Goal: Information Seeking & Learning: Learn about a topic

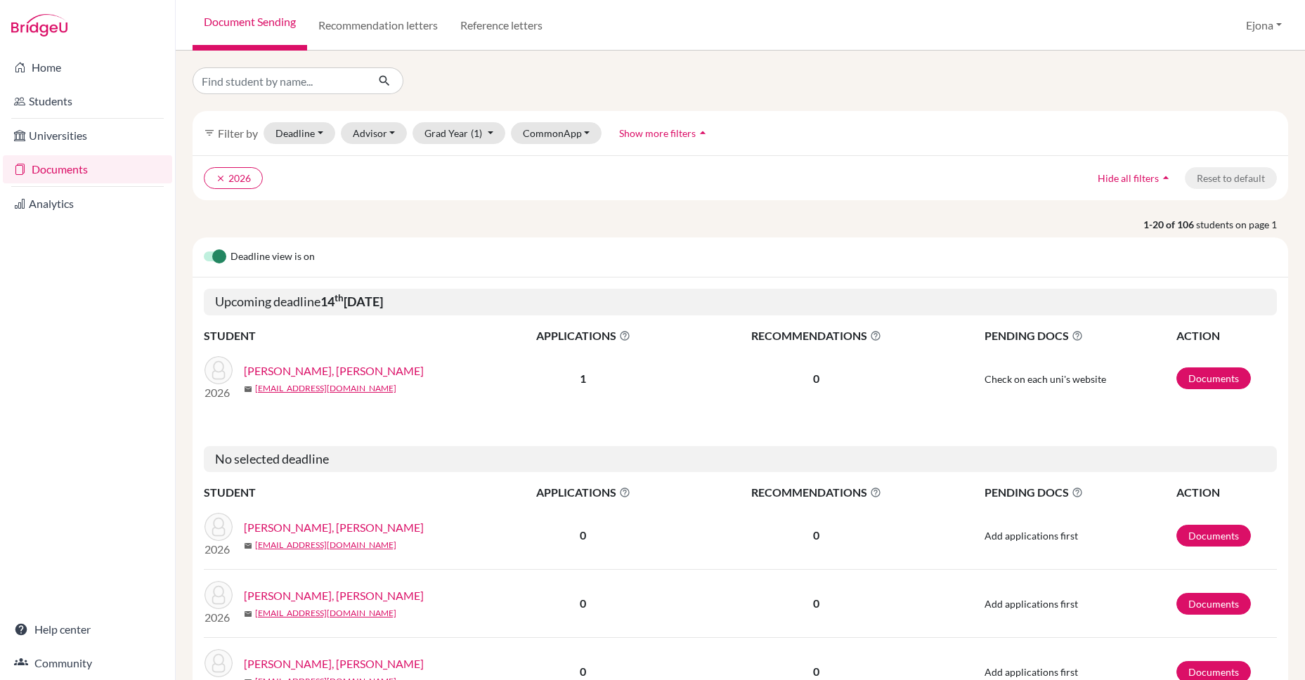
click at [48, 24] on img at bounding box center [39, 25] width 56 height 22
click at [71, 19] on div at bounding box center [87, 25] width 175 height 51
click at [70, 75] on link "Home" at bounding box center [87, 67] width 169 height 28
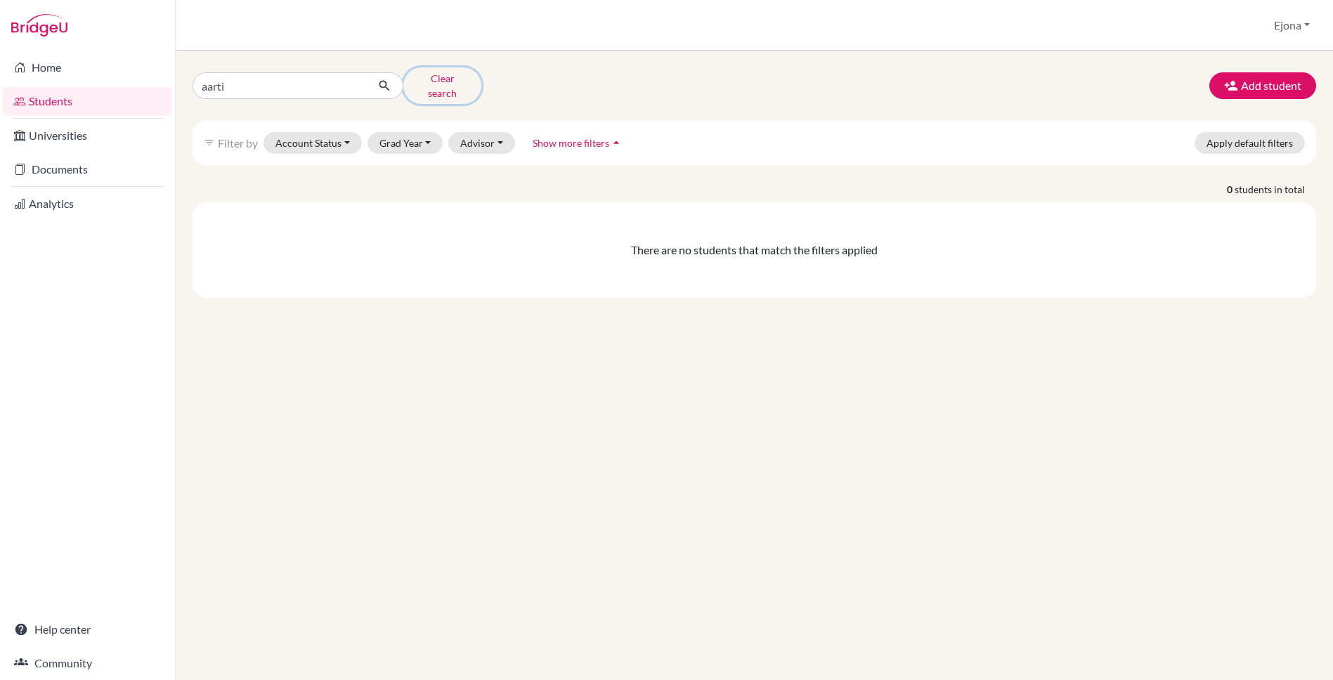
click at [434, 77] on button "Clear search" at bounding box center [442, 85] width 78 height 37
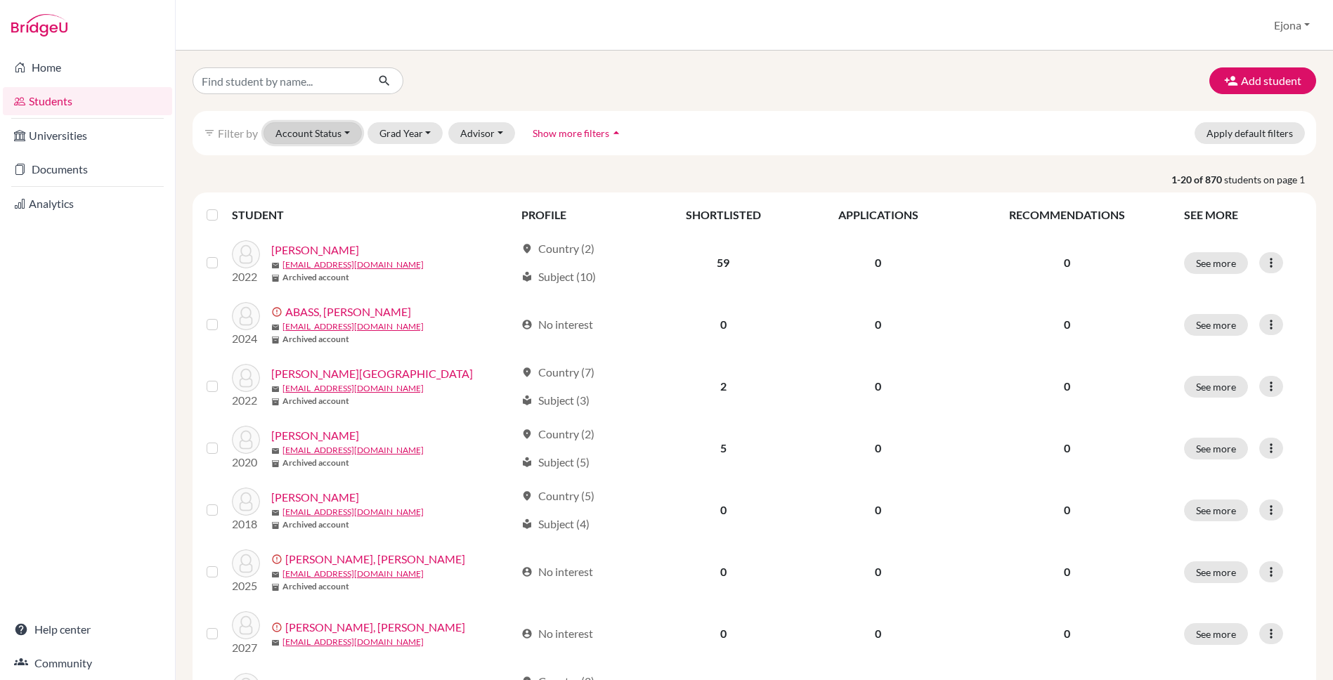
click at [313, 131] on button "Account Status" at bounding box center [312, 133] width 98 height 22
click at [322, 159] on span "Active accounts" at bounding box center [319, 163] width 77 height 17
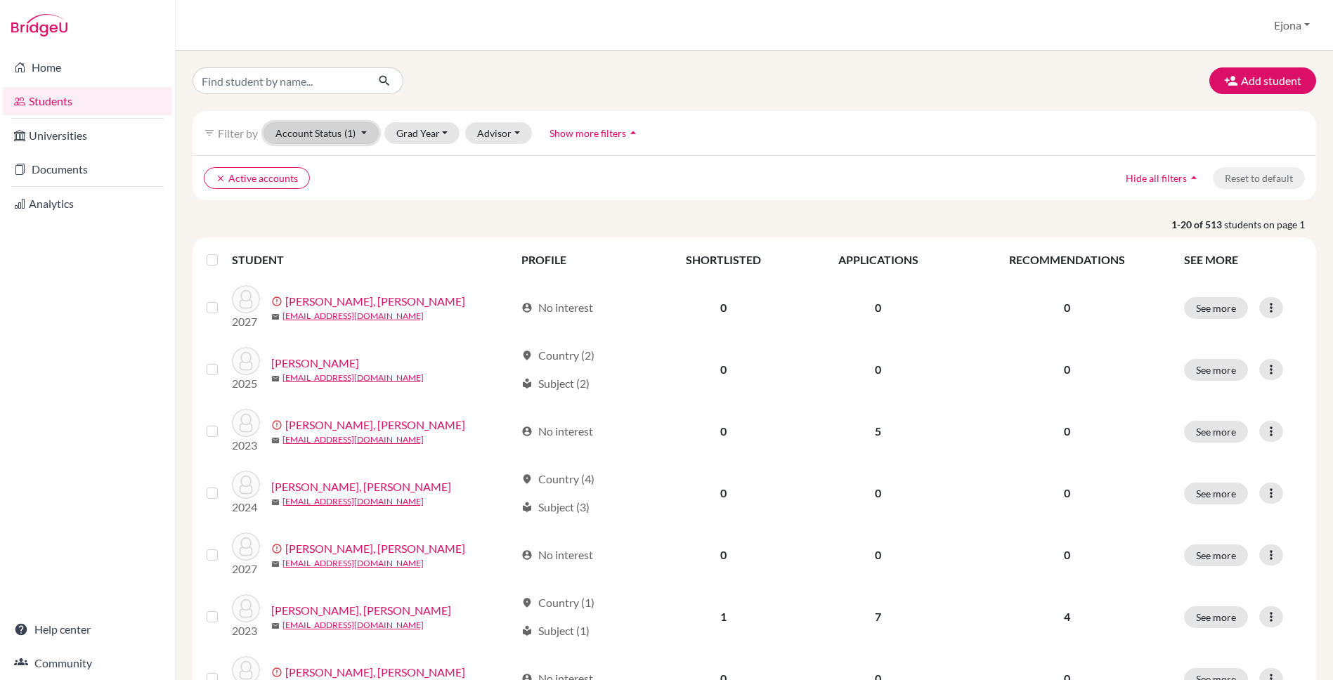
click at [329, 131] on button "Account Status (1)" at bounding box center [320, 133] width 115 height 22
click at [342, 242] on span "Unregistered" at bounding box center [313, 242] width 64 height 17
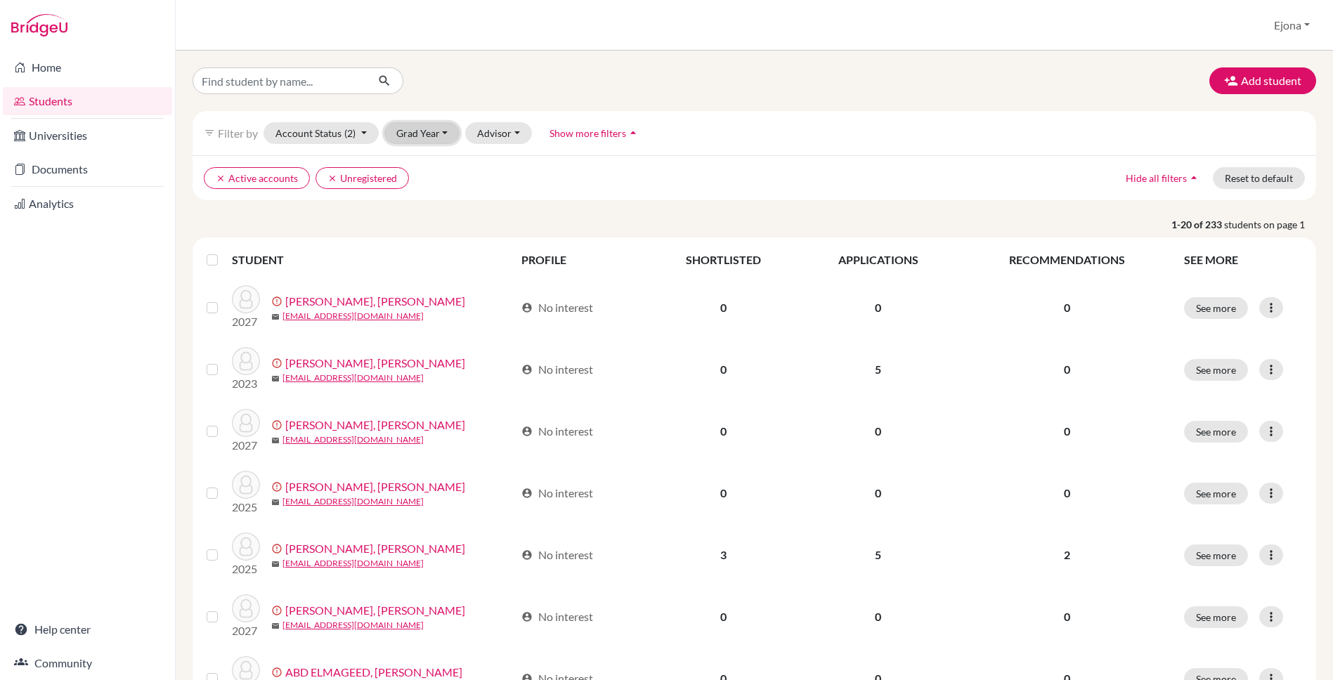
click at [435, 122] on button "Grad Year" at bounding box center [422, 133] width 76 height 22
click at [426, 183] on span "2026" at bounding box center [414, 185] width 25 height 17
click at [223, 252] on label at bounding box center [223, 252] width 0 height 0
click at [0, 0] on input "checkbox" at bounding box center [0, 0] width 0 height 0
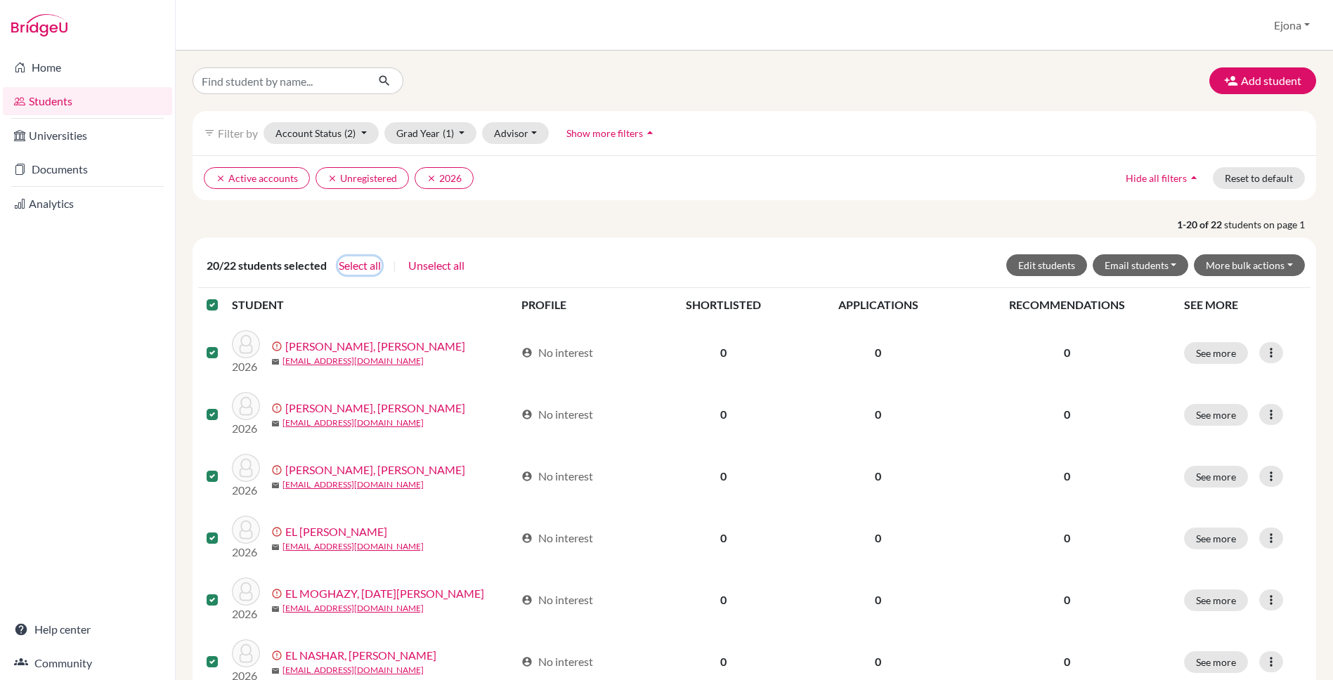
click at [362, 265] on button "Select all" at bounding box center [360, 265] width 44 height 18
click at [1257, 266] on button "More bulk actions" at bounding box center [1249, 265] width 111 height 22
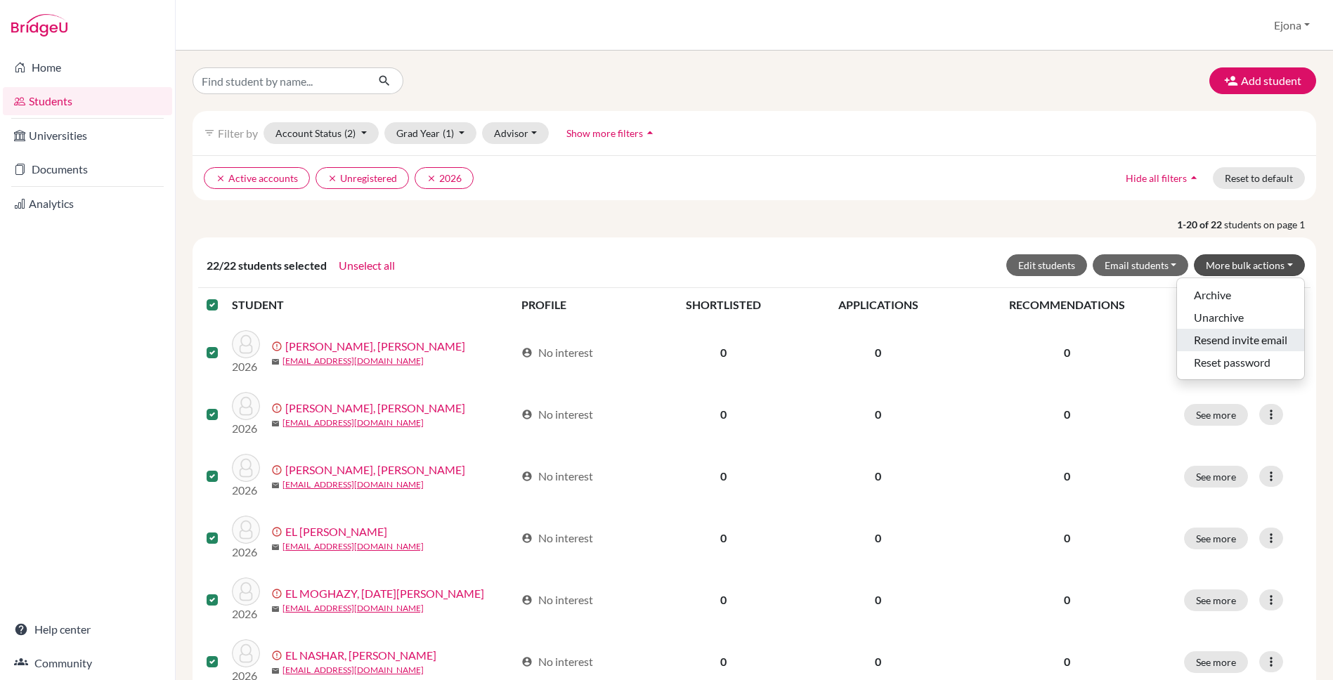
click at [1260, 339] on button "Resend invite email" at bounding box center [1240, 340] width 127 height 22
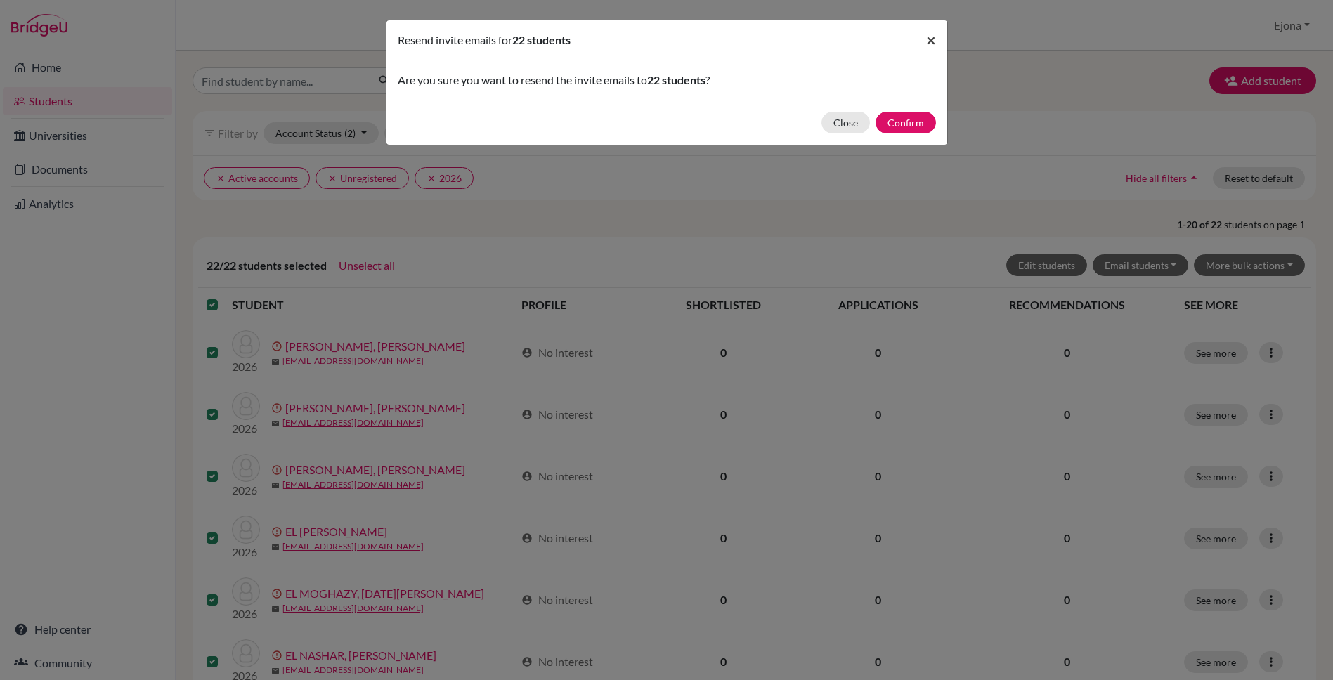
click at [926, 39] on span "×" at bounding box center [931, 40] width 10 height 20
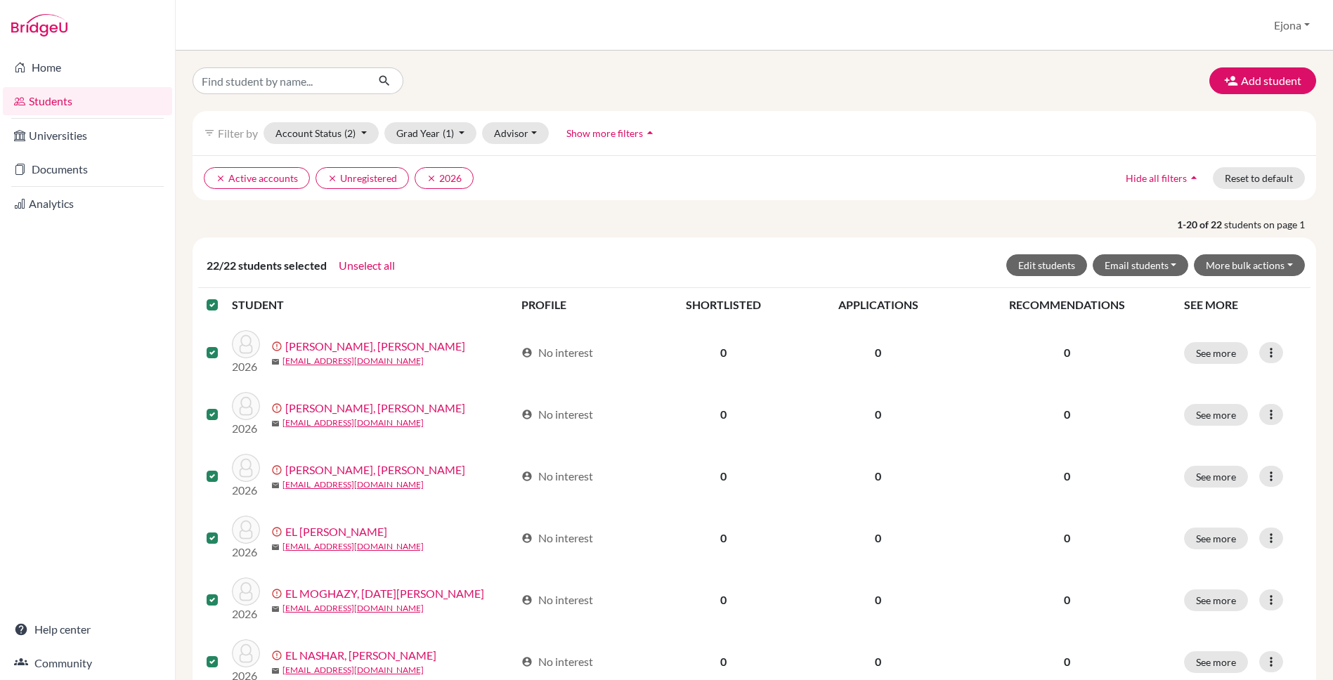
click at [926, 39] on div "Students overview Ejona Profile School Settings Admin Schools Users Common App …" at bounding box center [754, 25] width 1157 height 51
click at [115, 71] on link "Home" at bounding box center [87, 67] width 169 height 28
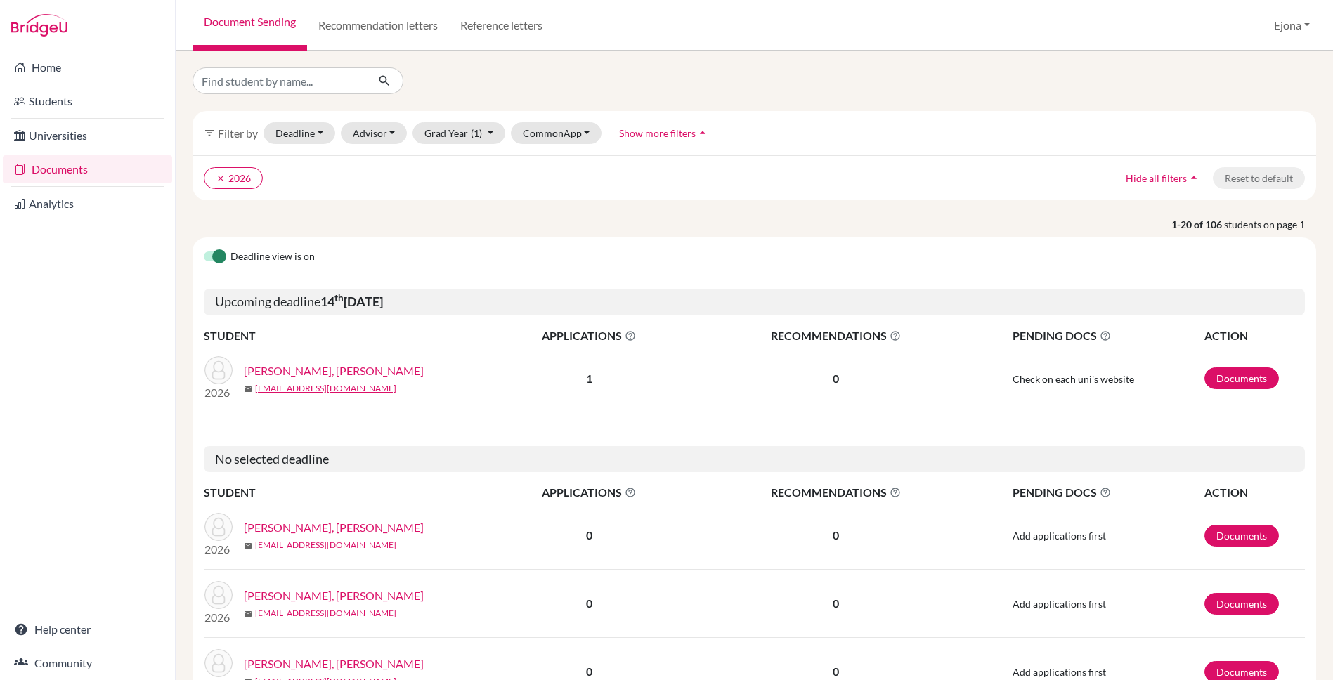
scroll to position [2, 0]
click at [346, 367] on link "[PERSON_NAME], [PERSON_NAME]" at bounding box center [334, 368] width 180 height 17
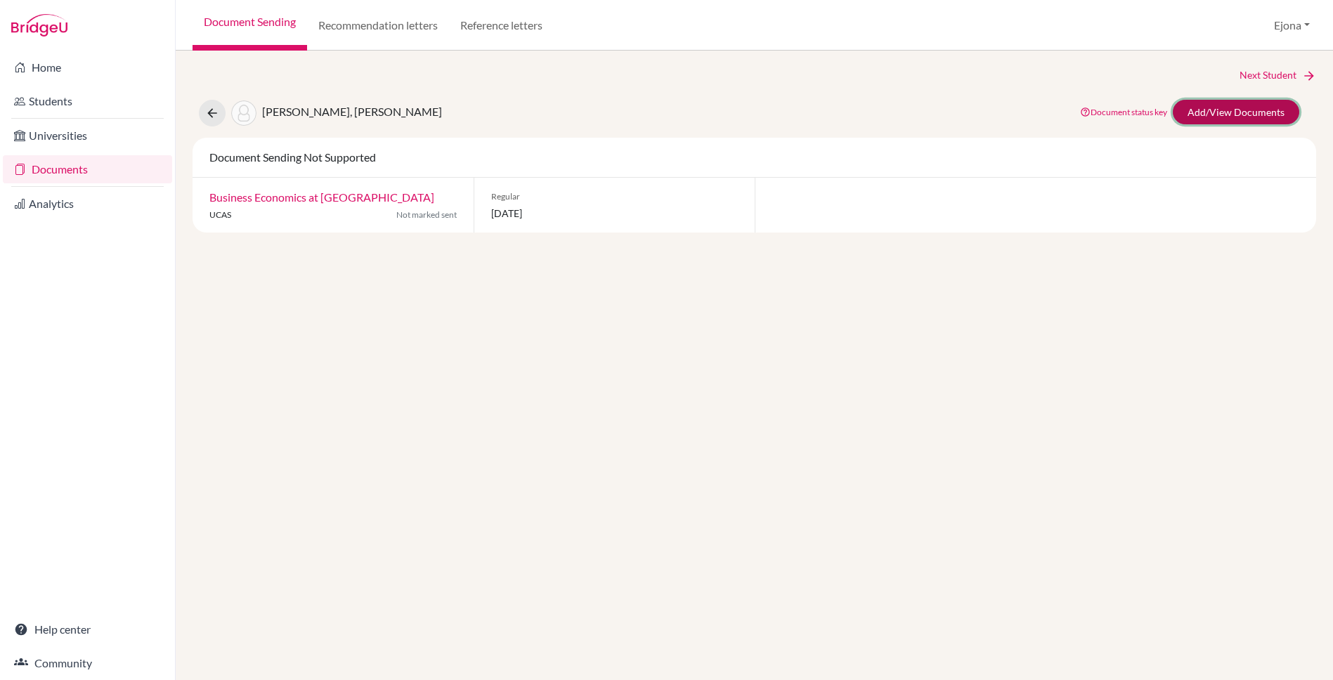
click at [1227, 106] on link "Add/View Documents" at bounding box center [1236, 112] width 126 height 25
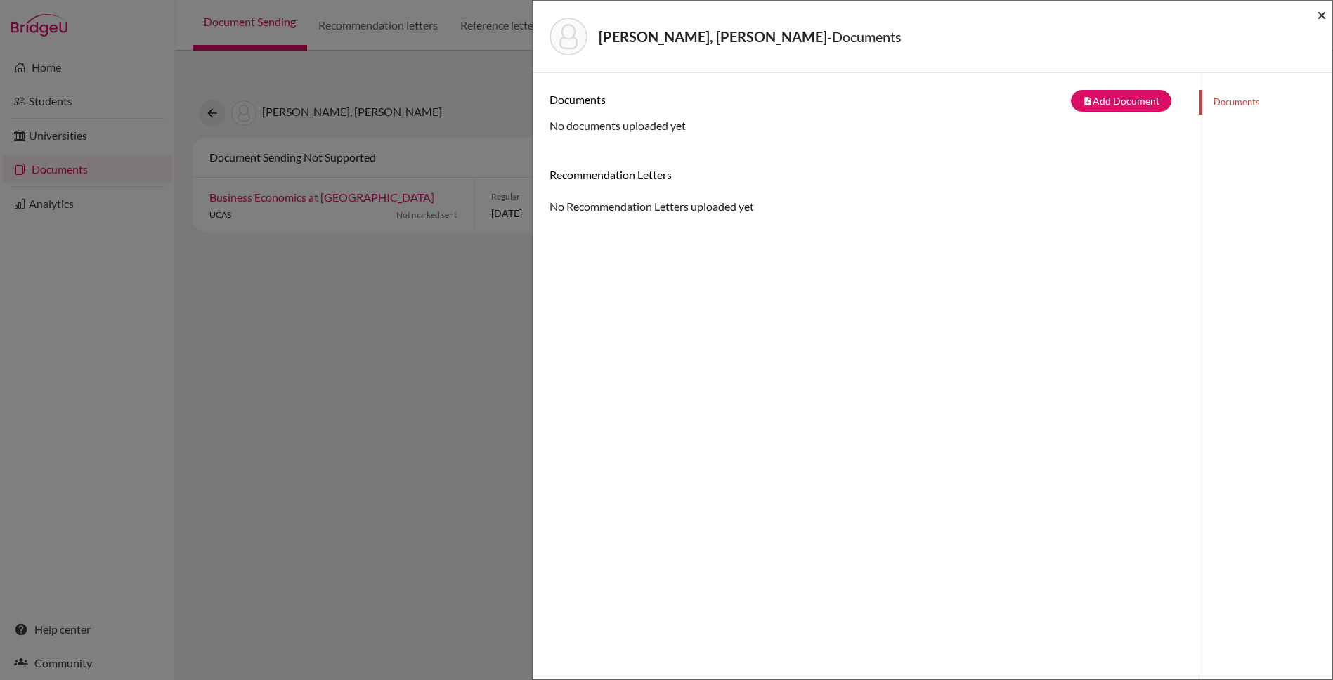
click at [1322, 18] on span "×" at bounding box center [1322, 14] width 10 height 20
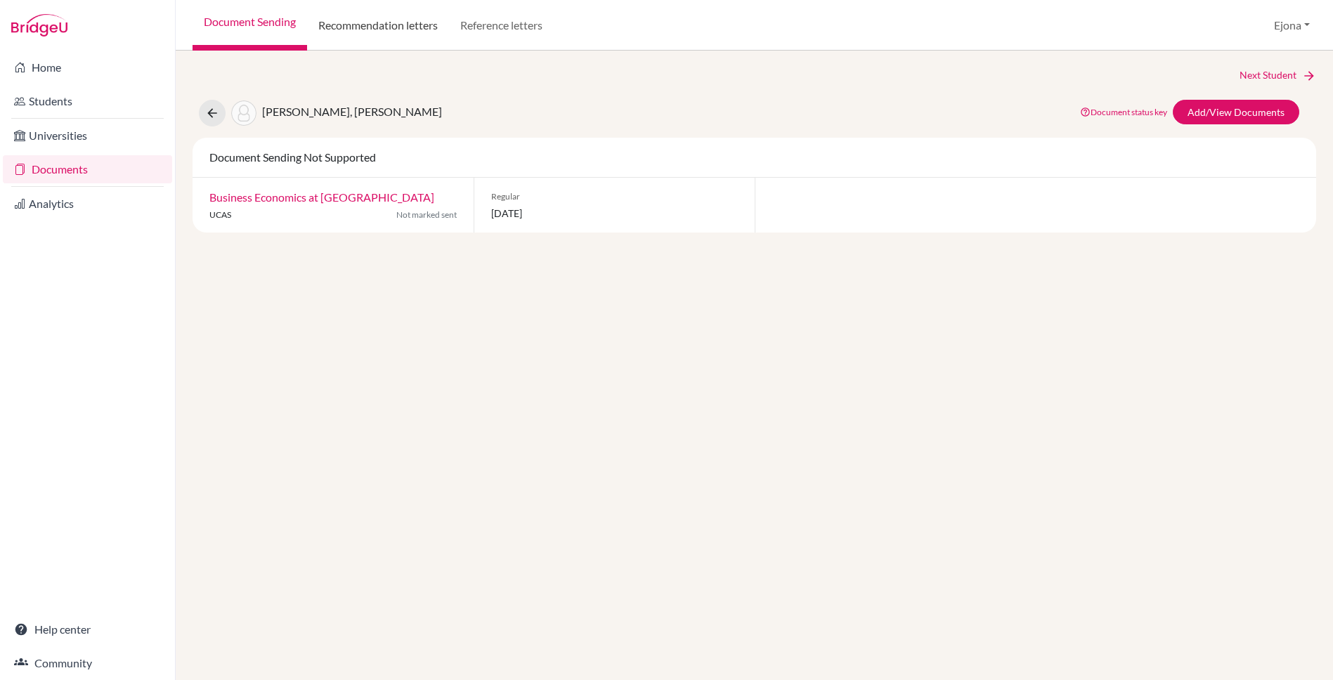
click at [384, 39] on link "Recommendation letters" at bounding box center [378, 25] width 142 height 51
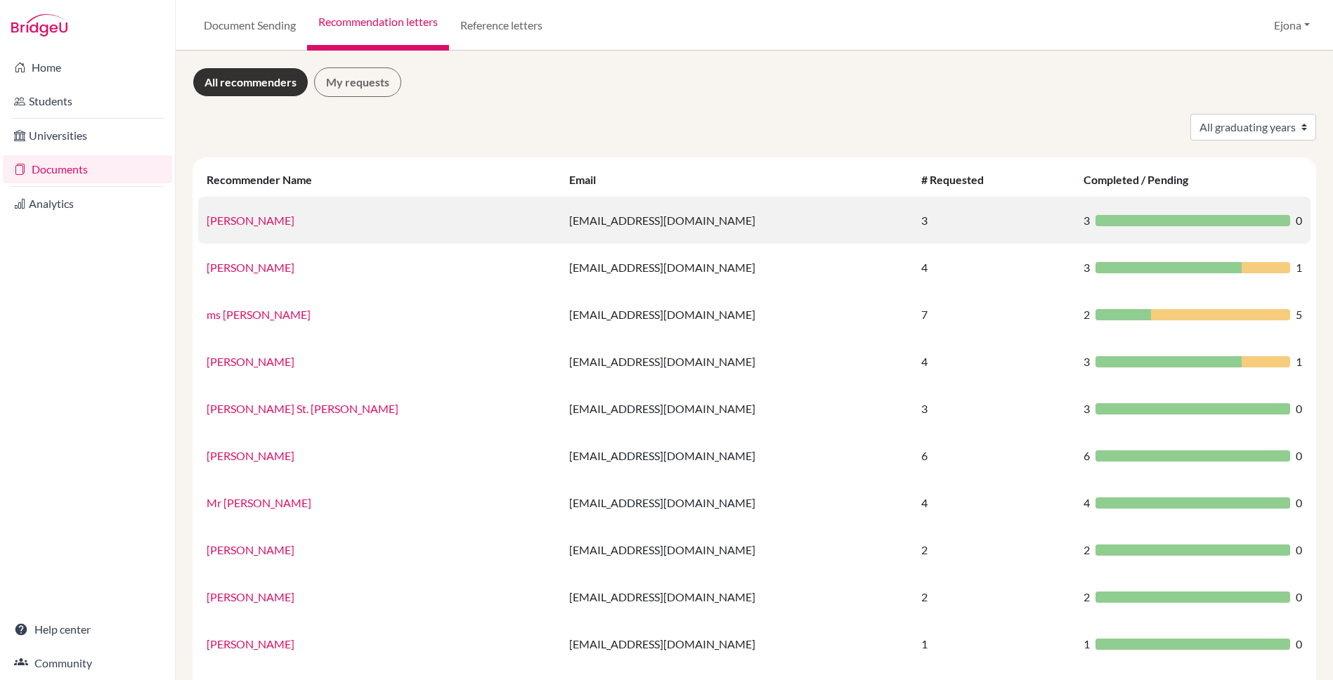
click at [264, 219] on link "Amina Fahmy" at bounding box center [251, 220] width 88 height 13
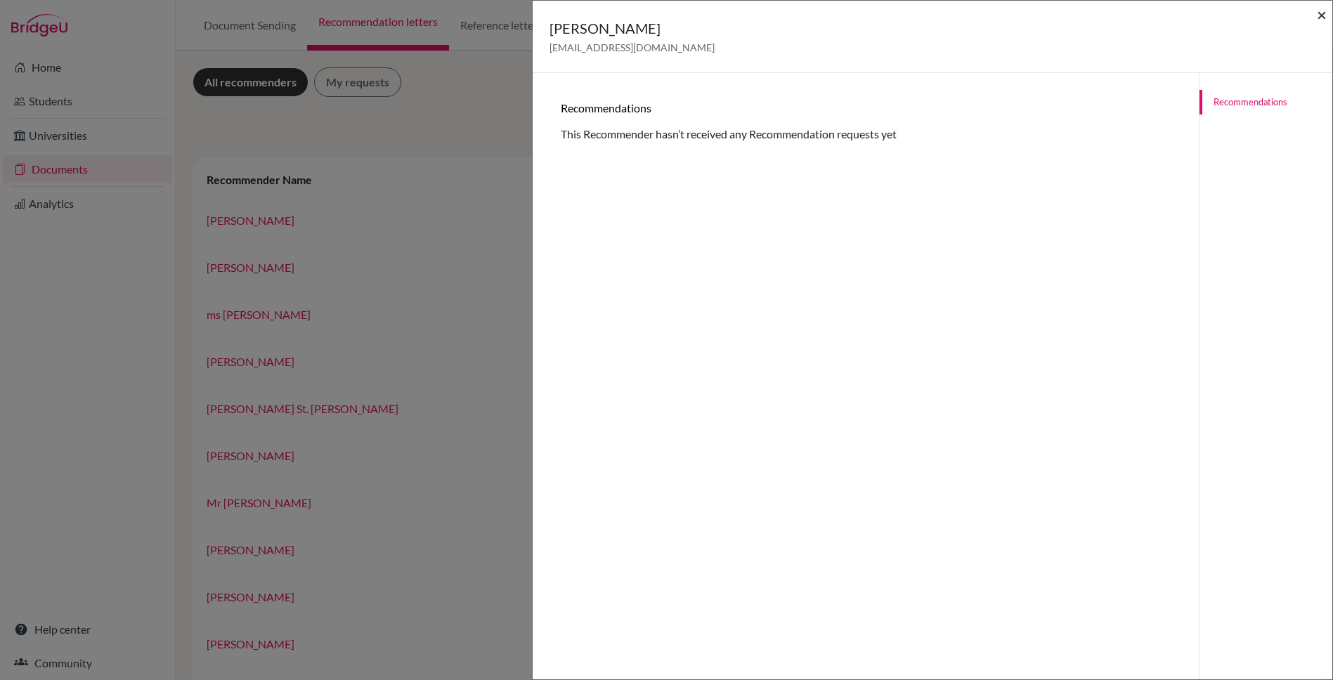
click at [1319, 11] on span "×" at bounding box center [1322, 14] width 10 height 20
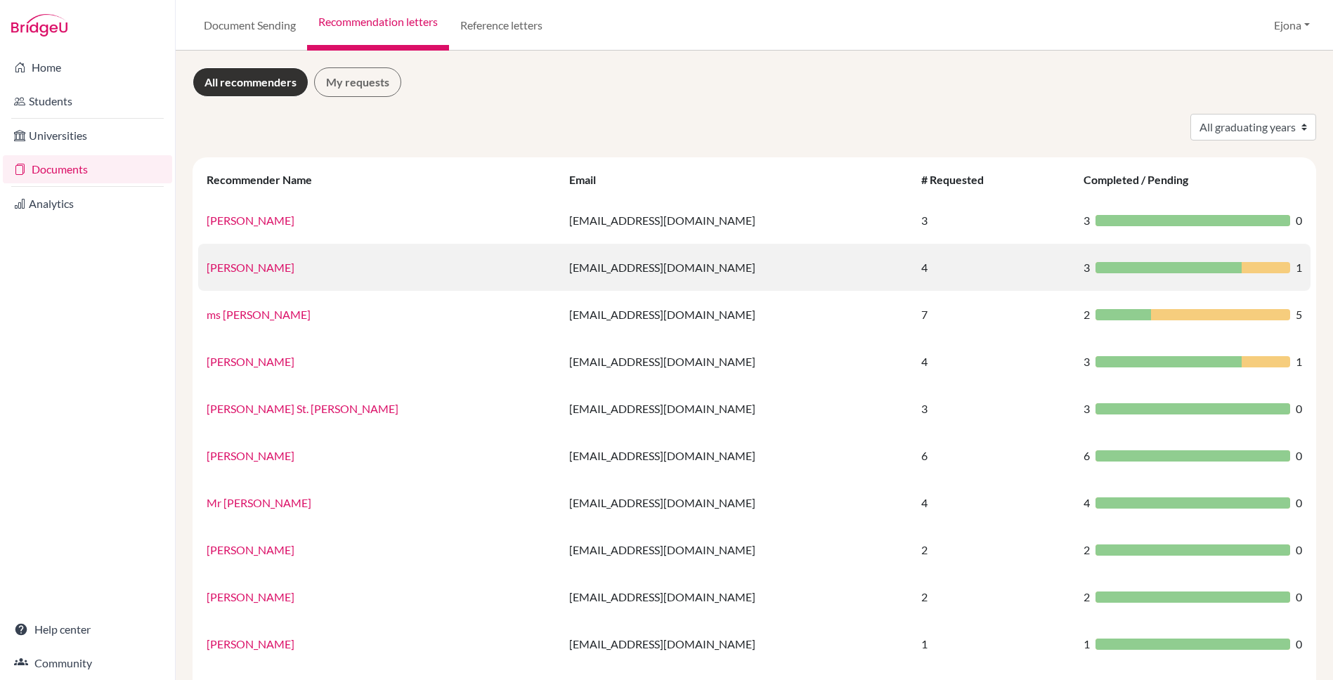
click at [261, 263] on link "Mr Arnold Fletcher" at bounding box center [251, 267] width 88 height 13
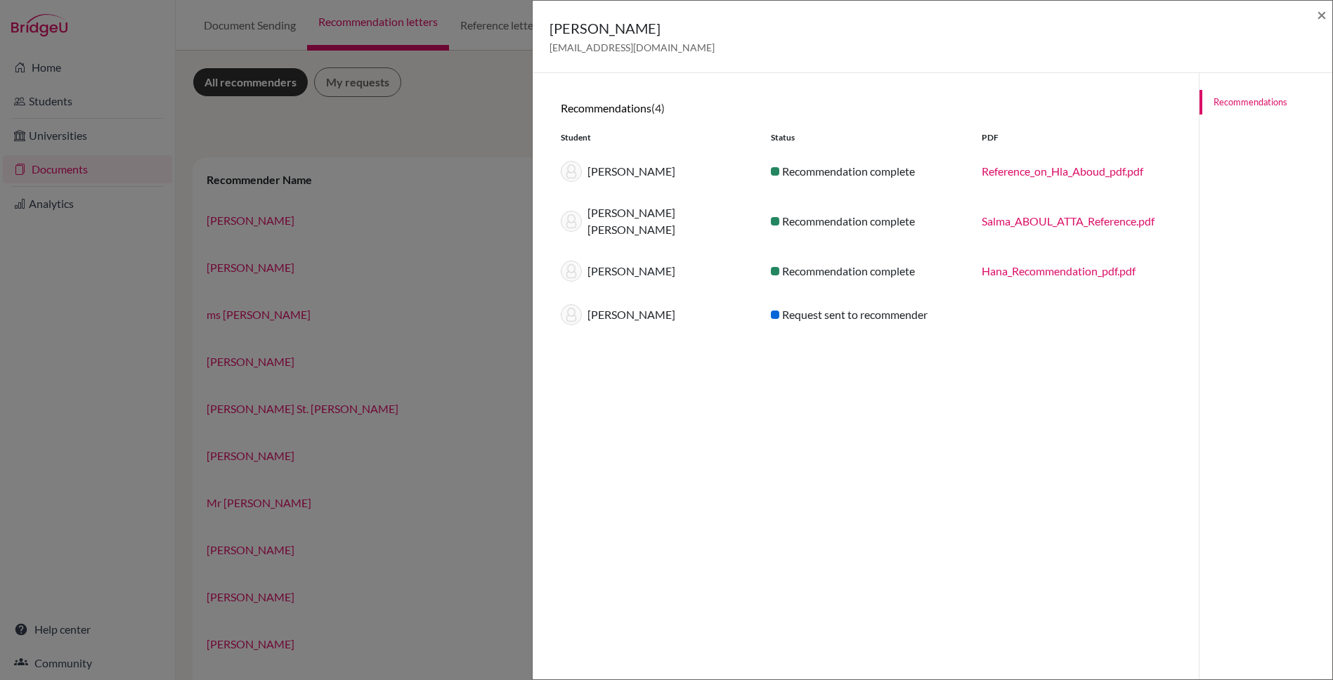
click at [1068, 171] on link "Reference_on_Hla_Aboud_pdf.pdf" at bounding box center [1062, 170] width 162 height 13
click at [1317, 15] on span "×" at bounding box center [1322, 14] width 10 height 20
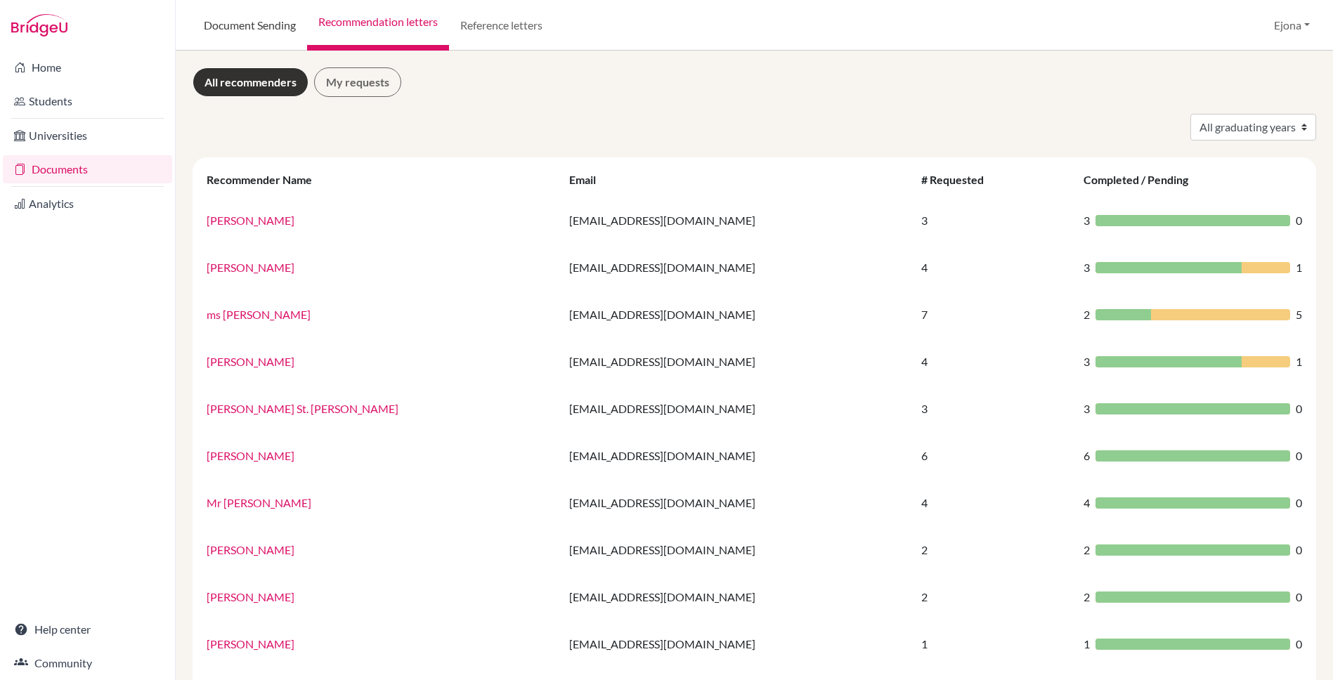
click at [244, 22] on link "Document Sending" at bounding box center [250, 25] width 115 height 51
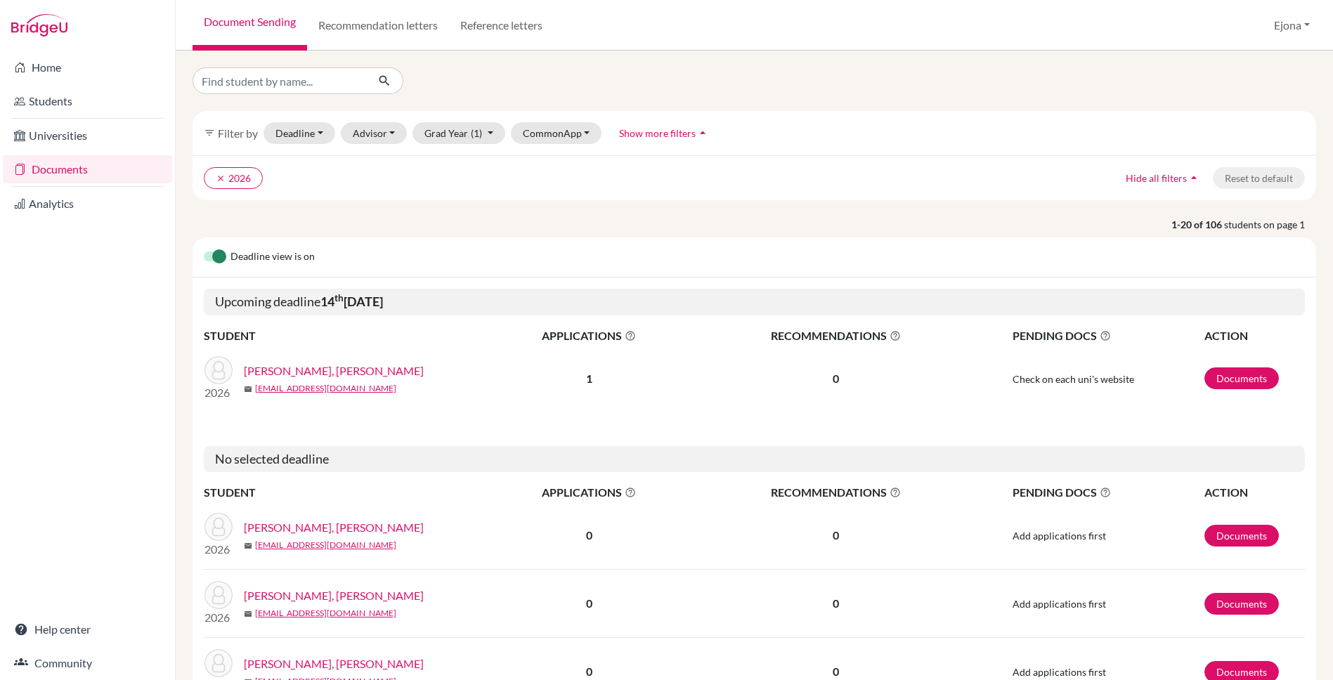
click at [325, 372] on link "[PERSON_NAME], [PERSON_NAME]" at bounding box center [334, 371] width 180 height 17
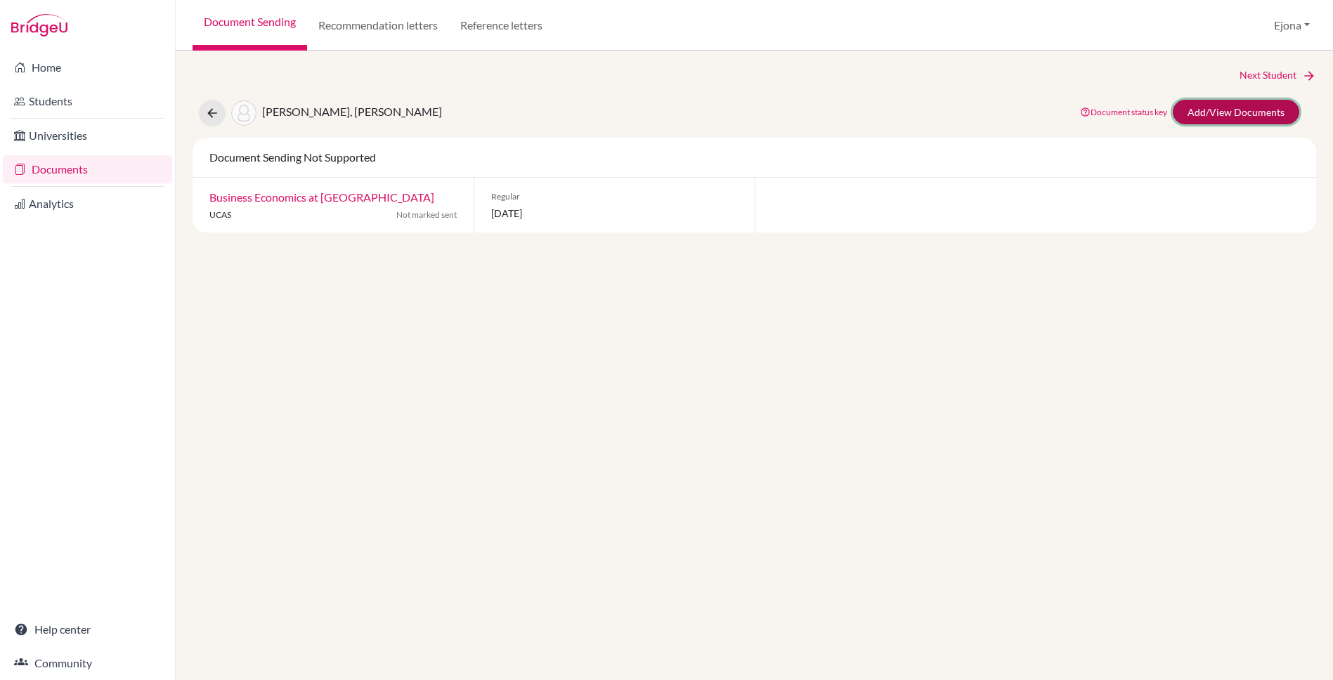
click at [1236, 112] on link "Add/View Documents" at bounding box center [1236, 112] width 126 height 25
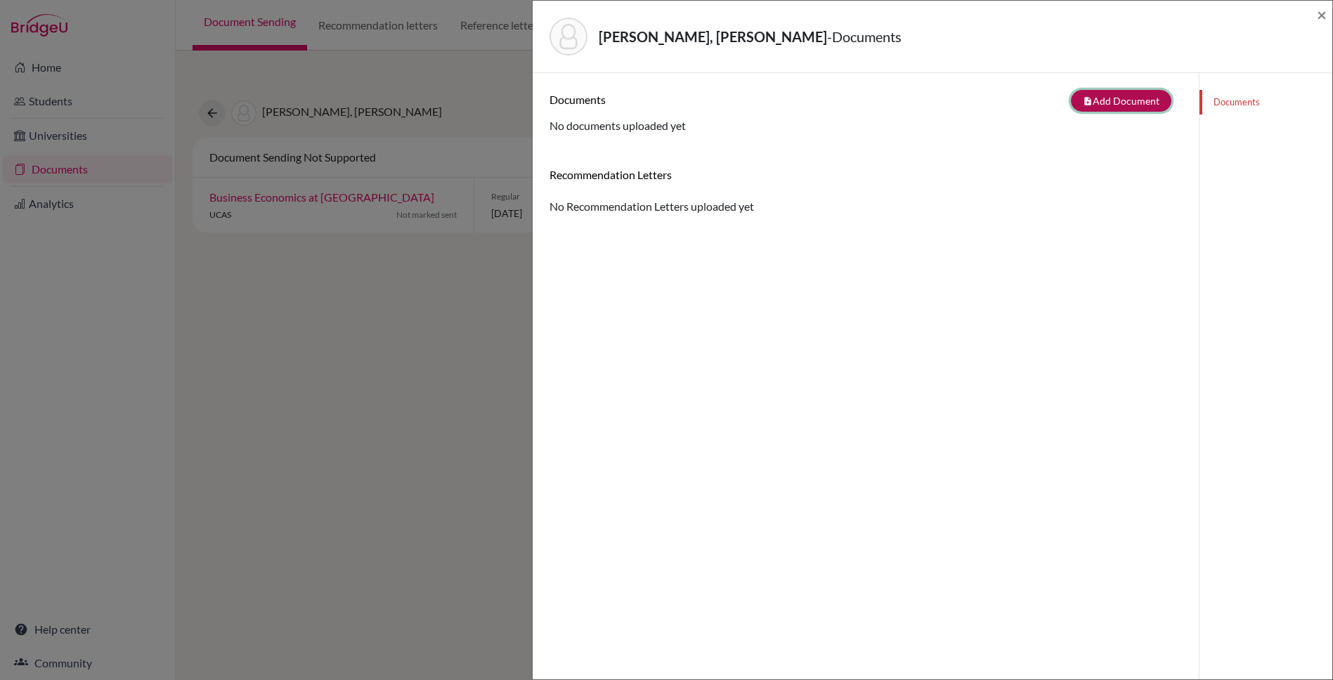
click at [1133, 100] on button "note_add Add Document" at bounding box center [1121, 101] width 100 height 22
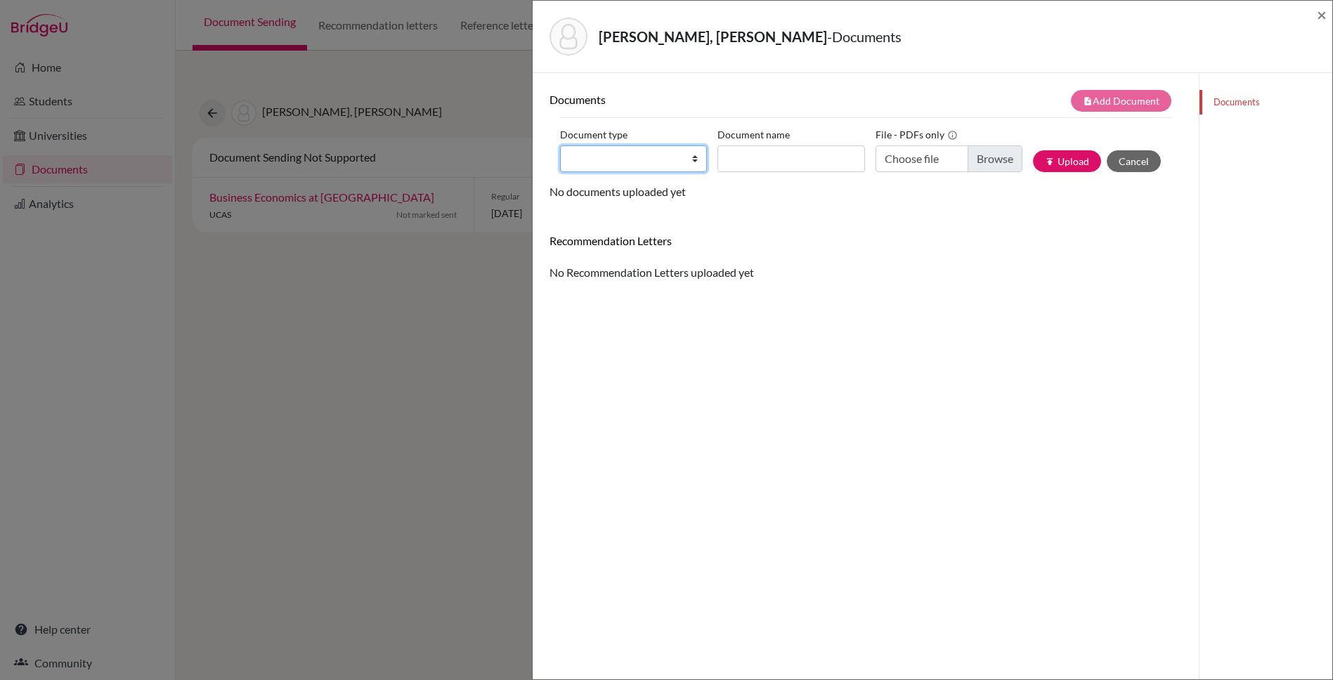
click at [670, 158] on select "Change explanation for Common App reports Counselor recommendation Internationa…" at bounding box center [633, 158] width 147 height 27
select select "5"
click at [560, 145] on select "Change explanation for Common App reports Counselor recommendation Internationa…" at bounding box center [633, 158] width 147 height 27
click at [1320, 15] on span "×" at bounding box center [1322, 14] width 10 height 20
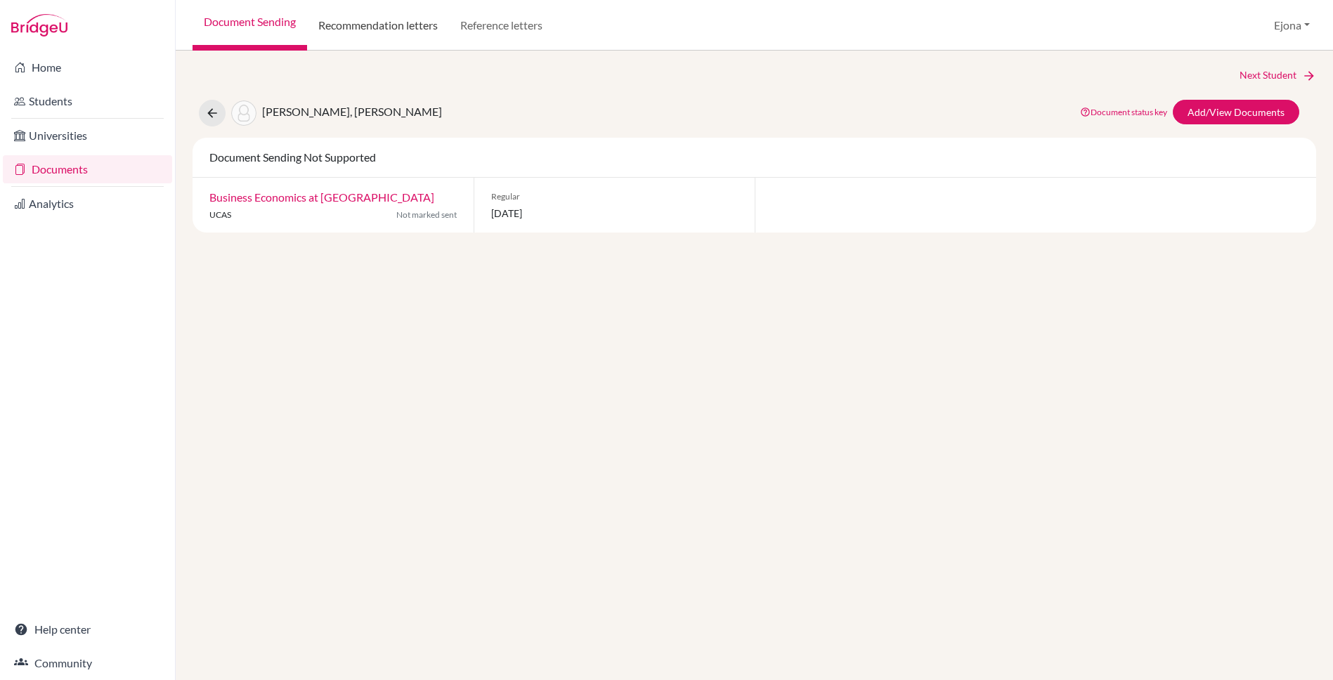
click at [373, 27] on link "Recommendation letters" at bounding box center [378, 25] width 142 height 51
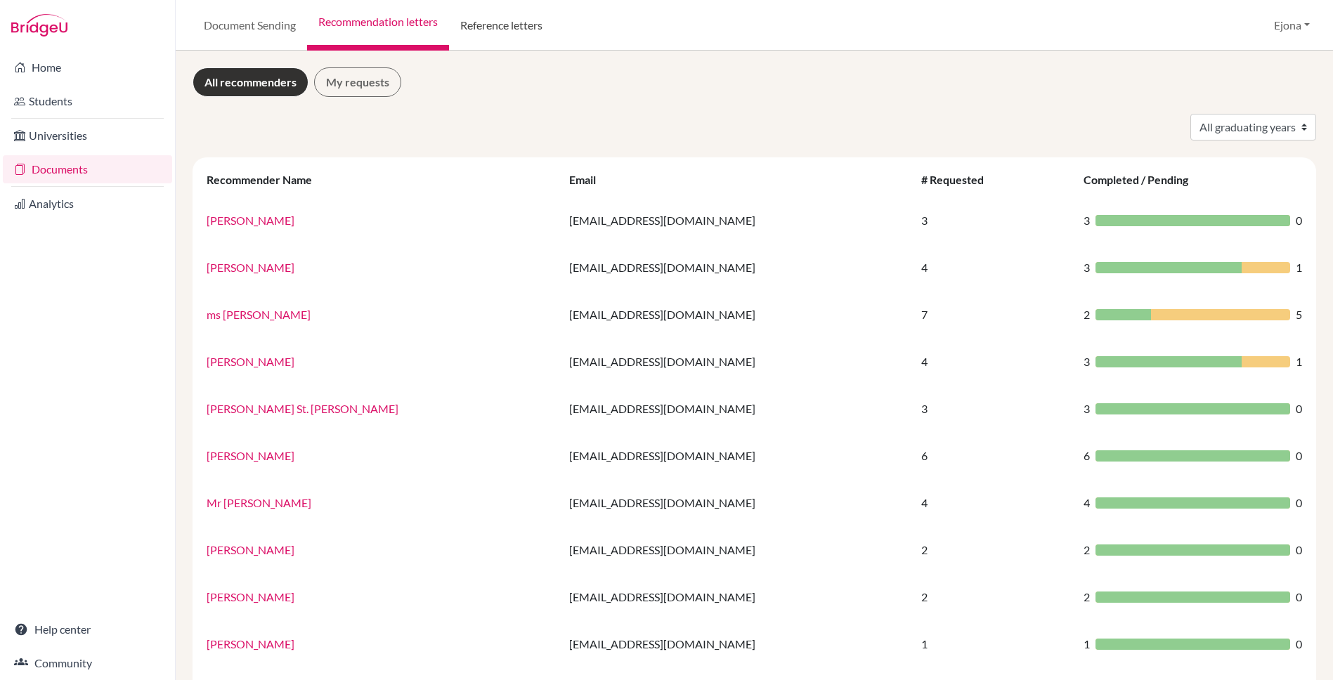
click at [510, 18] on link "Reference letters" at bounding box center [501, 25] width 105 height 51
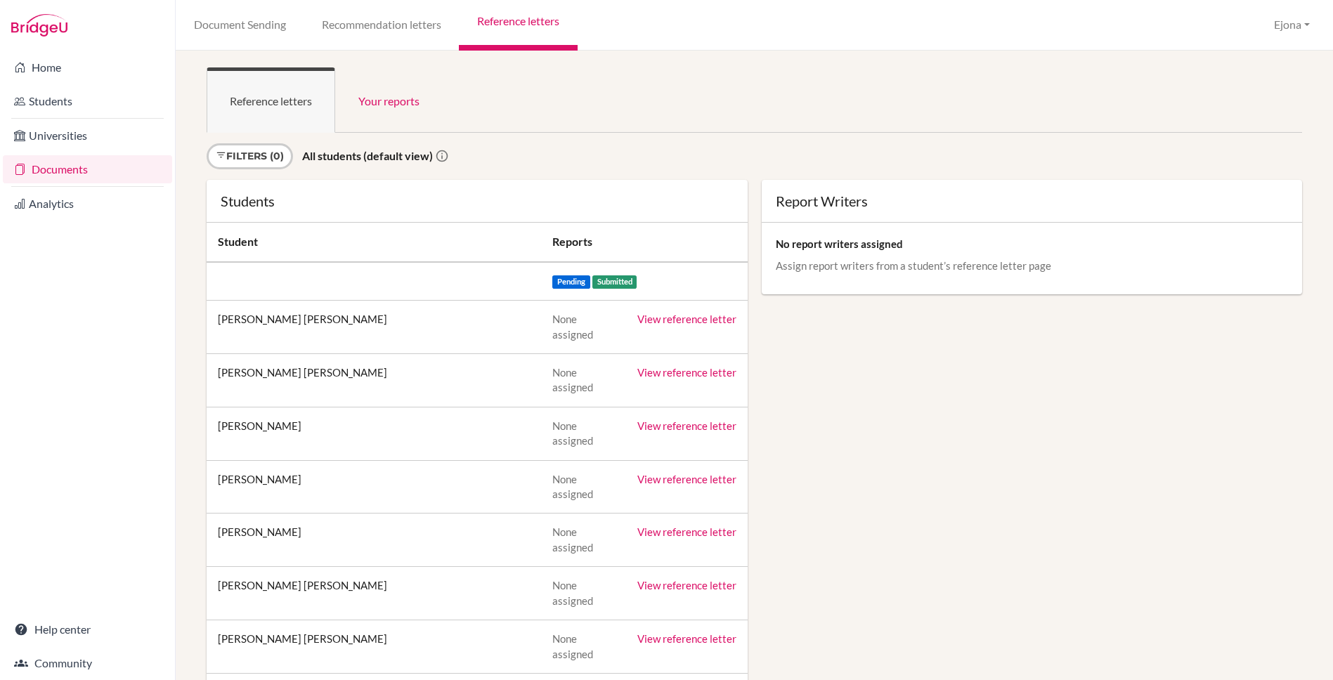
drag, startPoint x: 914, startPoint y: 242, endPoint x: 774, endPoint y: 249, distance: 140.0
click at [776, 249] on p "No report writers assigned" at bounding box center [1032, 244] width 513 height 14
click at [400, 30] on link "Recommendation letters" at bounding box center [381, 25] width 155 height 51
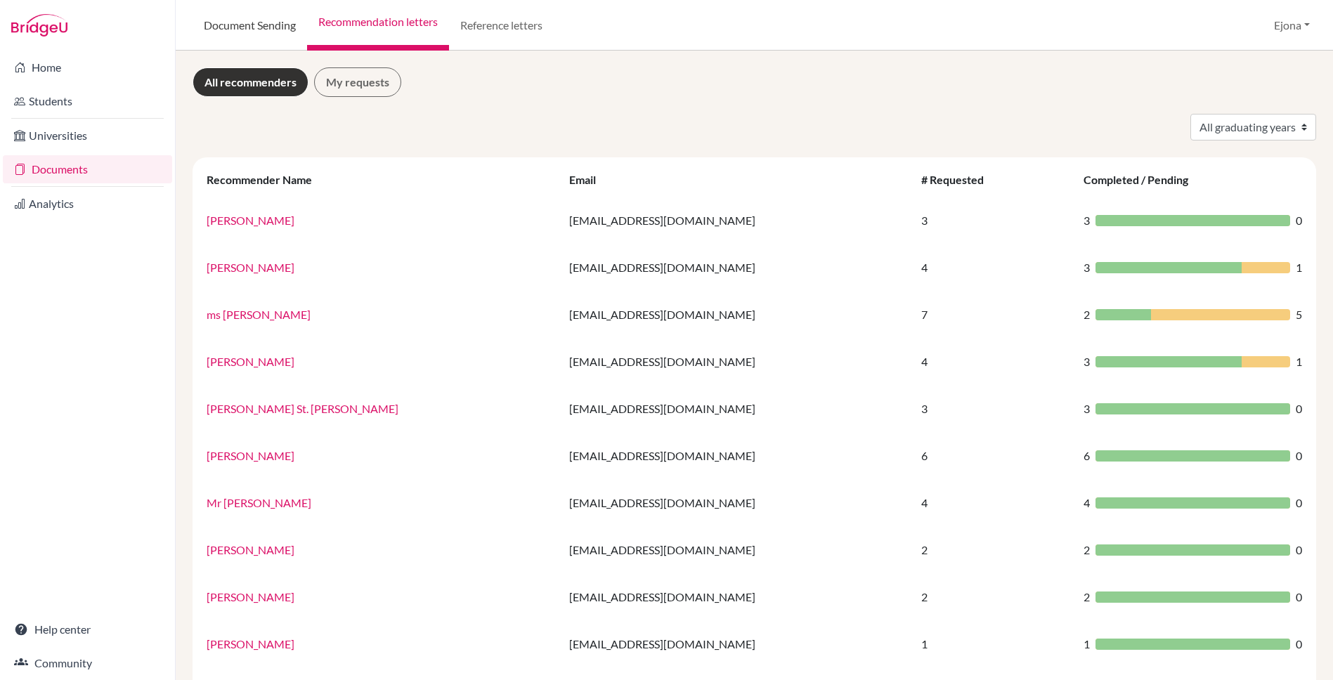
click at [249, 29] on link "Document Sending" at bounding box center [250, 25] width 115 height 51
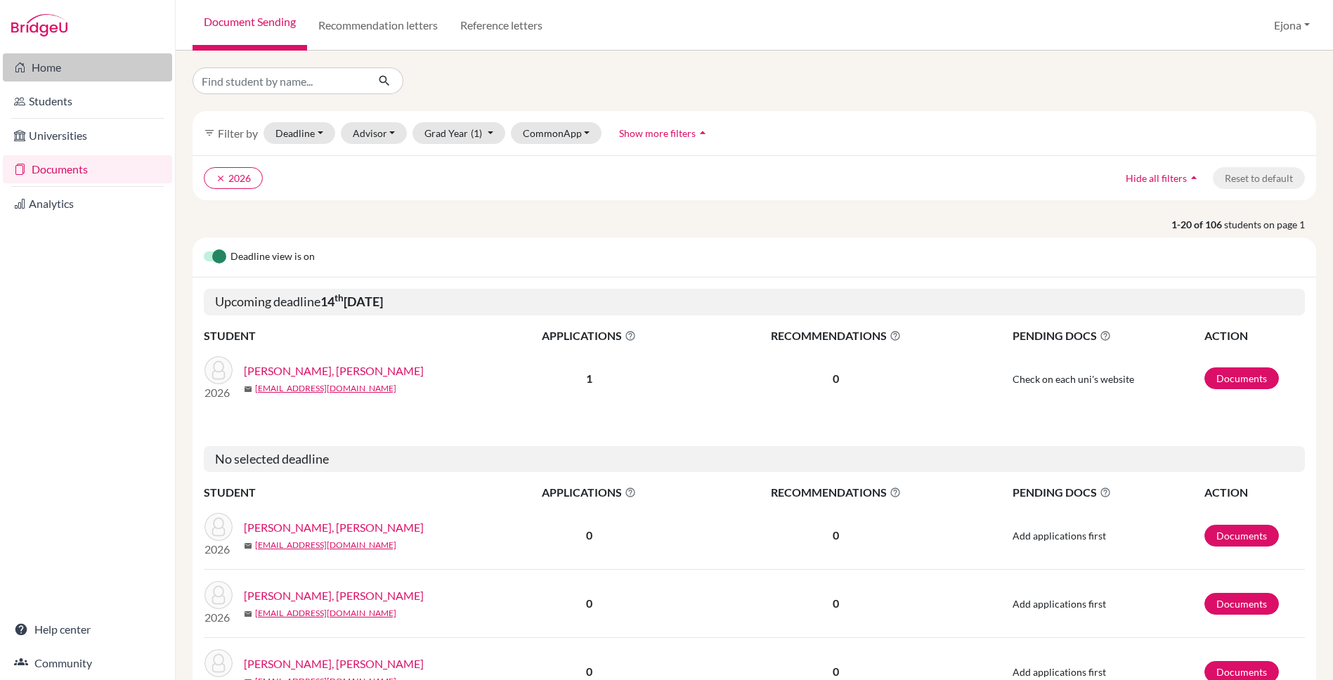
click at [67, 64] on link "Home" at bounding box center [87, 67] width 169 height 28
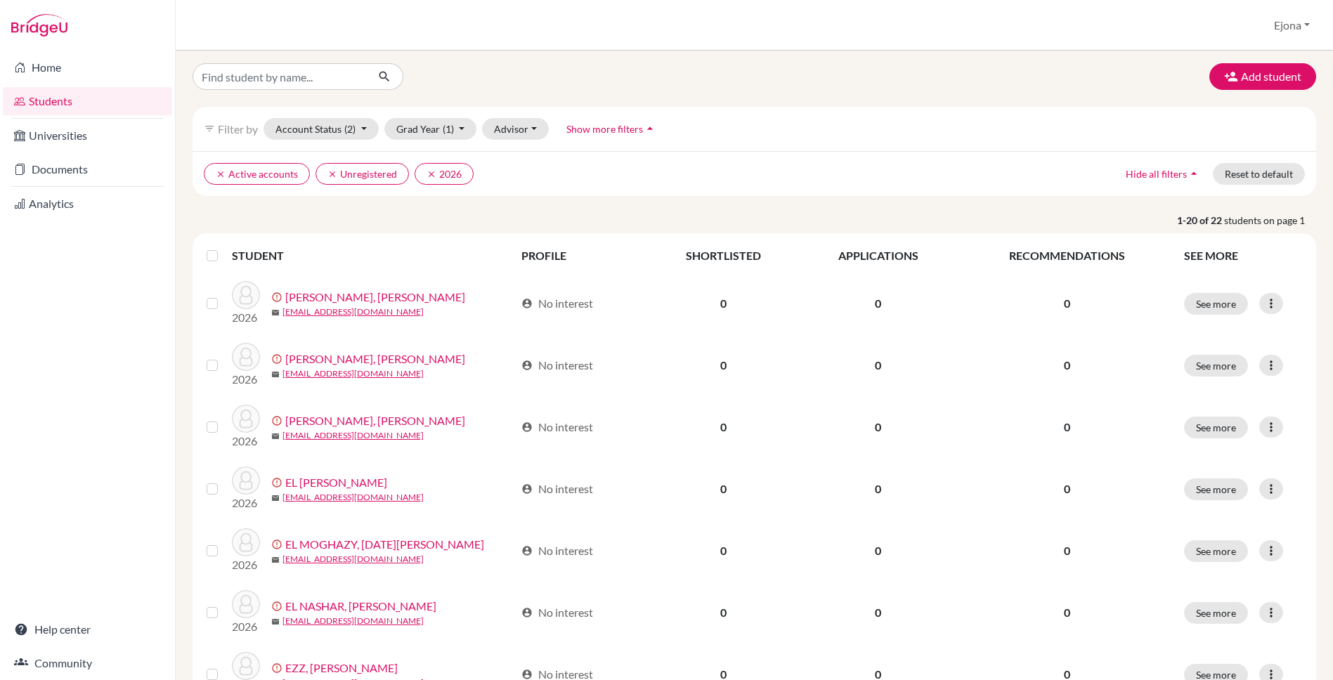
scroll to position [5, 0]
click at [596, 131] on span "Show more filters" at bounding box center [604, 128] width 77 height 12
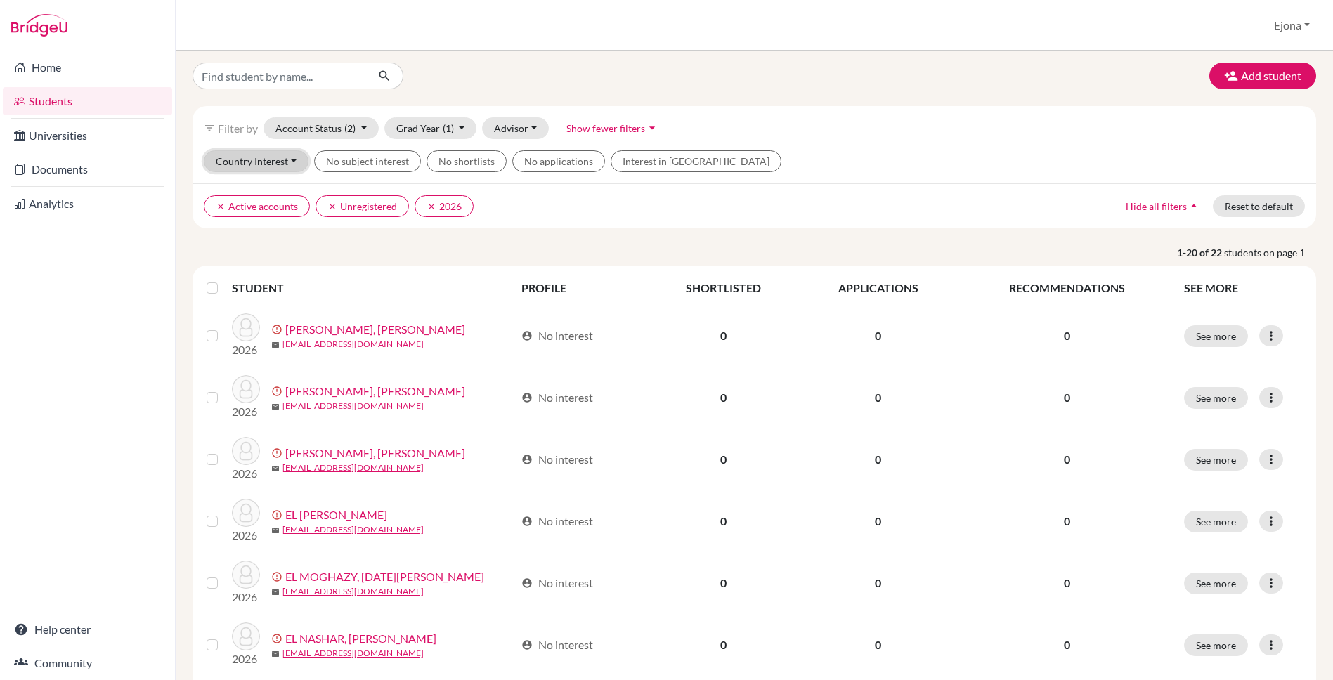
click at [246, 160] on button "Country Interest" at bounding box center [256, 161] width 105 height 22
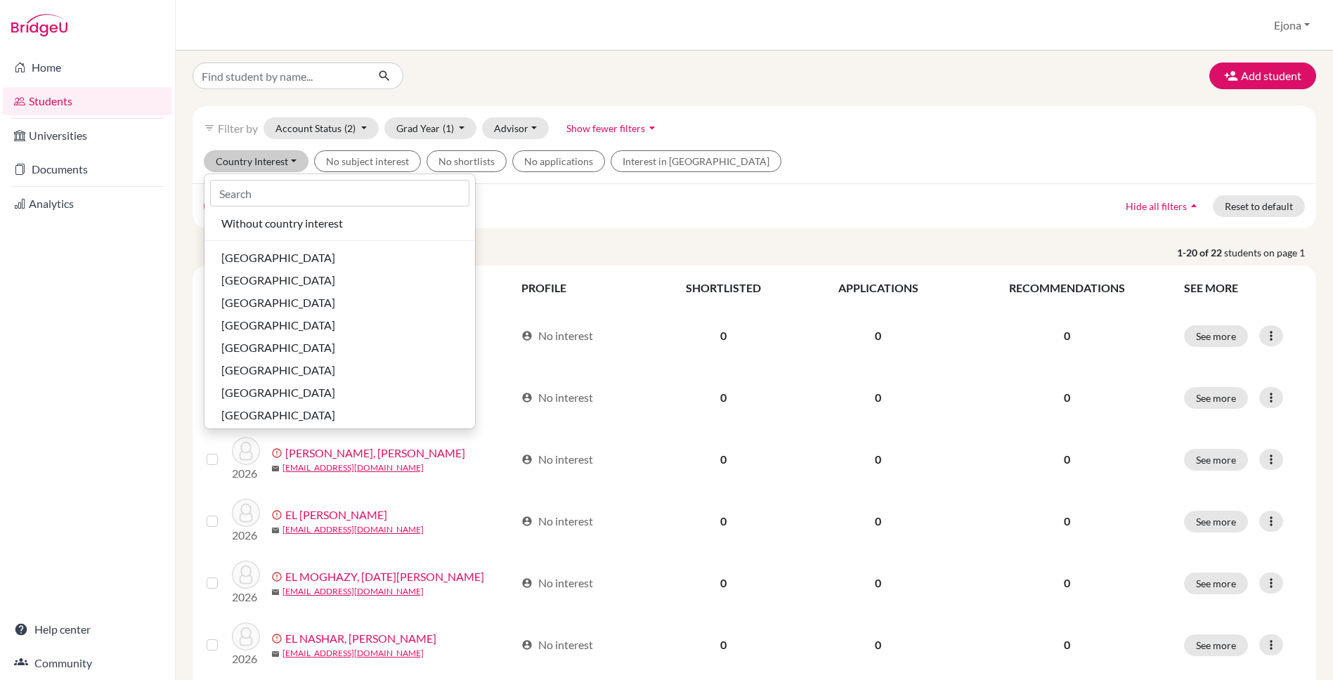
click at [605, 60] on div "Add student filter_list Filter by Account Status (2) Active accounts done Archi…" at bounding box center [754, 365] width 1157 height 629
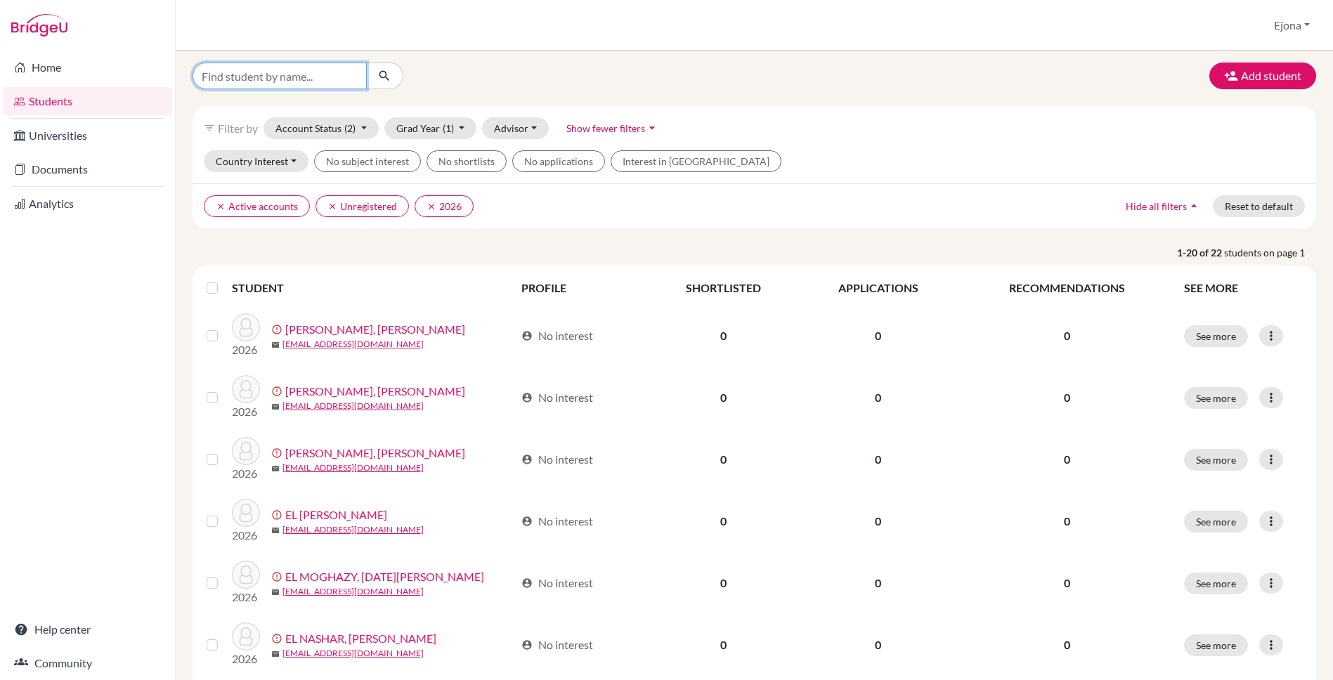
click at [274, 77] on input "Find student by name..." at bounding box center [280, 76] width 174 height 27
click at [563, 55] on div "Add student filter_list Filter by Account Status (2) Active accounts done Archi…" at bounding box center [754, 365] width 1157 height 629
click at [322, 204] on button "clear Unregistered" at bounding box center [361, 206] width 93 height 22
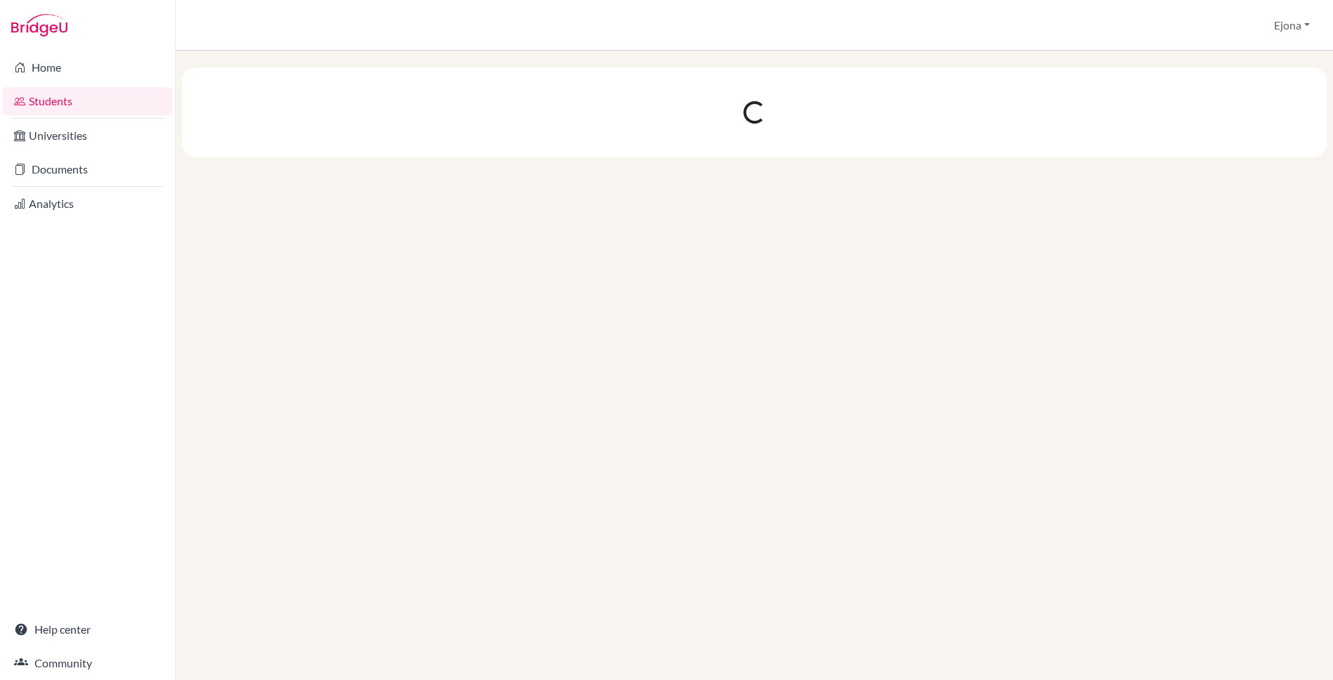
scroll to position [0, 0]
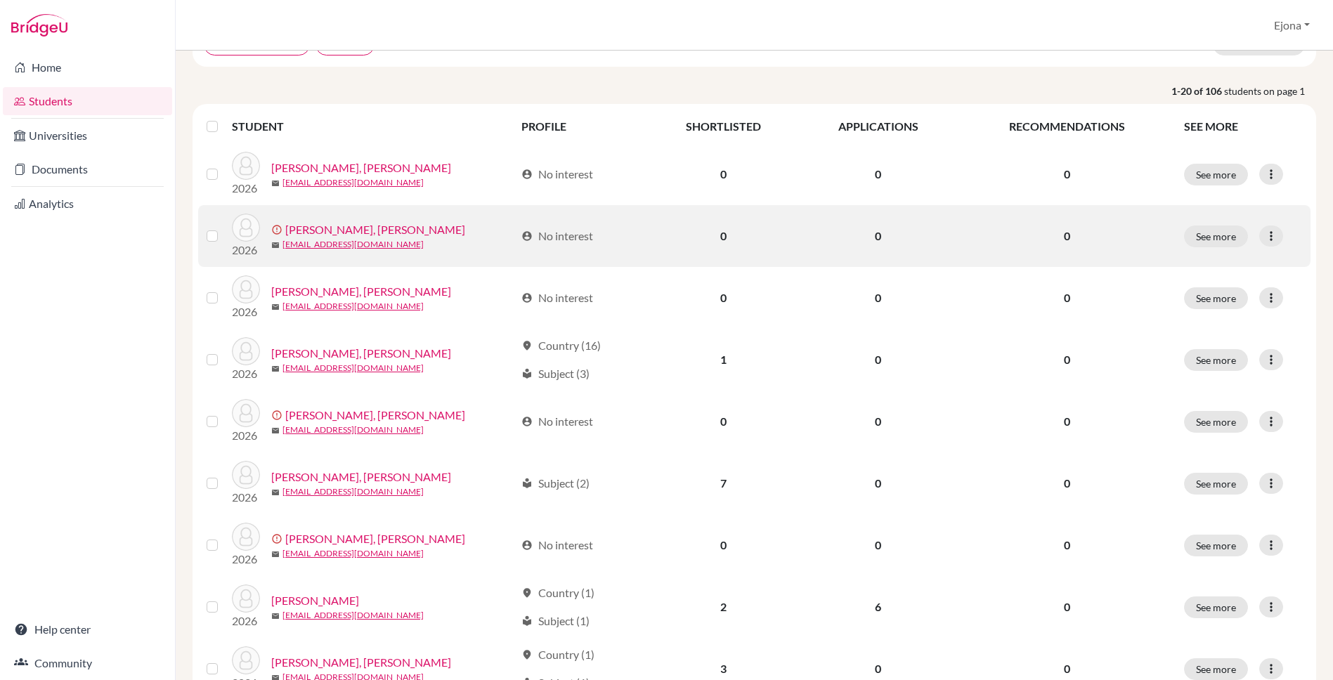
scroll to position [148, 0]
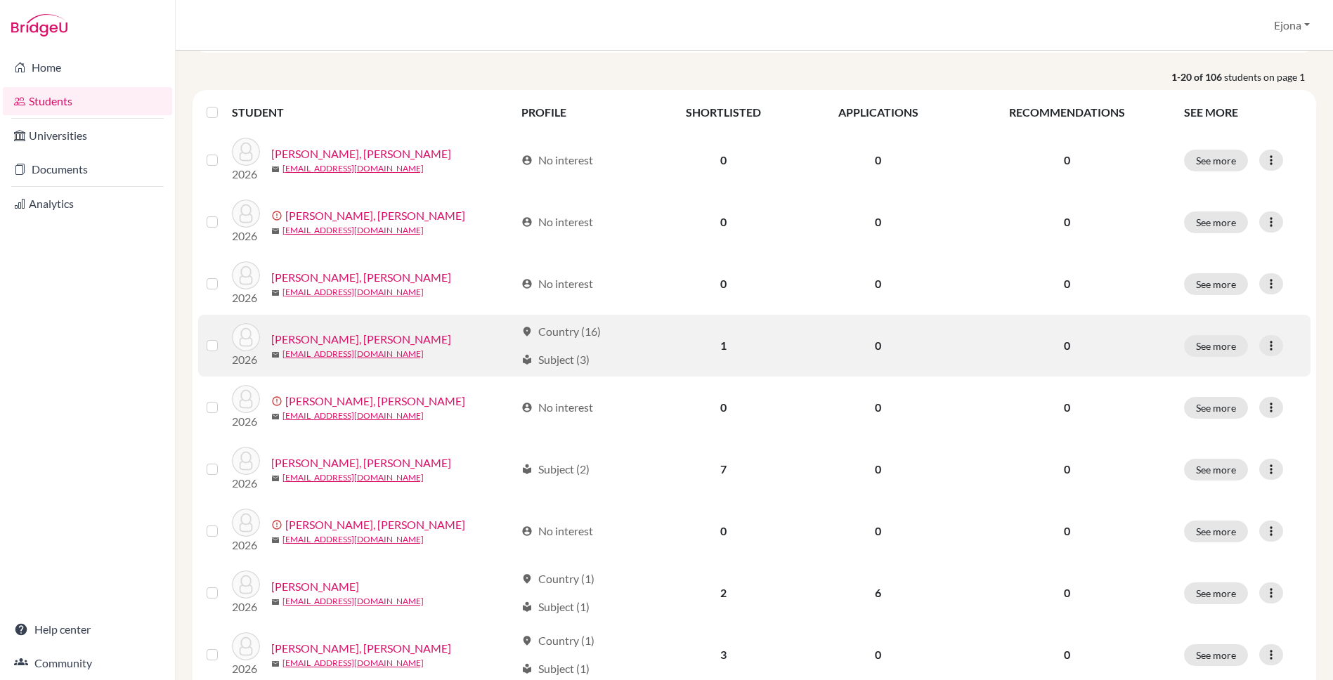
click at [377, 337] on link "ABDEL RAHMAN, Adam Hassan" at bounding box center [361, 339] width 180 height 17
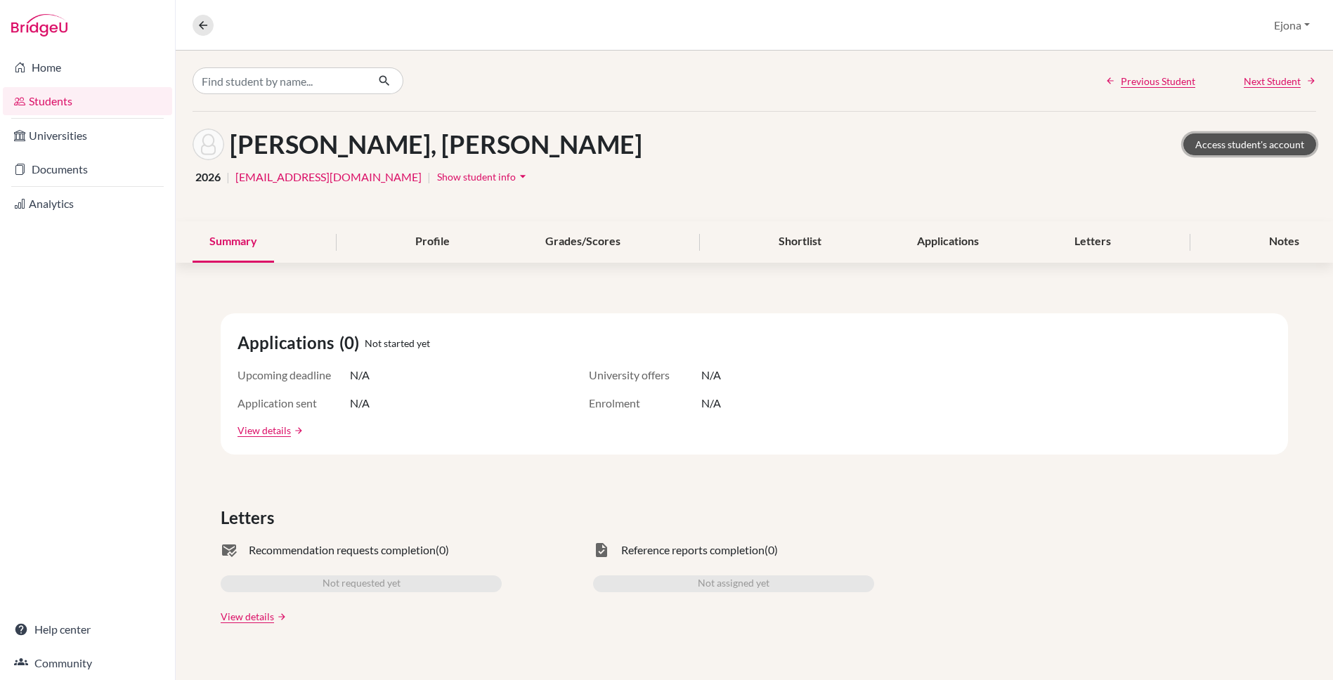
click at [1232, 143] on link "Access student's account" at bounding box center [1249, 144] width 133 height 22
click at [58, 137] on link "Universities" at bounding box center [87, 136] width 169 height 28
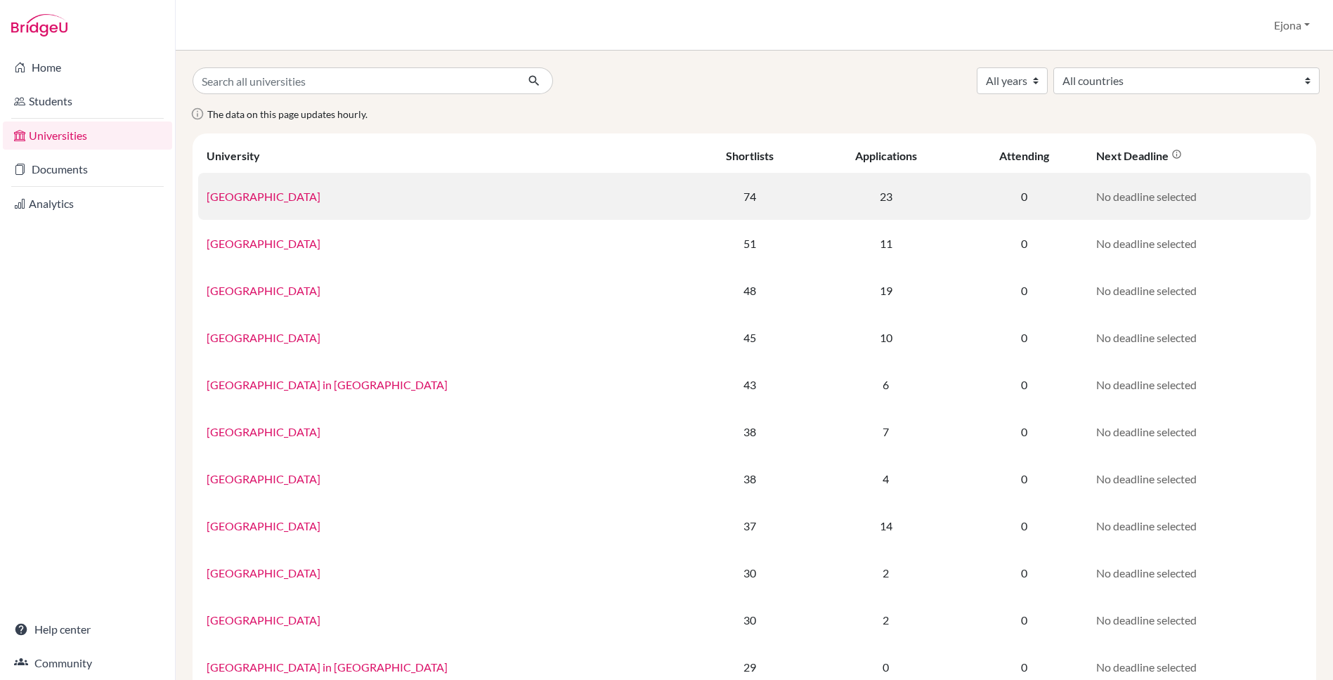
scroll to position [1, 0]
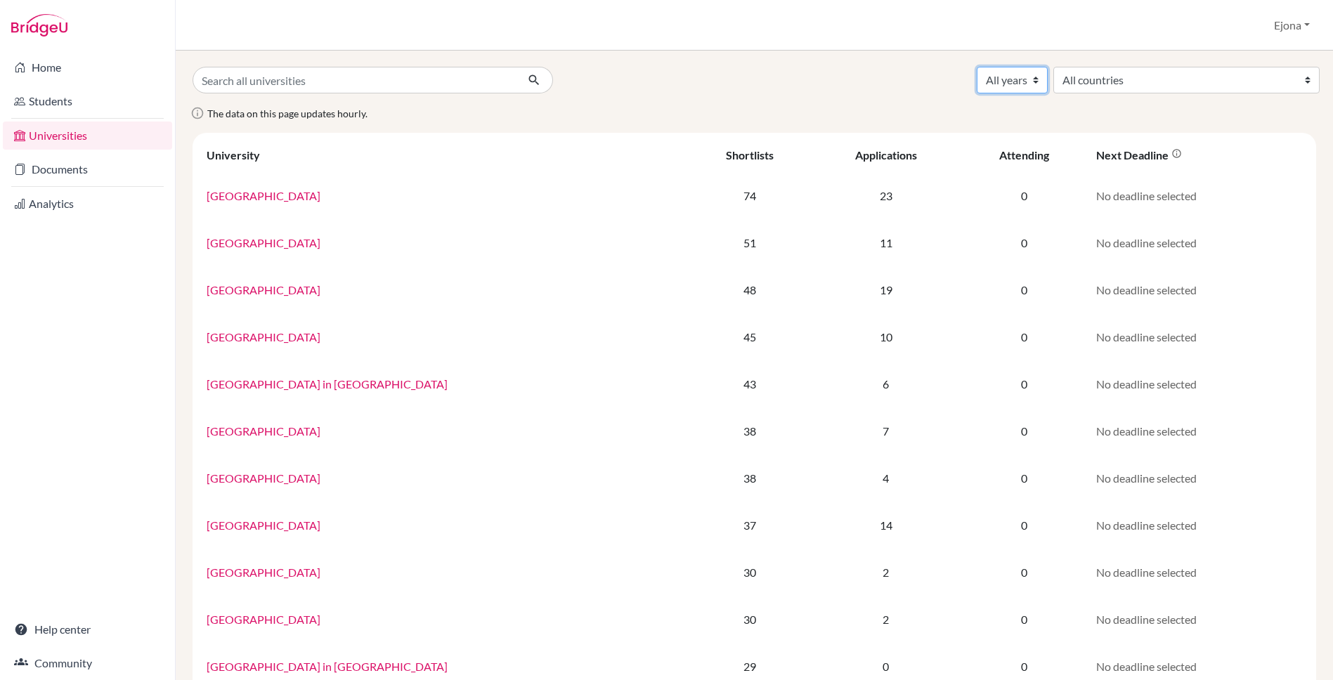
click at [1048, 81] on select "All years 2027 2026 2025 2024 2023 2022 2021 2020 2019 2018" at bounding box center [1012, 80] width 71 height 27
select select "2025"
click at [1048, 67] on select "All years 2027 2026 2025 2024 2023 2022 2021 2020 2019 2018" at bounding box center [1012, 80] width 71 height 27
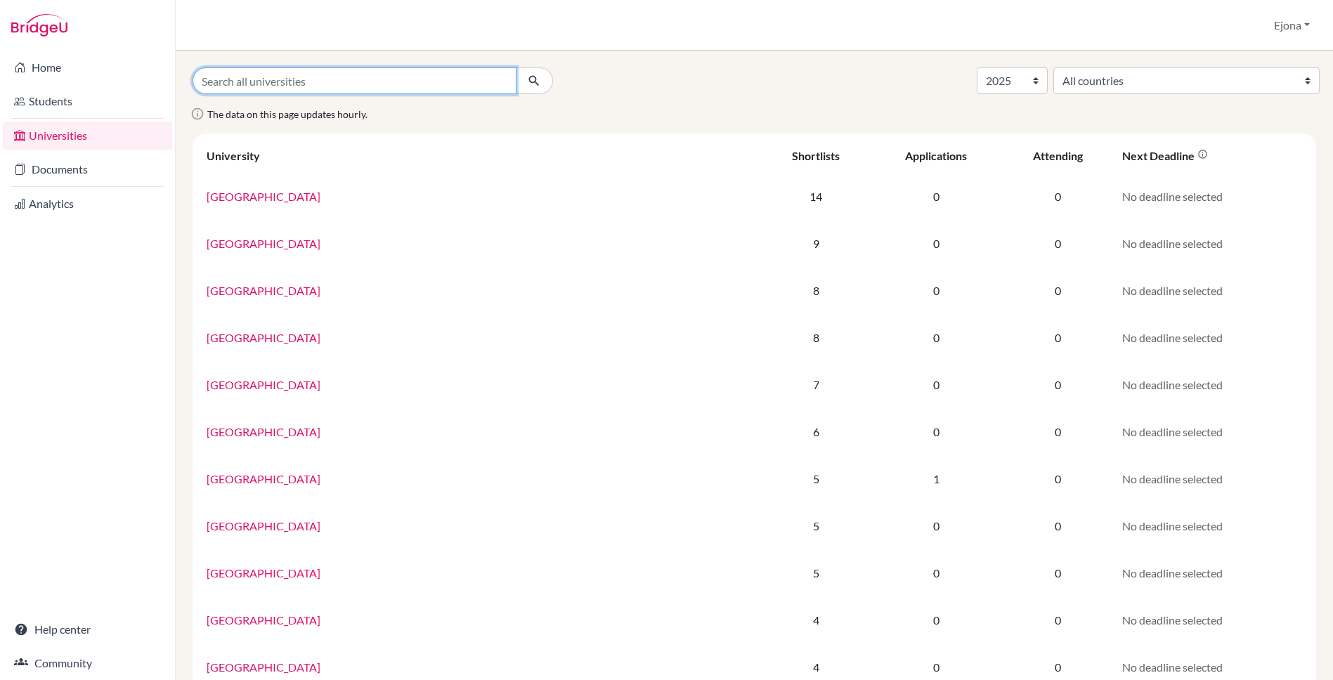
click at [232, 83] on input "Search all universities" at bounding box center [355, 80] width 324 height 27
click at [661, 78] on div "All years 2027 2026 2025 2024 2023 2022 2021 2020 2019 2018 All countries Austr…" at bounding box center [754, 80] width 1144 height 27
click at [351, 80] on input "Search all universities" at bounding box center [355, 80] width 324 height 27
click at [632, 78] on div "All years 2027 2026 2025 2024 2023 2022 2021 2020 2019 2018 All countries Austr…" at bounding box center [754, 80] width 1144 height 27
click at [1048, 78] on select "All years 2027 2026 2025 2024 2023 2022 2021 2020 2019 2018" at bounding box center [1012, 80] width 71 height 27
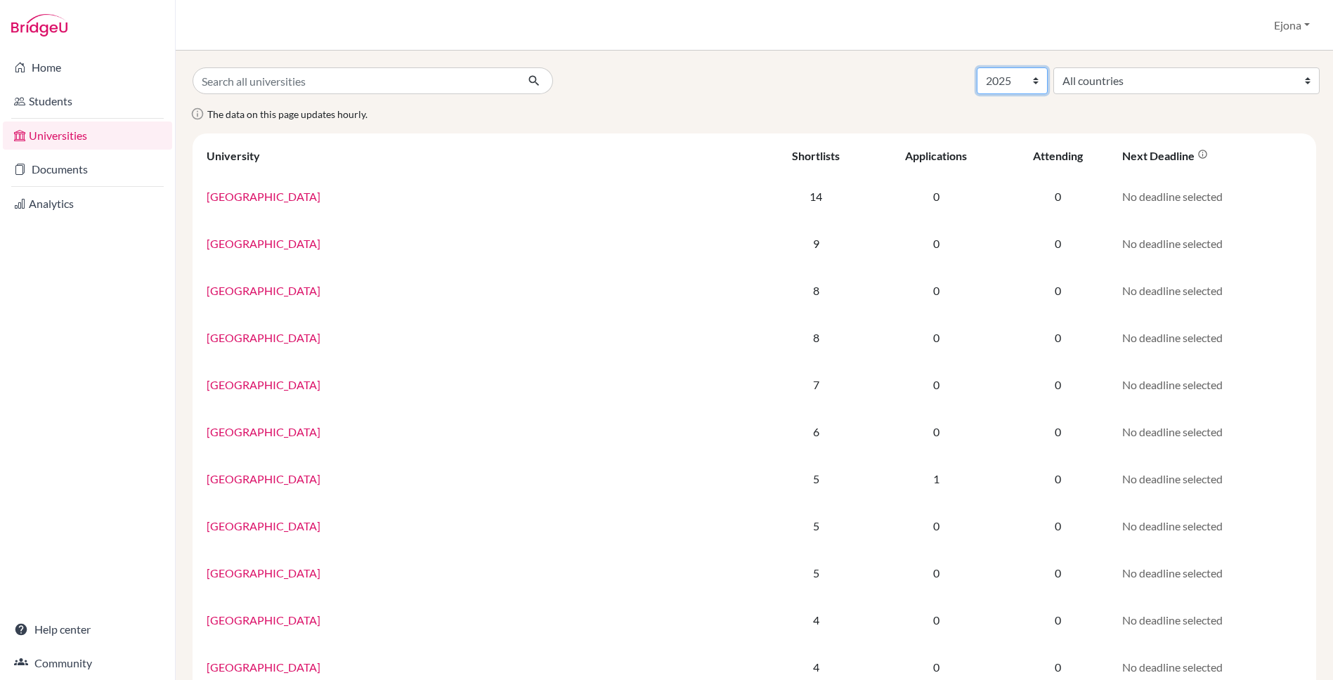
select select "2026"
click at [1048, 67] on select "All years 2027 2026 2025 2024 2023 2022 2021 2020 2019 2018" at bounding box center [1012, 80] width 71 height 27
click at [975, 85] on div "All years 2027 2026 2025 2024 2023 2022 2021 2020 2019 2018 All countries Austr…" at bounding box center [754, 80] width 1144 height 27
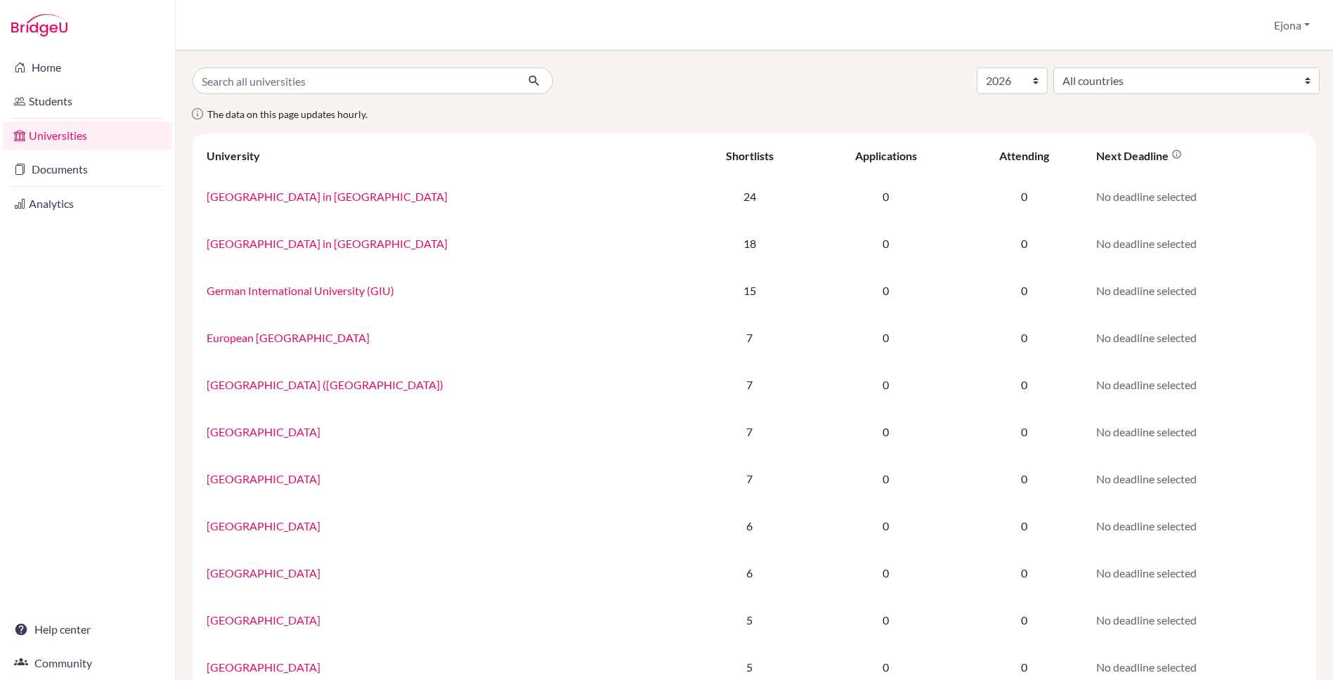
select select "2026"
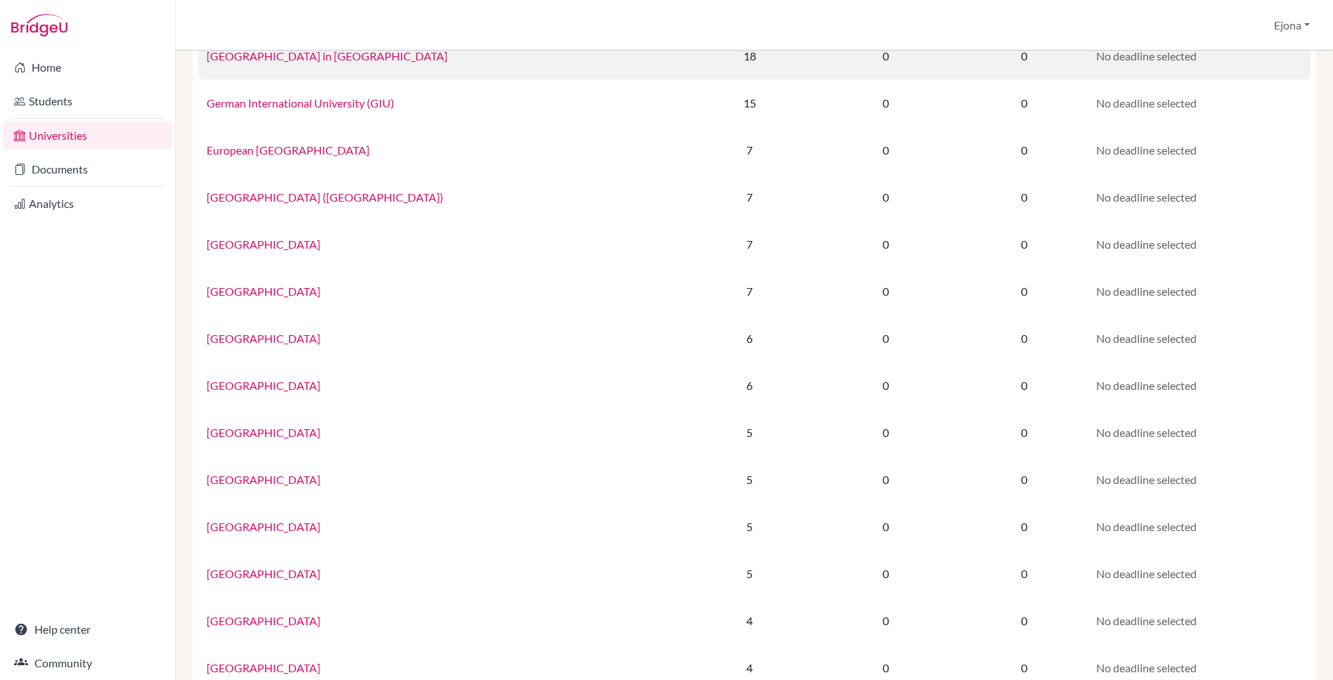
scroll to position [227, 0]
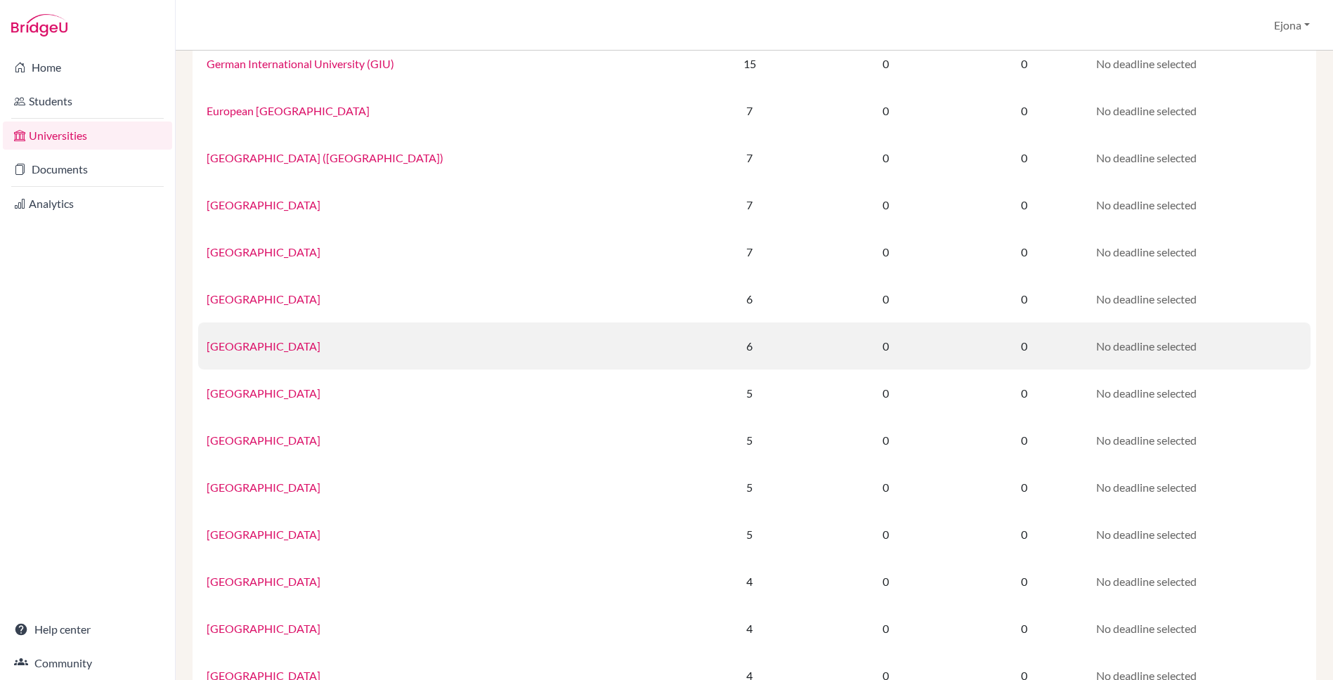
click at [277, 343] on link "[GEOGRAPHIC_DATA]" at bounding box center [264, 345] width 114 height 13
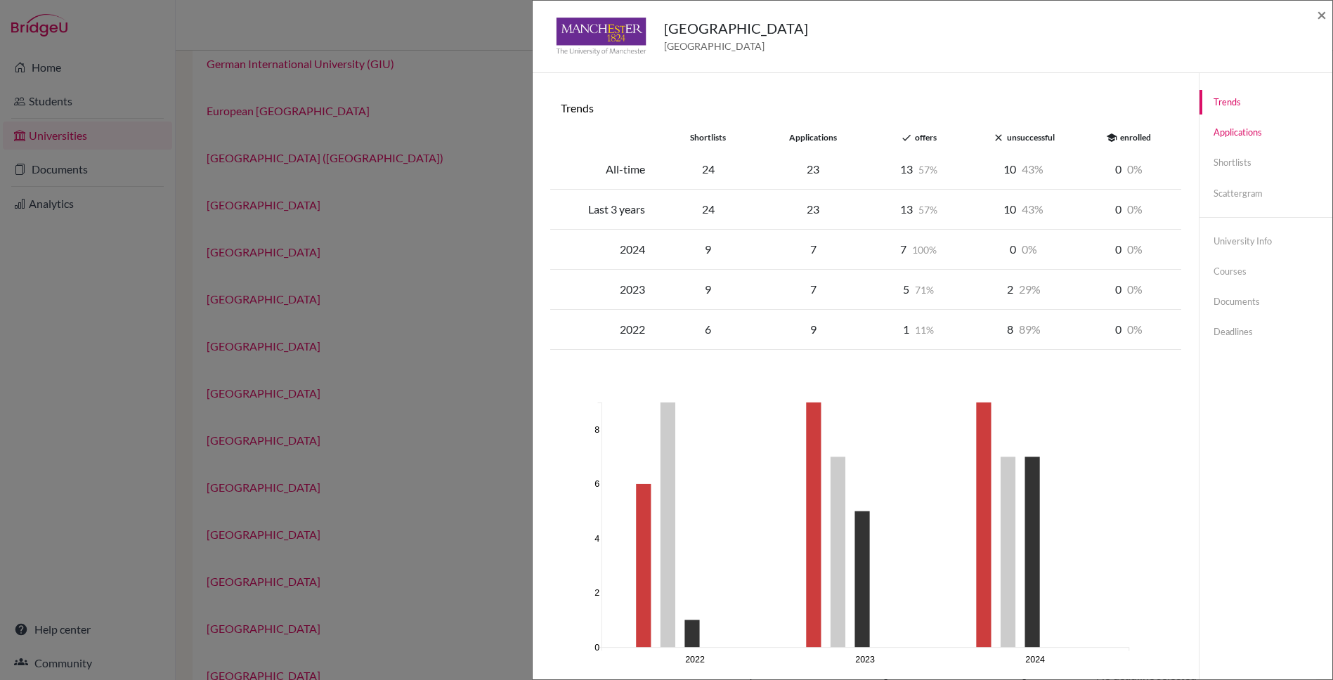
click at [1244, 129] on link "Applications" at bounding box center [1265, 132] width 133 height 25
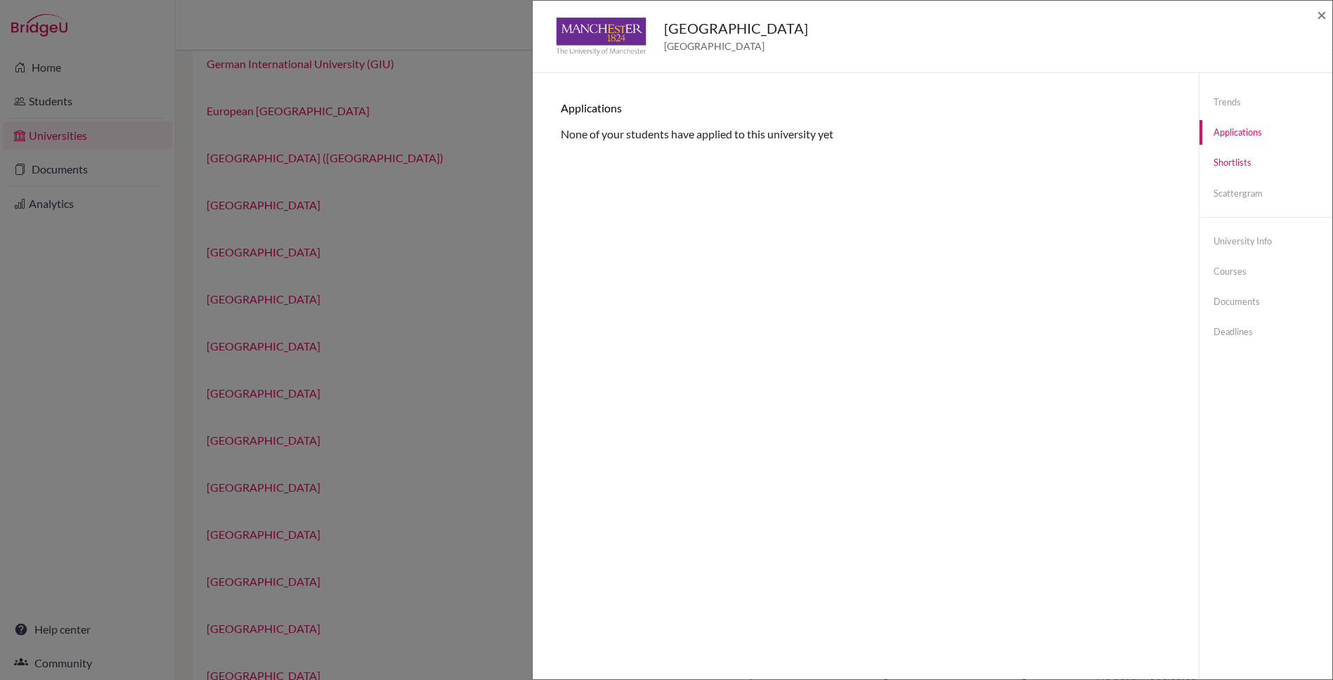
click at [1236, 165] on link "Shortlists" at bounding box center [1265, 162] width 133 height 25
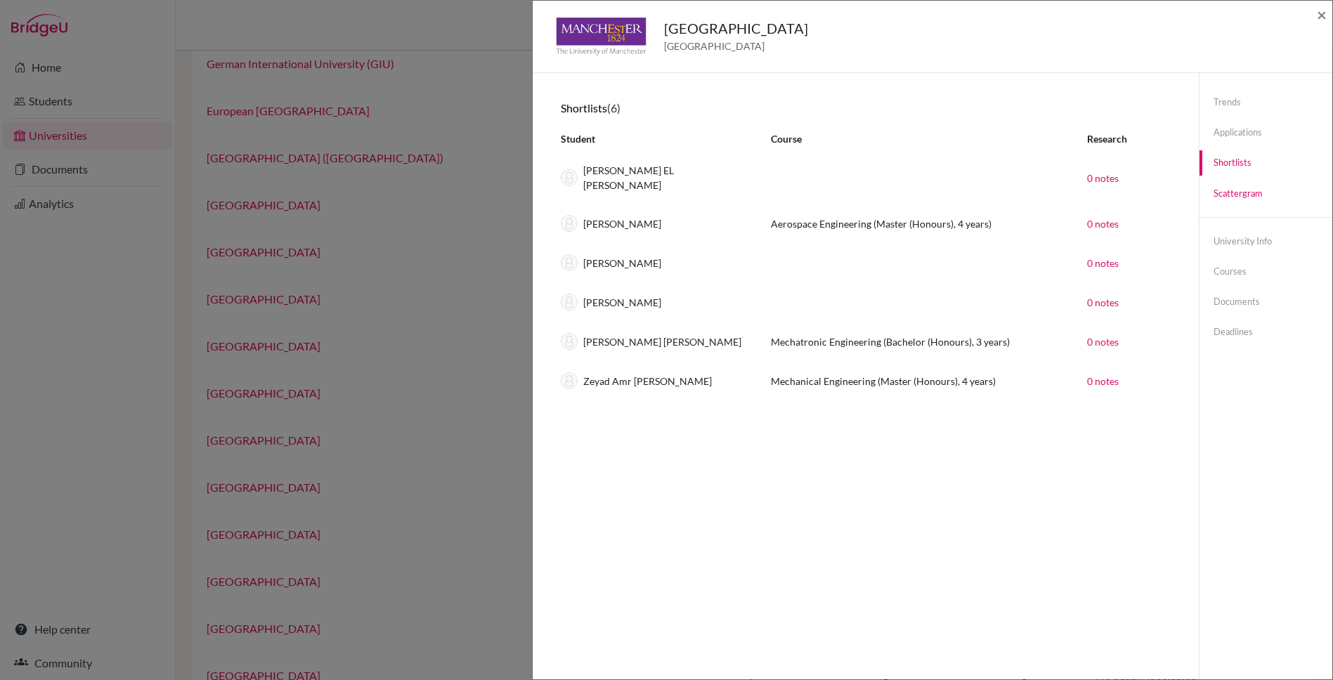
click at [1237, 190] on link "Scattergram" at bounding box center [1265, 193] width 133 height 25
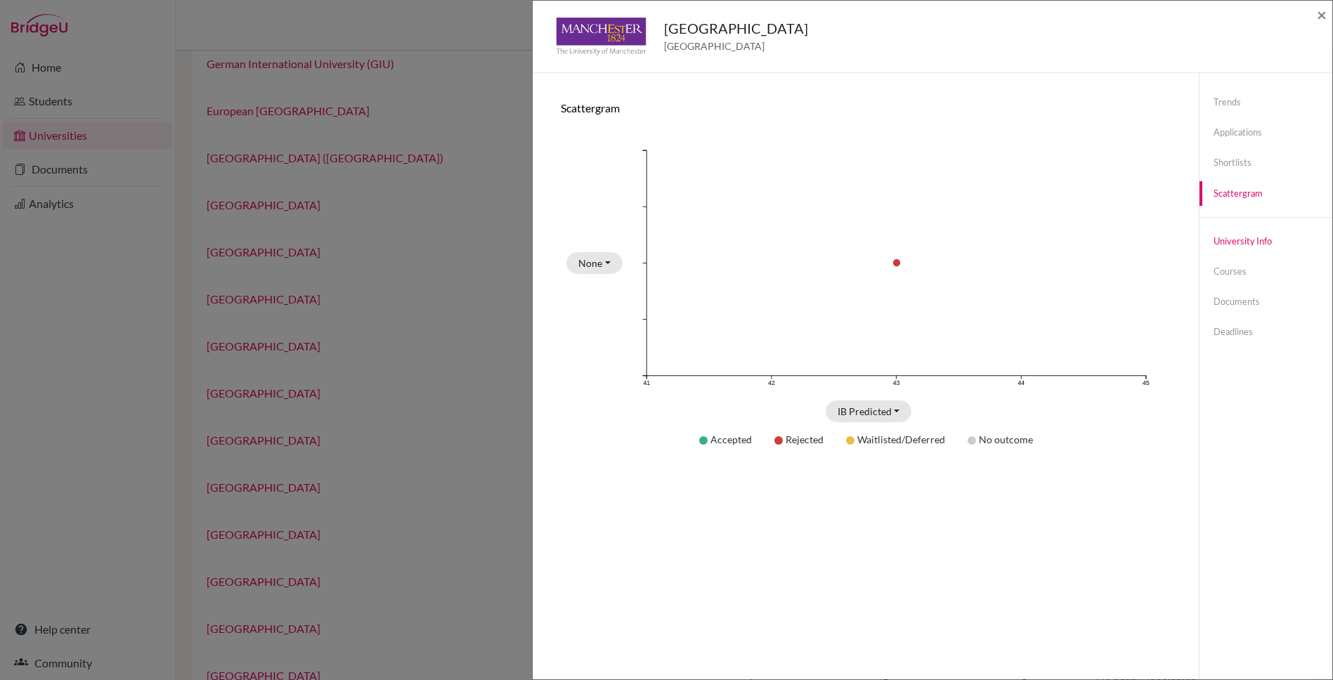
click at [1239, 235] on link "University info" at bounding box center [1265, 241] width 133 height 25
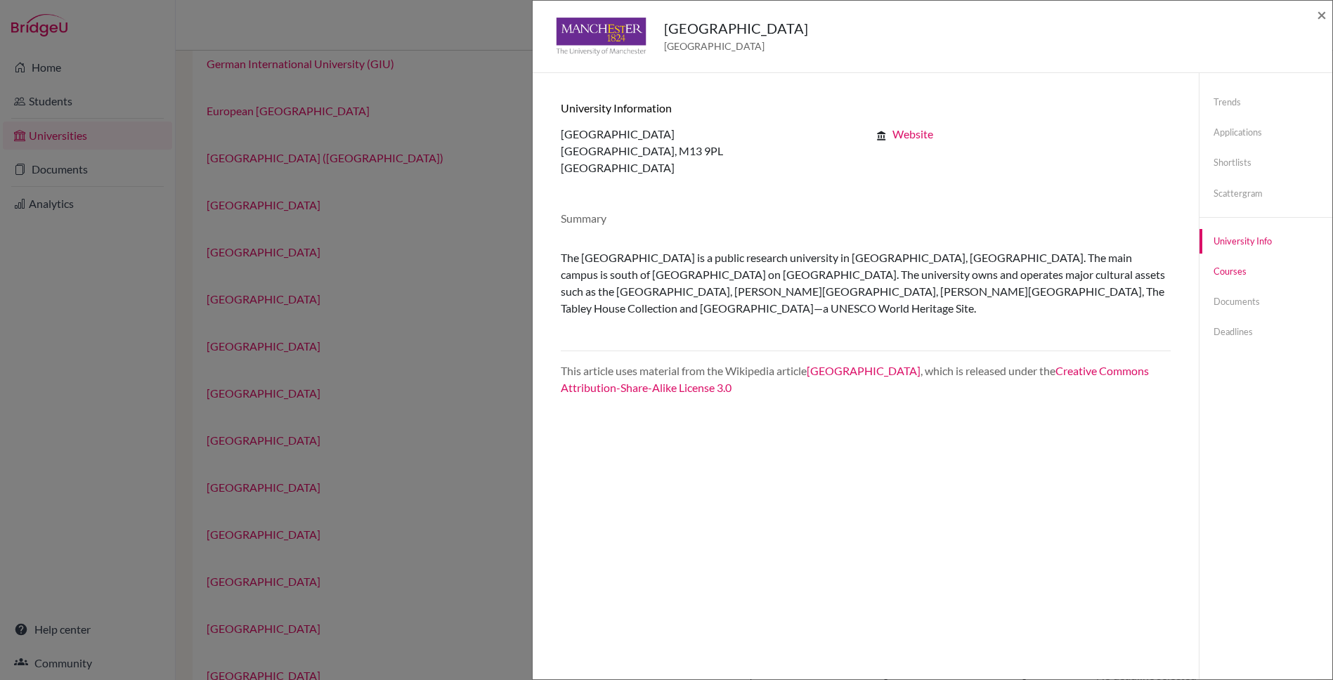
click at [1224, 271] on link "Courses" at bounding box center [1265, 271] width 133 height 25
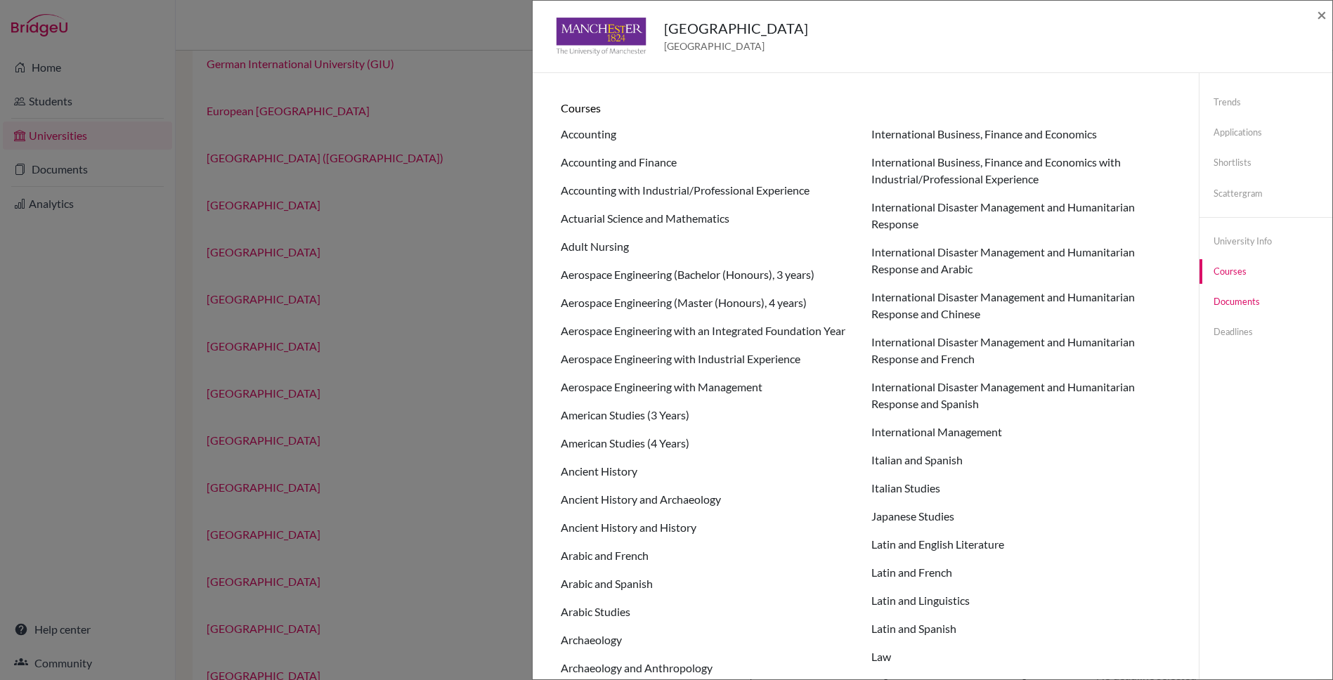
click at [1232, 297] on link "Documents" at bounding box center [1265, 301] width 133 height 25
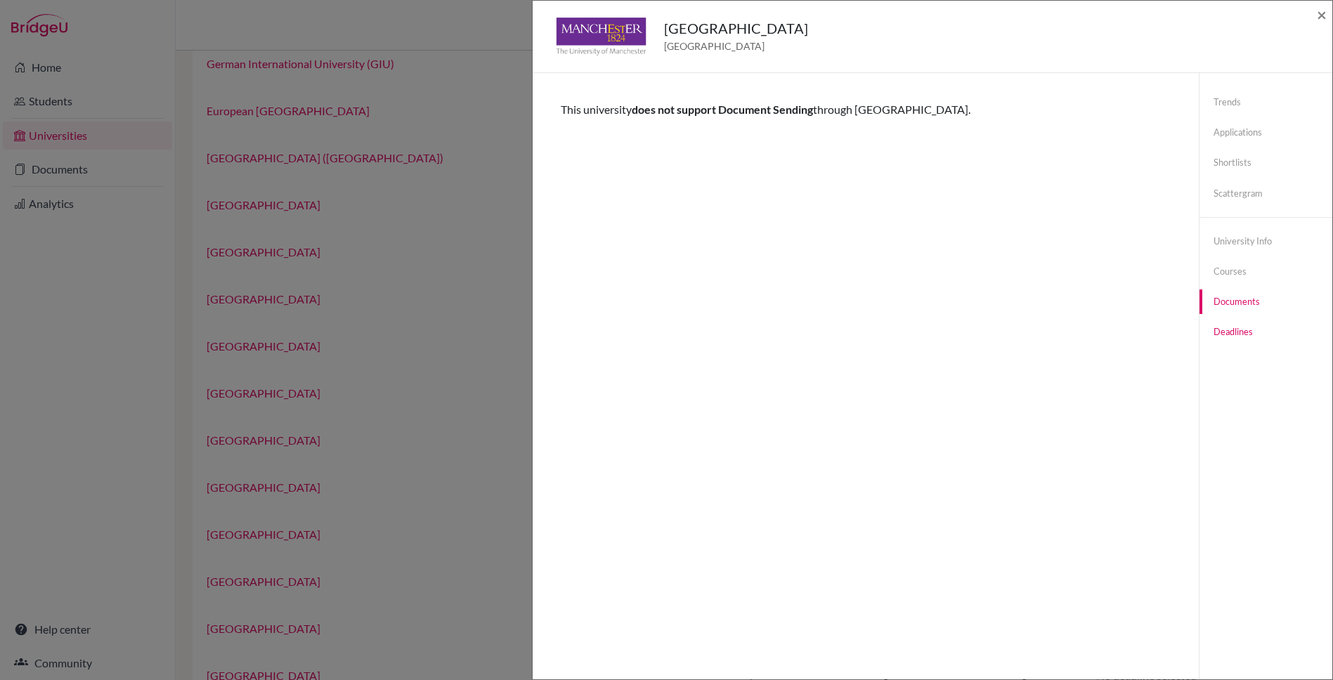
click at [1237, 327] on link "Deadlines" at bounding box center [1265, 332] width 133 height 25
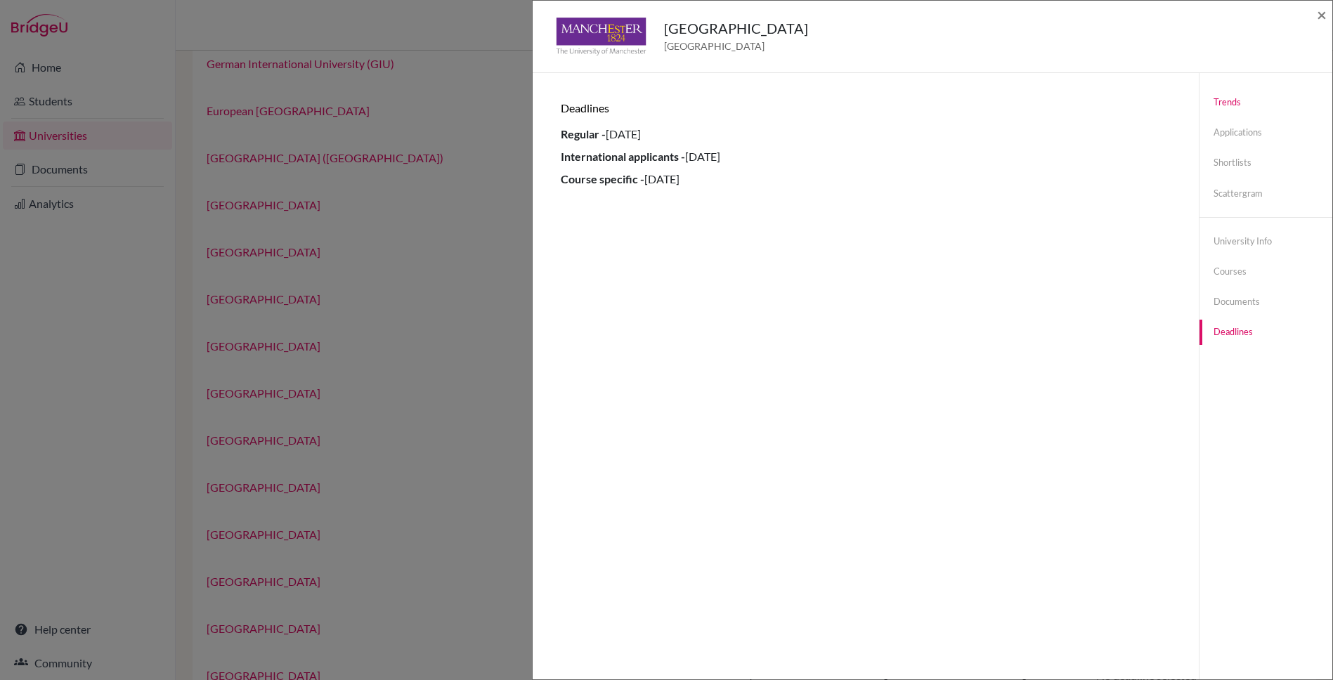
click at [1222, 97] on link "Trends" at bounding box center [1265, 102] width 133 height 25
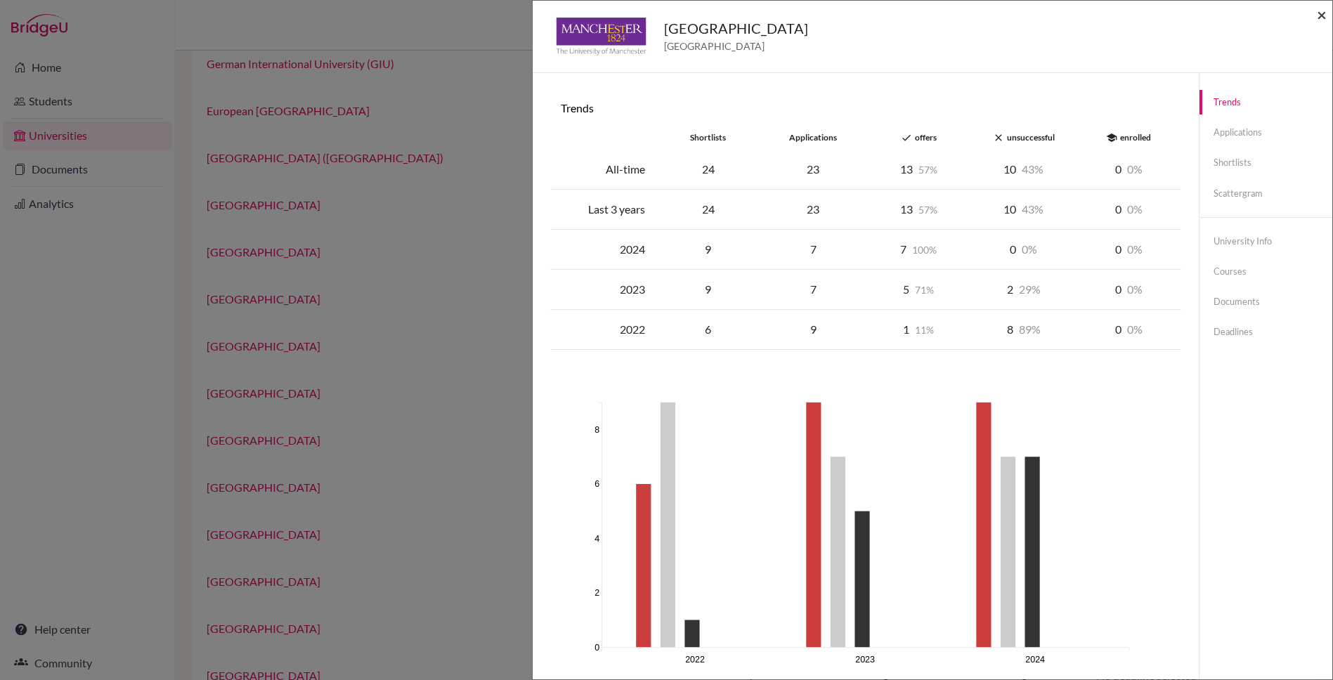
click at [1325, 14] on span "×" at bounding box center [1322, 14] width 10 height 20
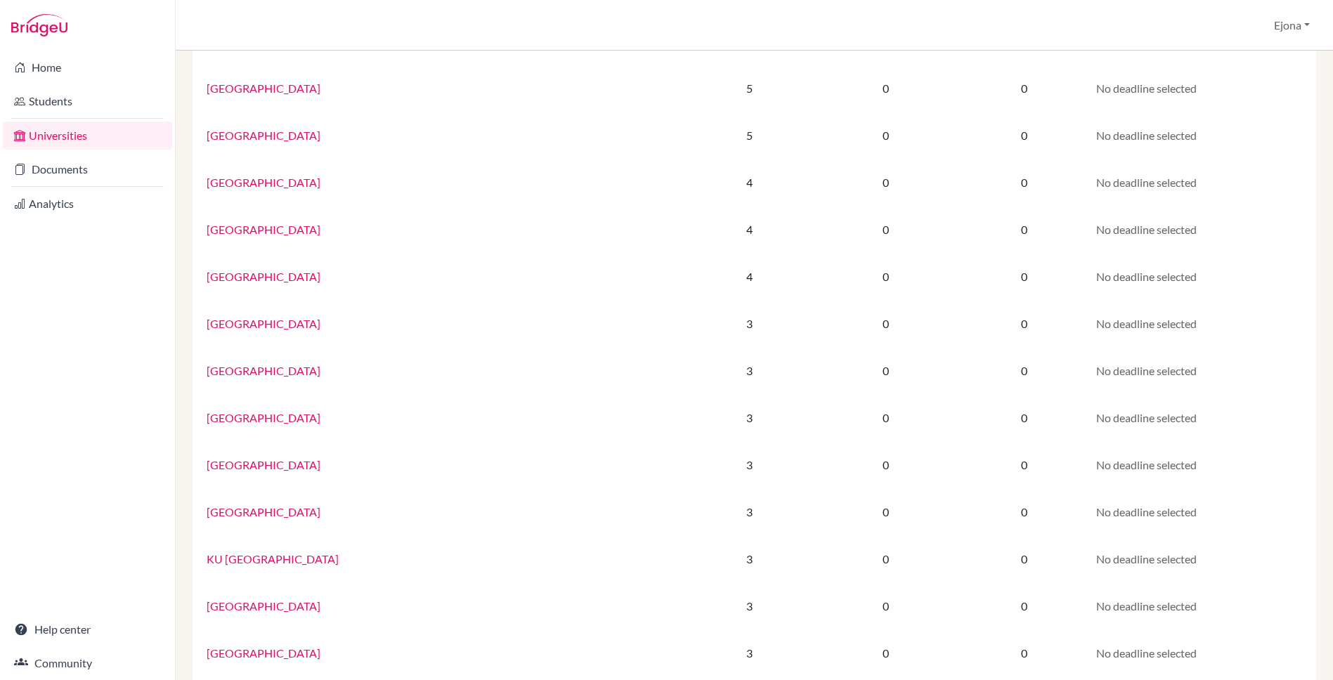
scroll to position [747, 0]
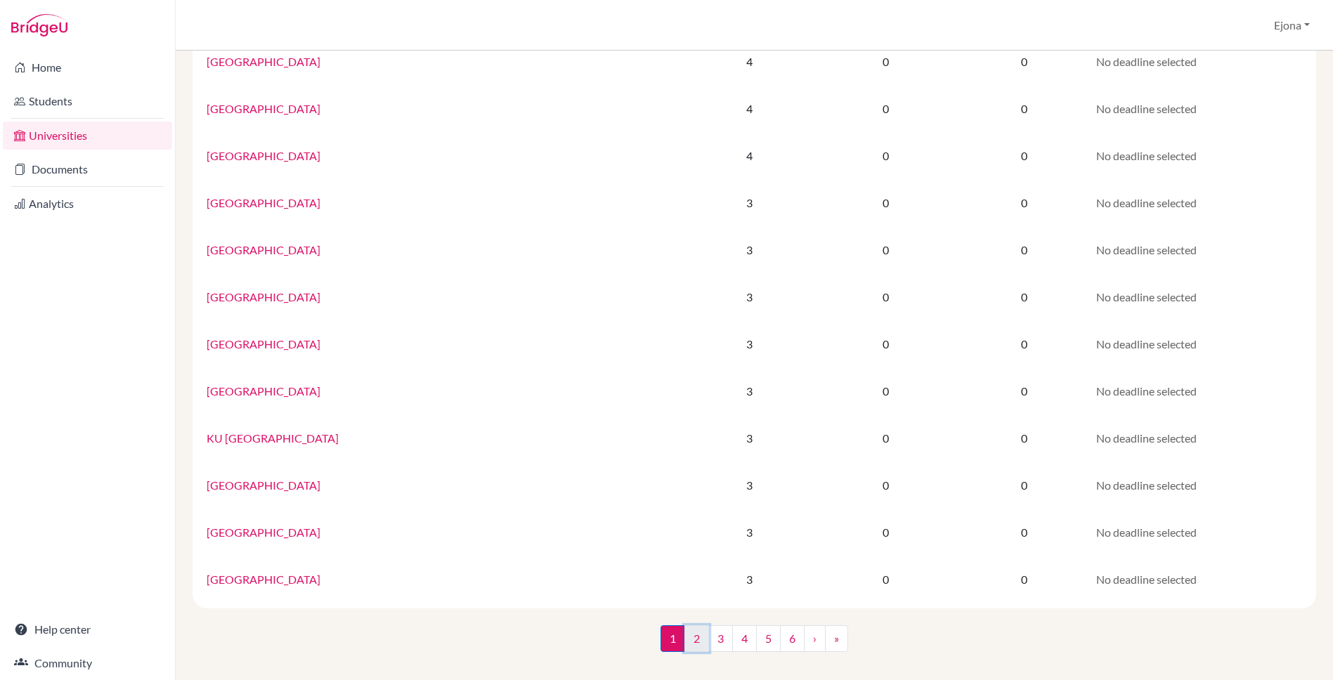
click at [698, 640] on link "2" at bounding box center [696, 638] width 25 height 27
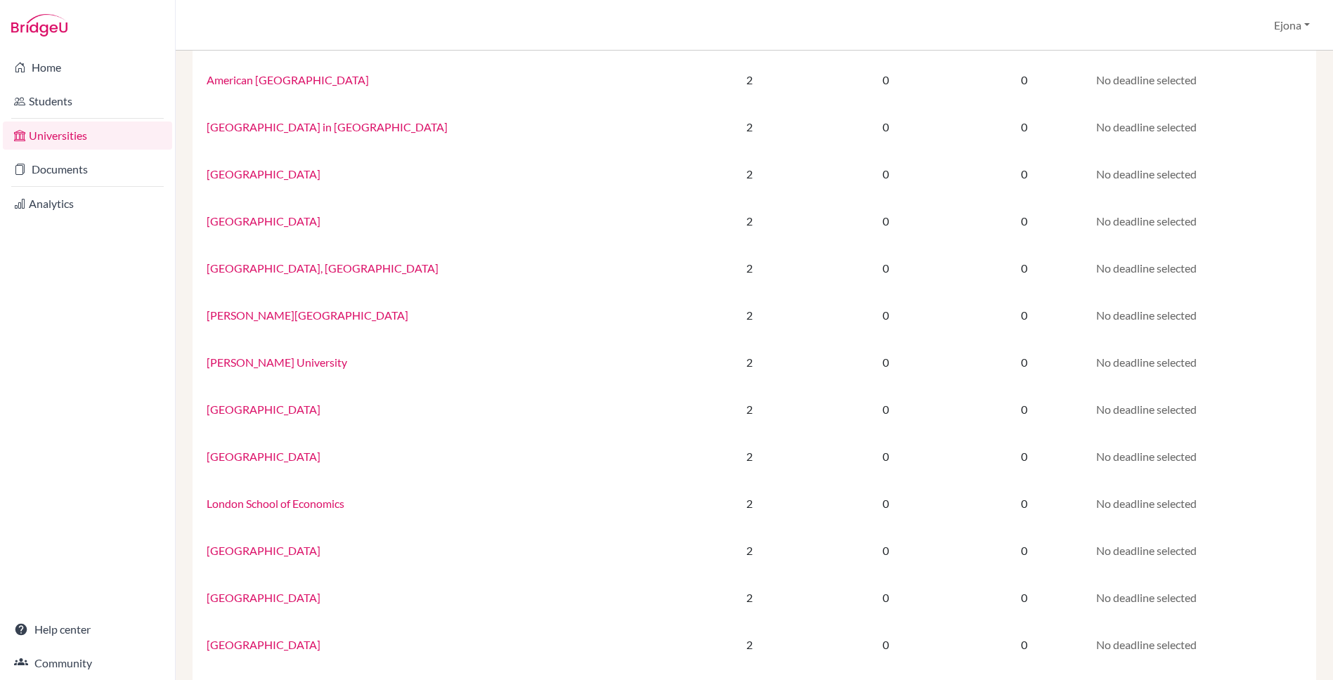
scroll to position [747, 0]
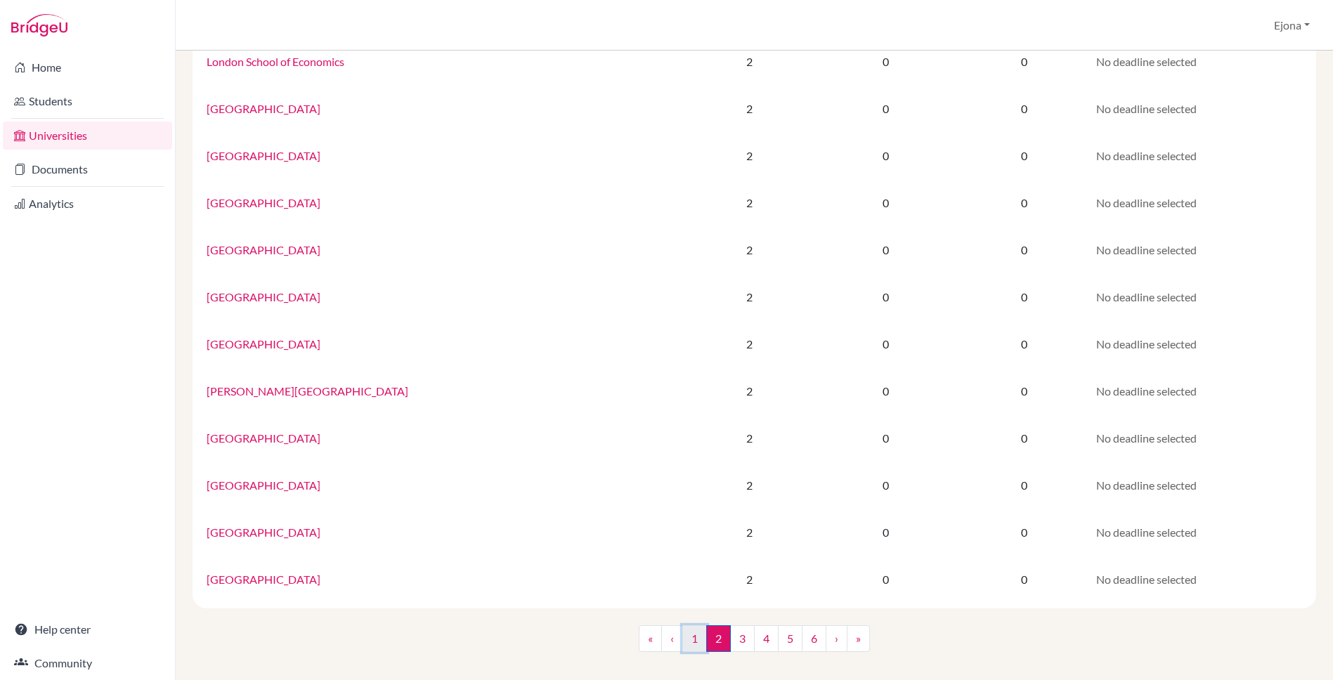
click at [691, 638] on link "1" at bounding box center [694, 638] width 25 height 27
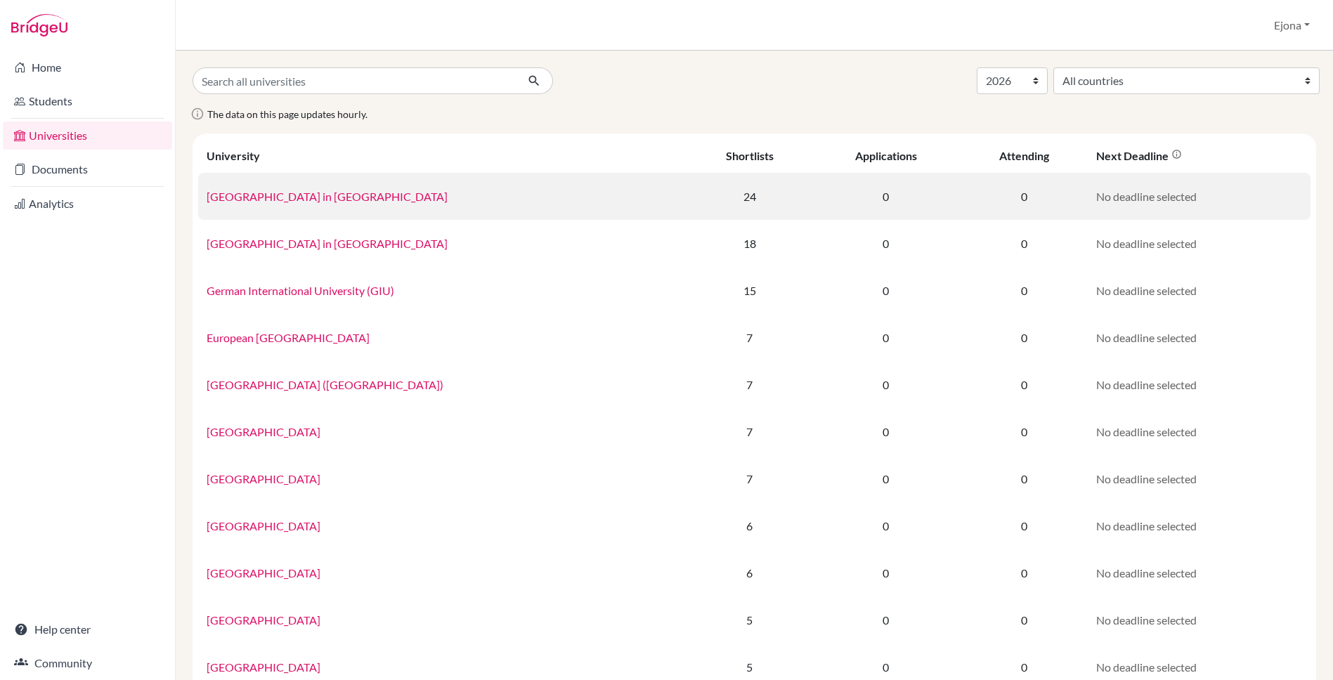
click at [304, 194] on link "American University in Cairo" at bounding box center [327, 196] width 241 height 13
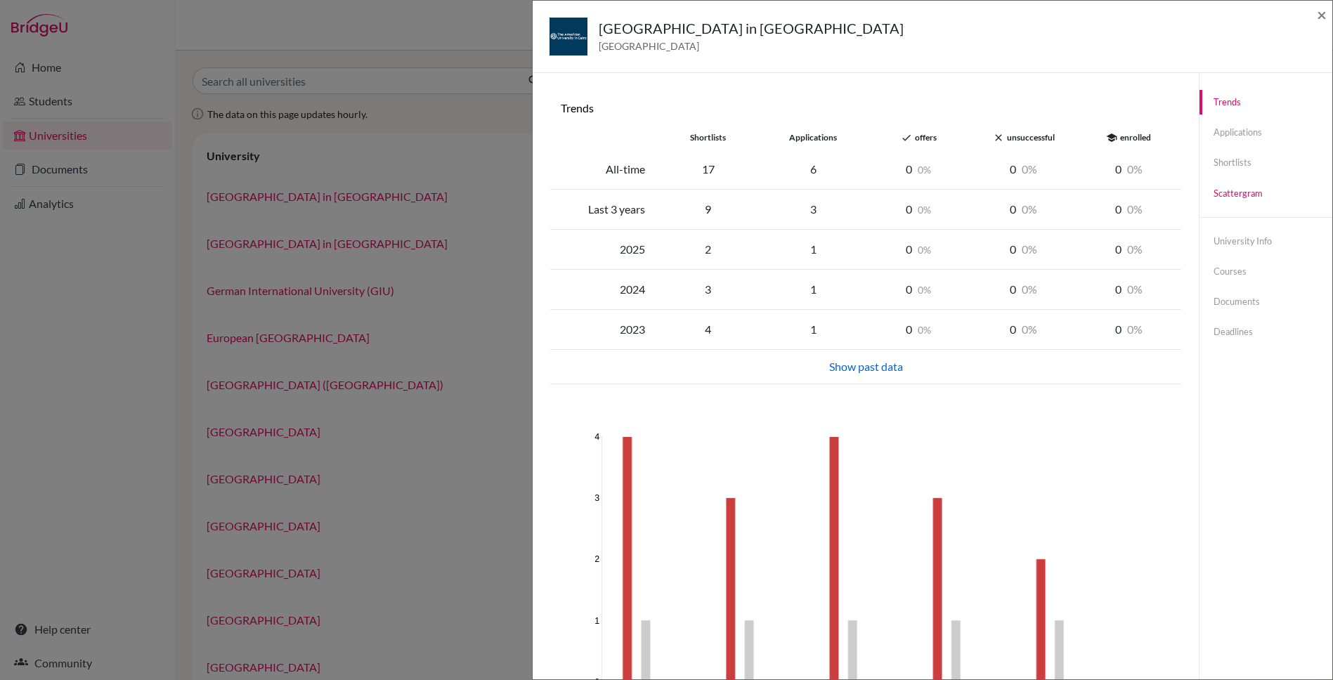
click at [1244, 193] on link "Scattergram" at bounding box center [1265, 193] width 133 height 25
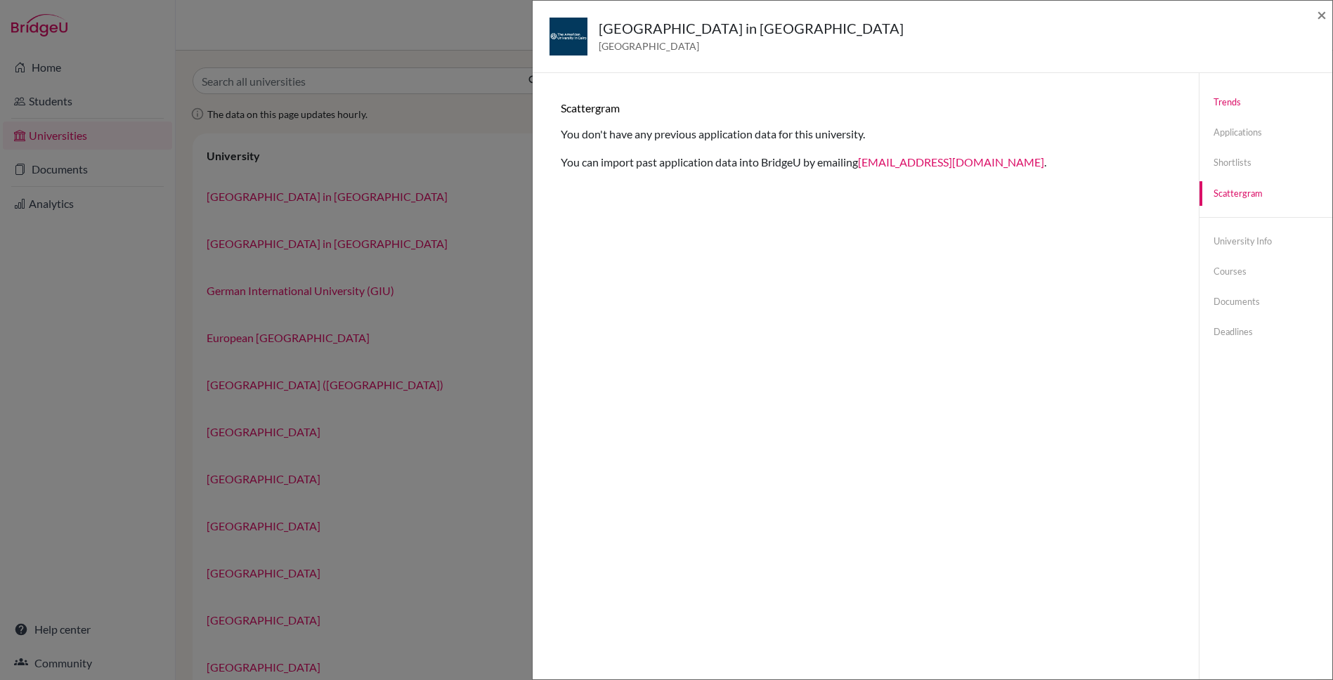
click at [1229, 100] on link "Trends" at bounding box center [1265, 102] width 133 height 25
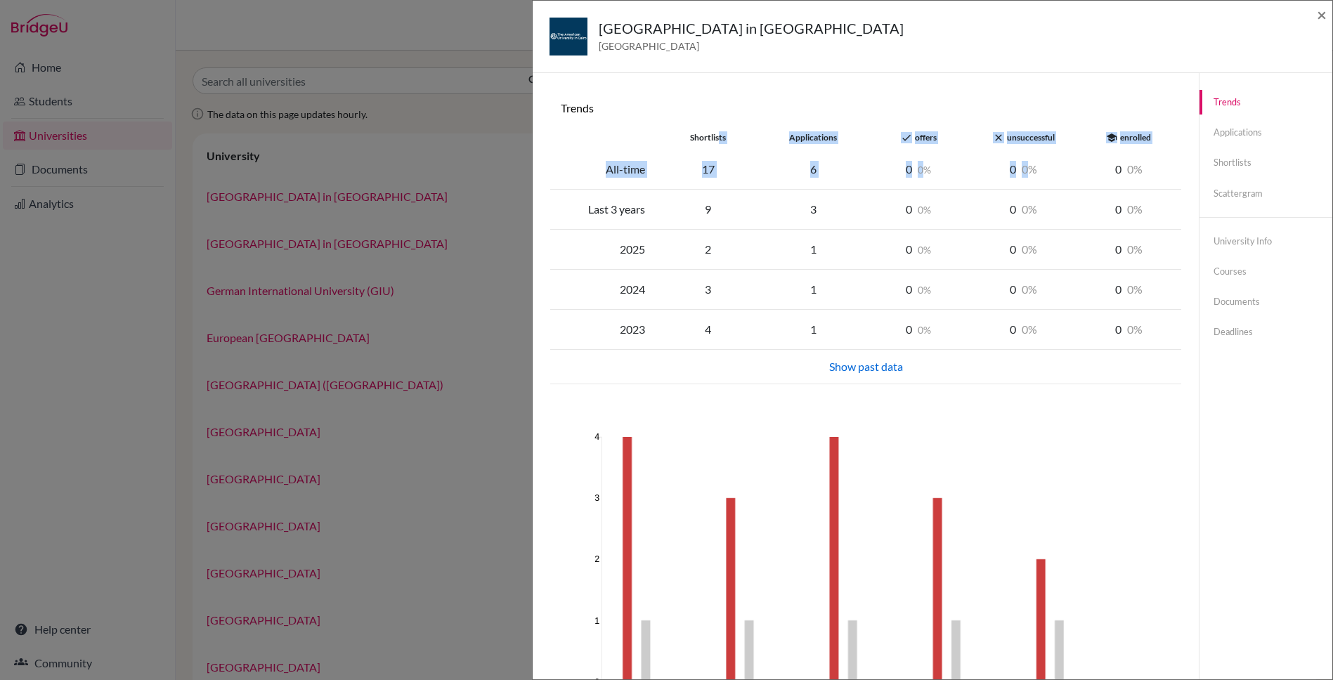
drag, startPoint x: 719, startPoint y: 141, endPoint x: 1166, endPoint y: 149, distance: 446.2
click at [1166, 149] on div "shortlists applications done offers close unsuccessful school enrolled All-time…" at bounding box center [866, 255] width 610 height 259
click at [1126, 95] on div "Trends shortlists applications done offers close unsuccessful school enrolled A…" at bounding box center [865, 457] width 632 height 735
click at [1319, 17] on span "×" at bounding box center [1322, 14] width 10 height 20
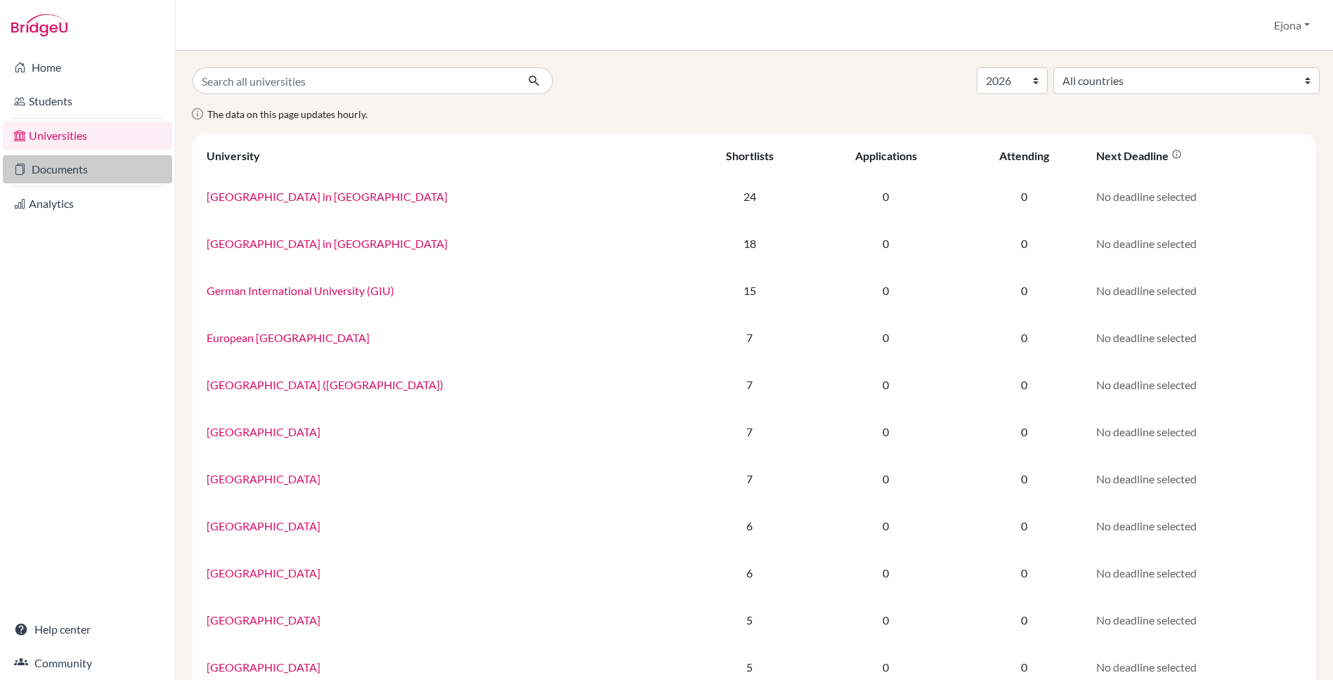
click at [65, 167] on link "Documents" at bounding box center [87, 169] width 169 height 28
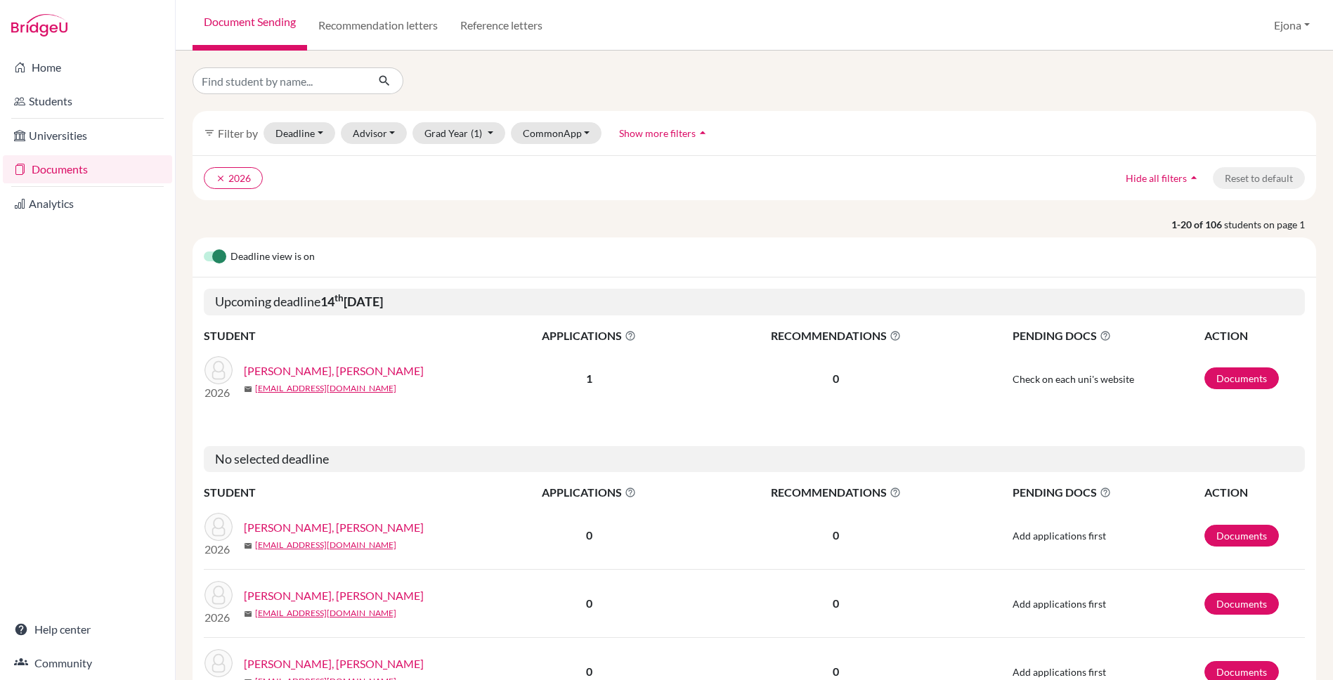
click at [340, 370] on link "[PERSON_NAME], [PERSON_NAME]" at bounding box center [334, 371] width 180 height 17
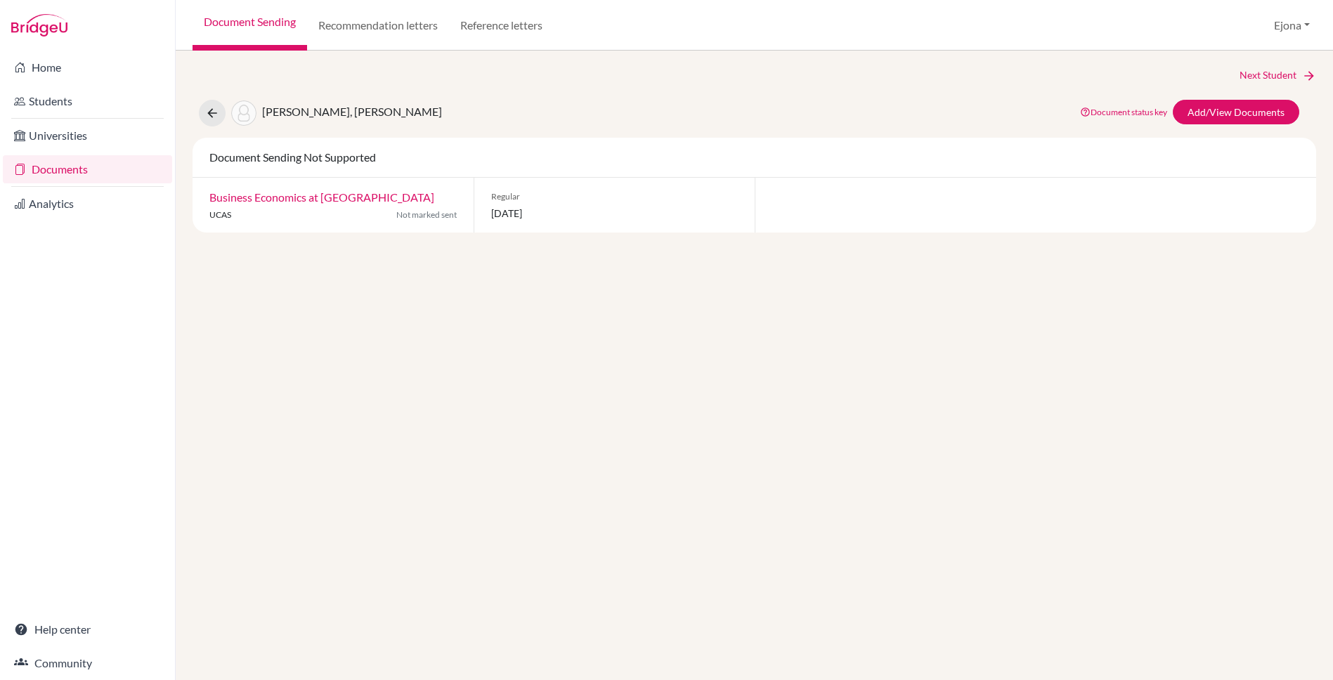
click at [65, 165] on link "Documents" at bounding box center [87, 169] width 169 height 28
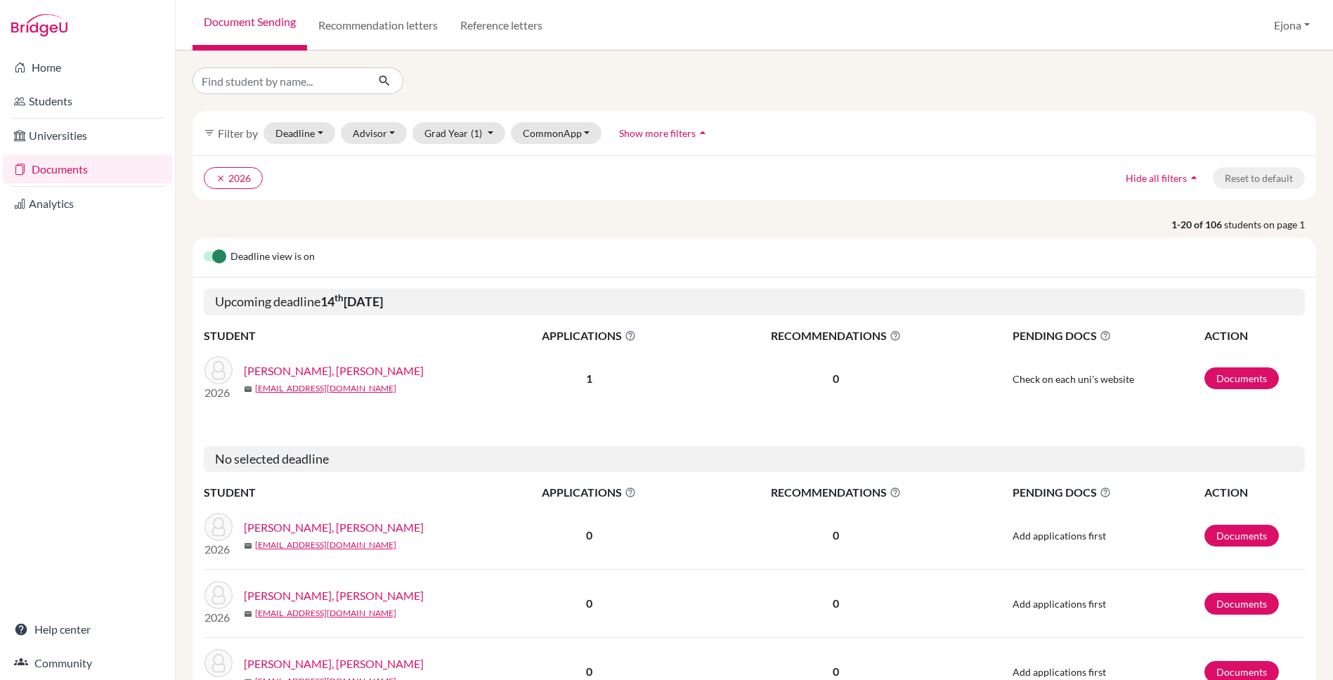
click at [204, 249] on label at bounding box center [204, 249] width 0 height 0
click at [211, 254] on input "checkbox" at bounding box center [209, 256] width 11 height 14
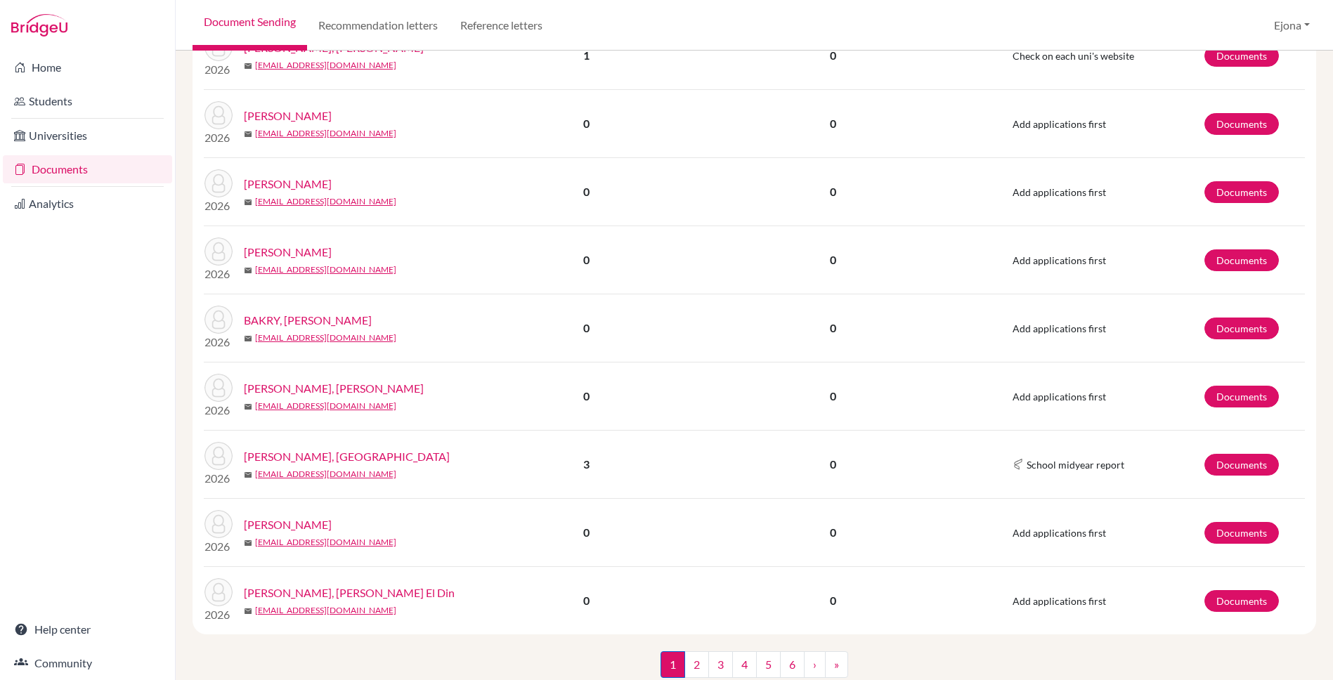
scroll to position [1078, 0]
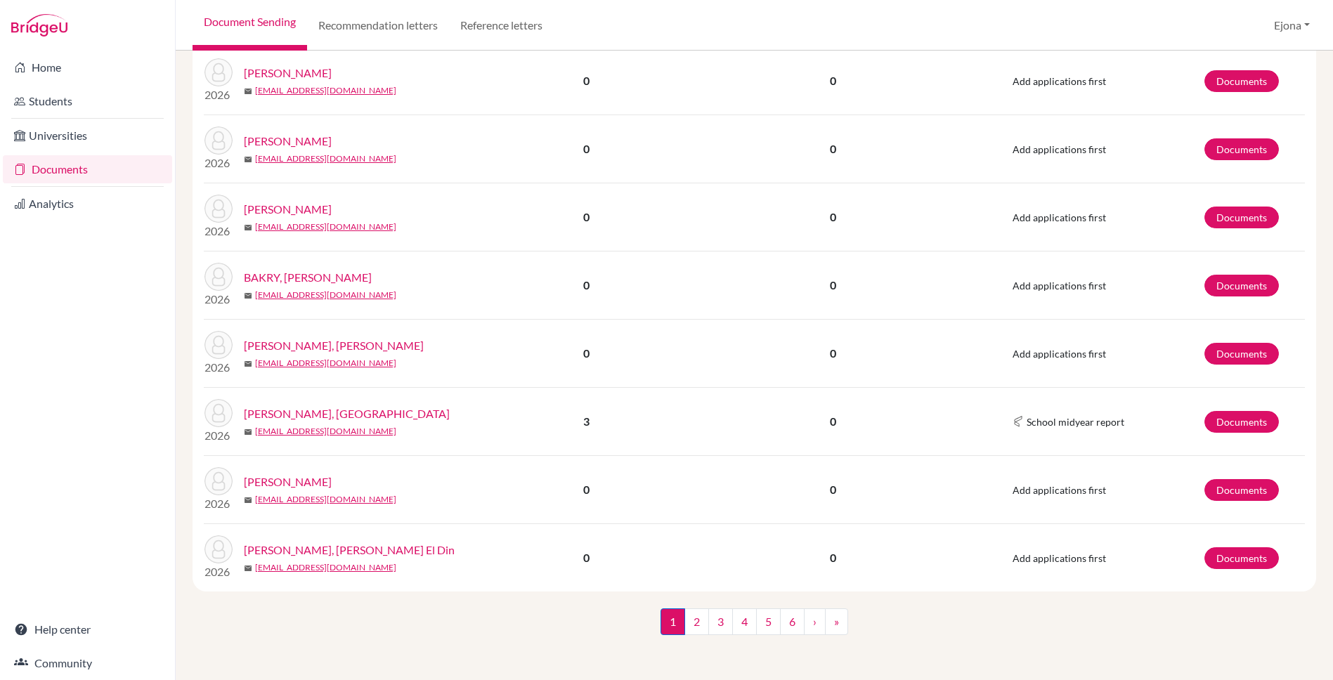
click at [304, 410] on link "[PERSON_NAME], [GEOGRAPHIC_DATA]" at bounding box center [347, 413] width 206 height 17
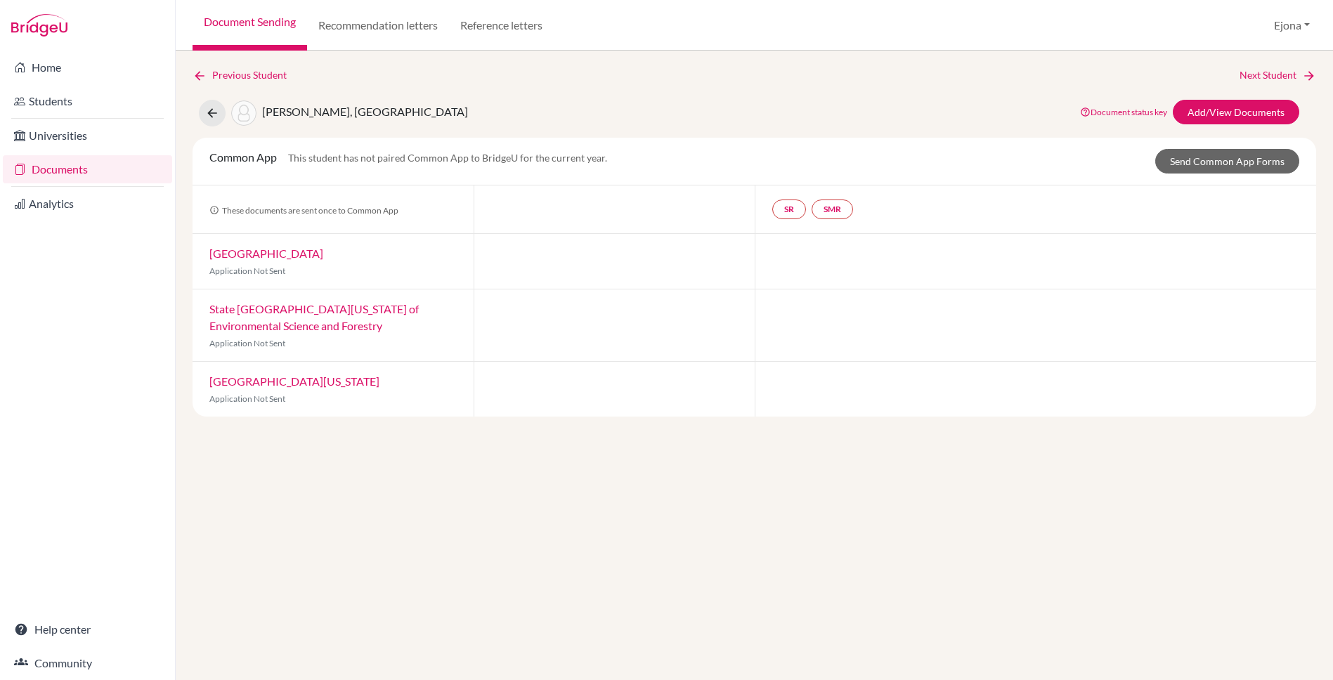
click at [66, 167] on link "Documents" at bounding box center [87, 169] width 169 height 28
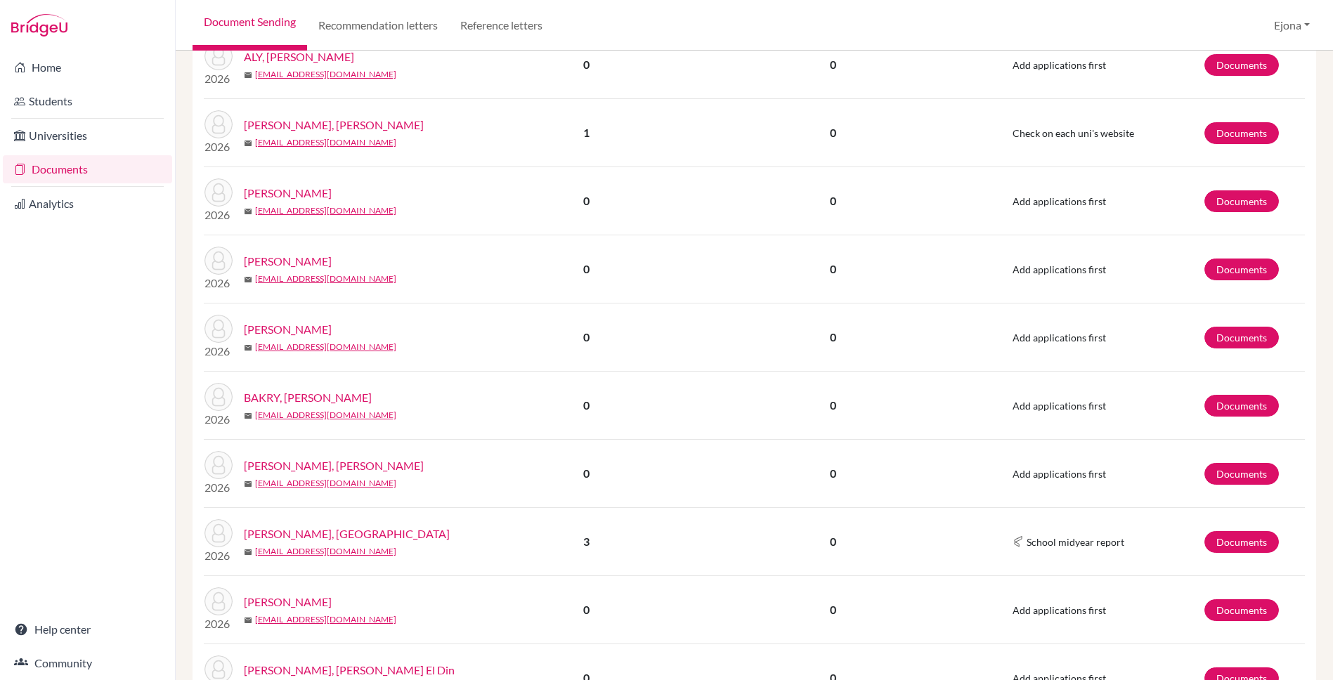
scroll to position [1078, 0]
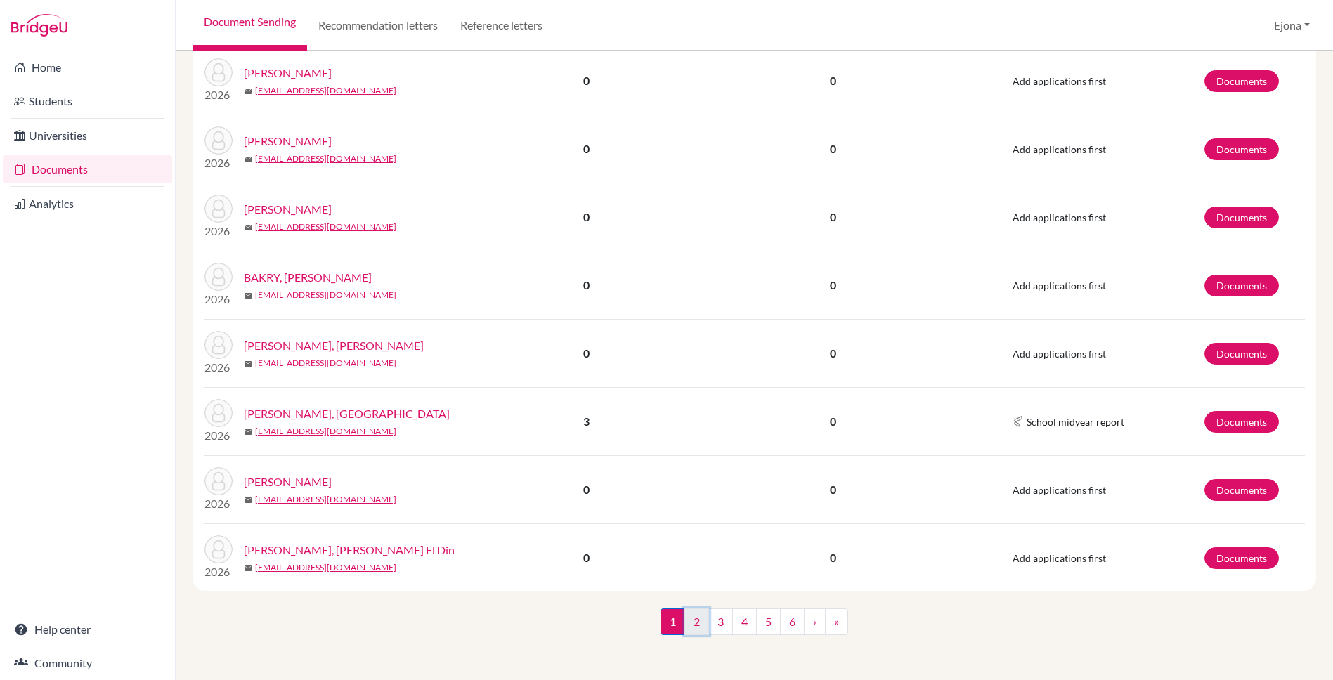
click at [702, 625] on link "2" at bounding box center [696, 621] width 25 height 27
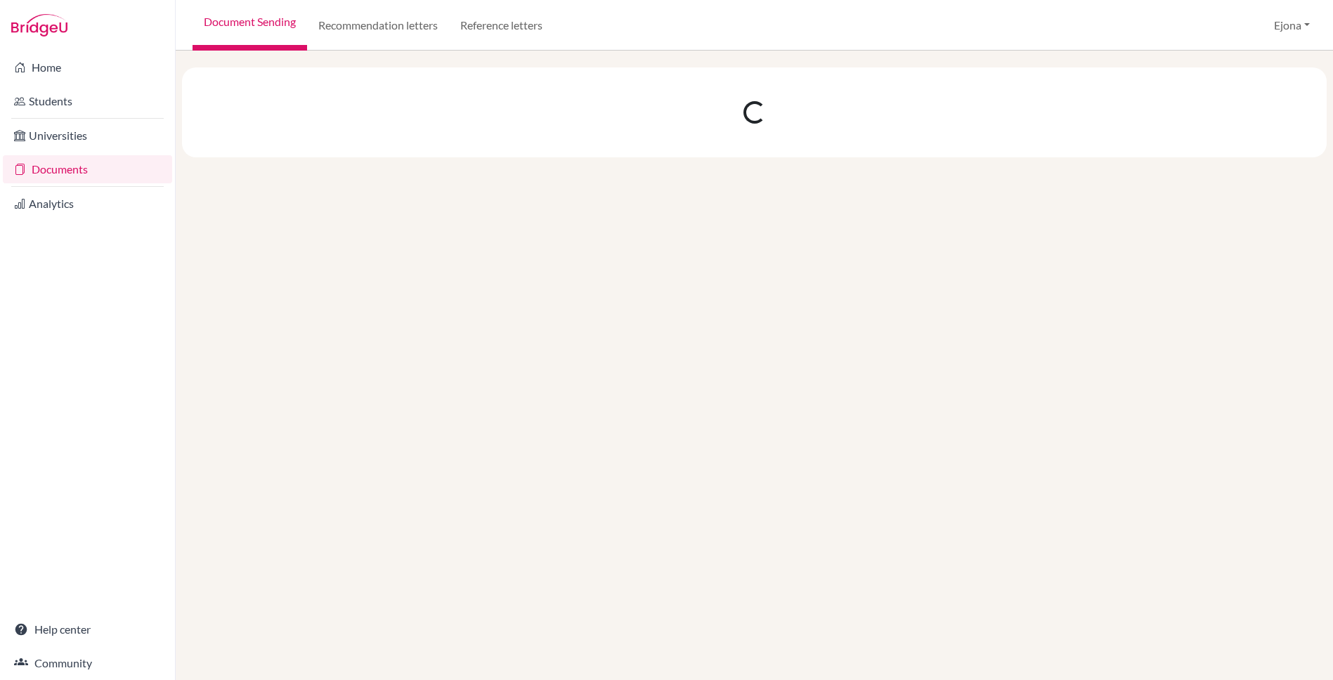
scroll to position [0, 0]
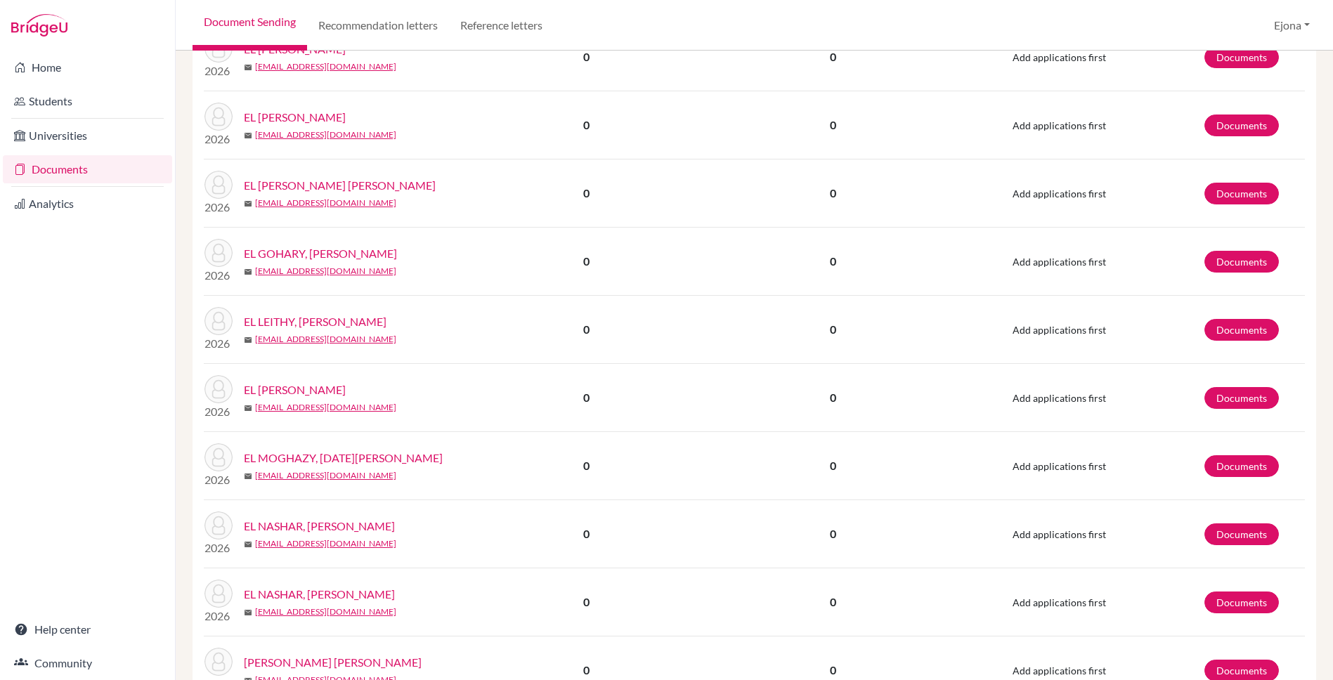
scroll to position [1107, 0]
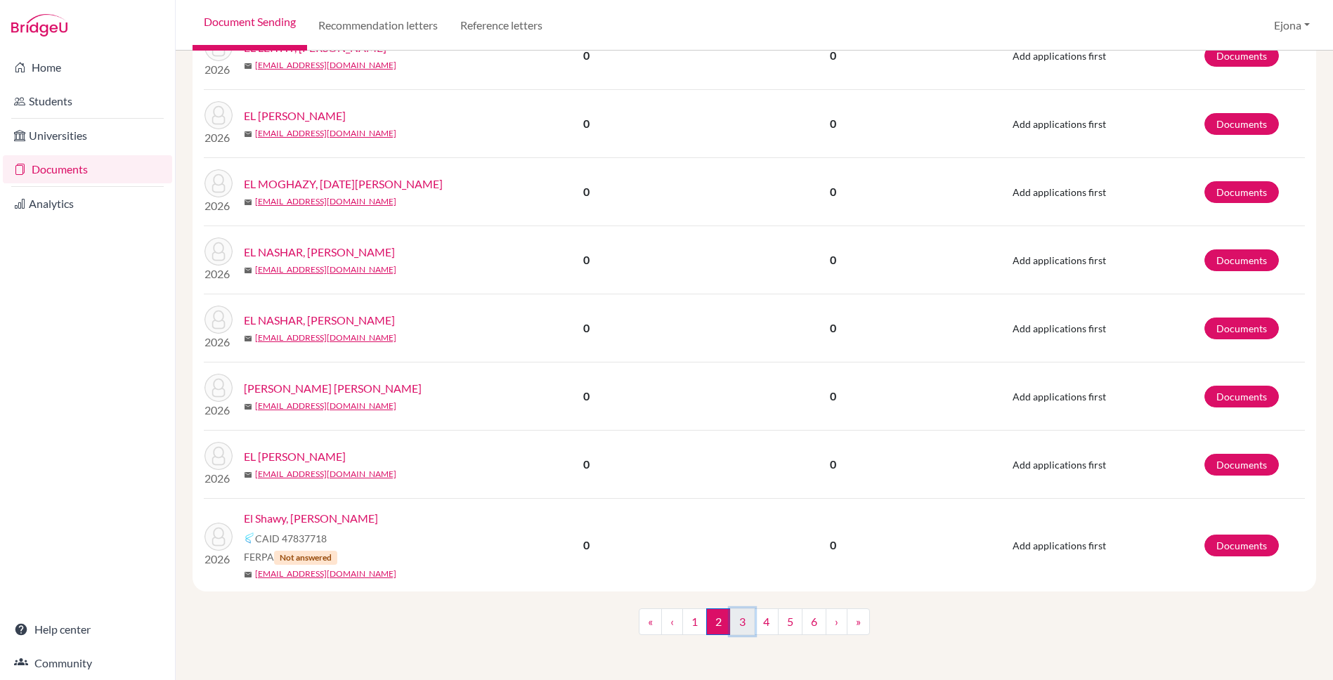
click at [733, 625] on link "3" at bounding box center [742, 621] width 25 height 27
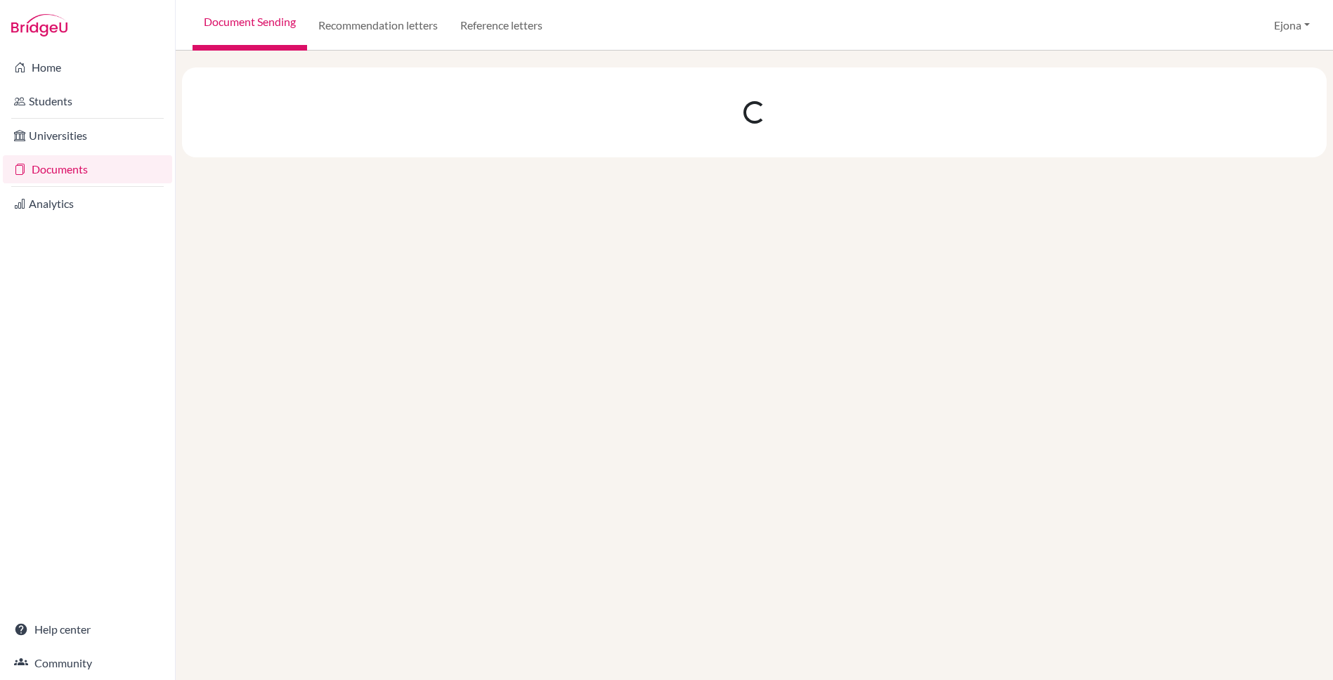
scroll to position [0, 0]
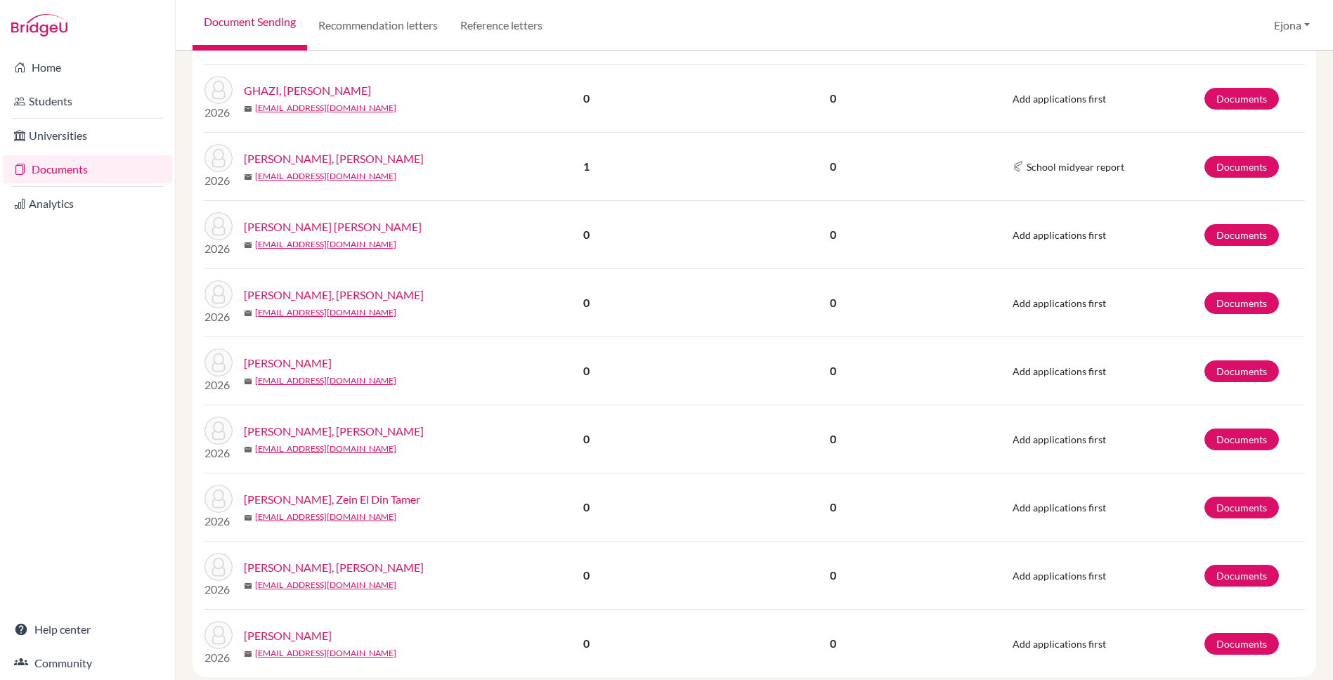
scroll to position [1078, 0]
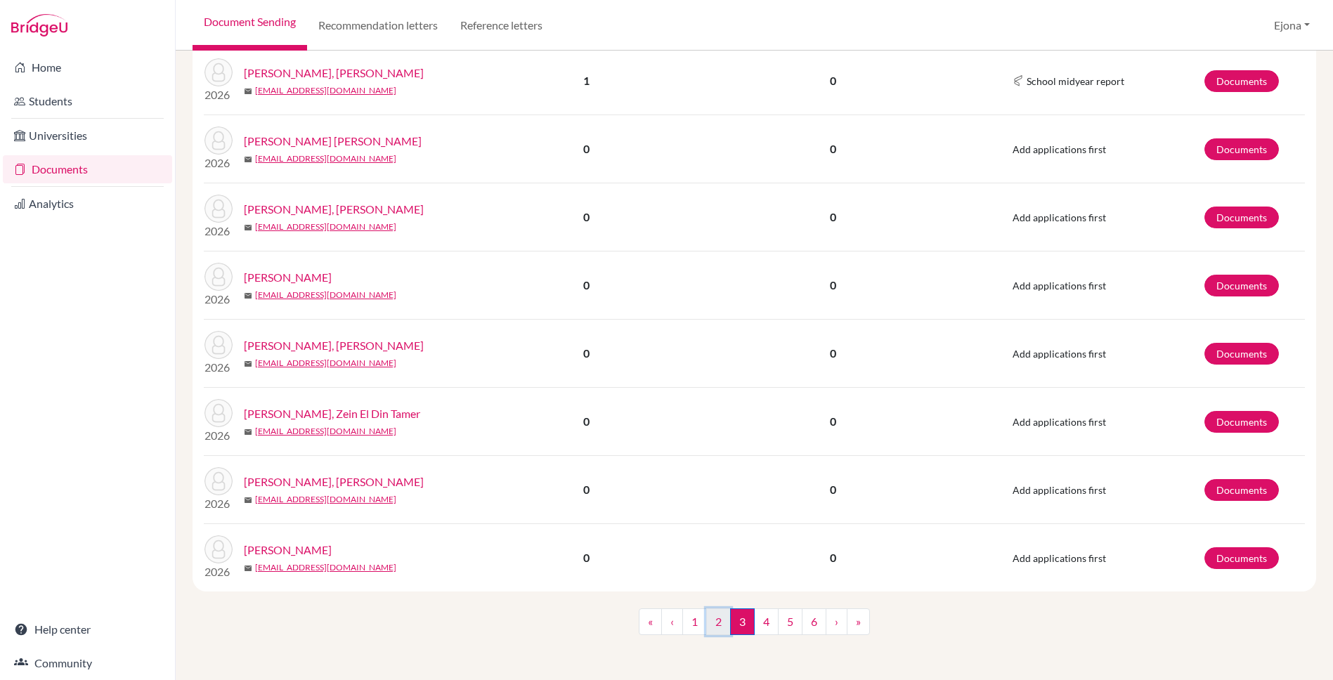
click at [715, 627] on link "2" at bounding box center [718, 621] width 25 height 27
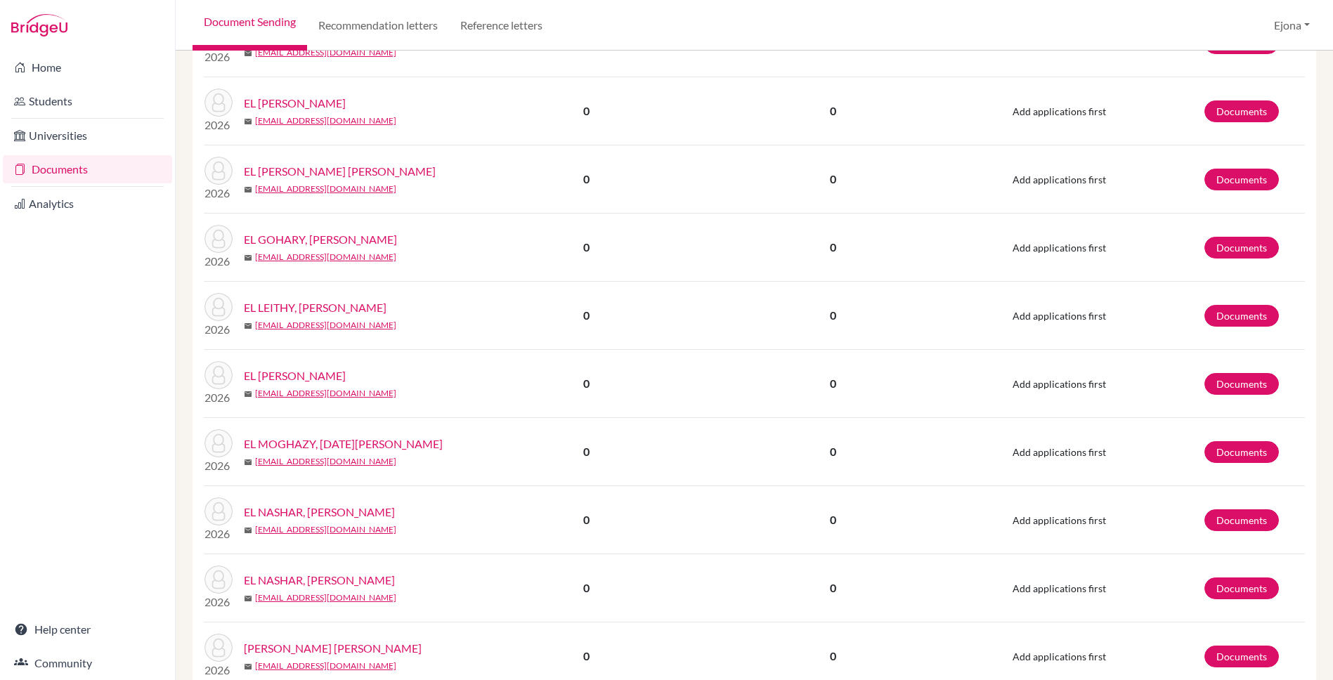
scroll to position [1107, 0]
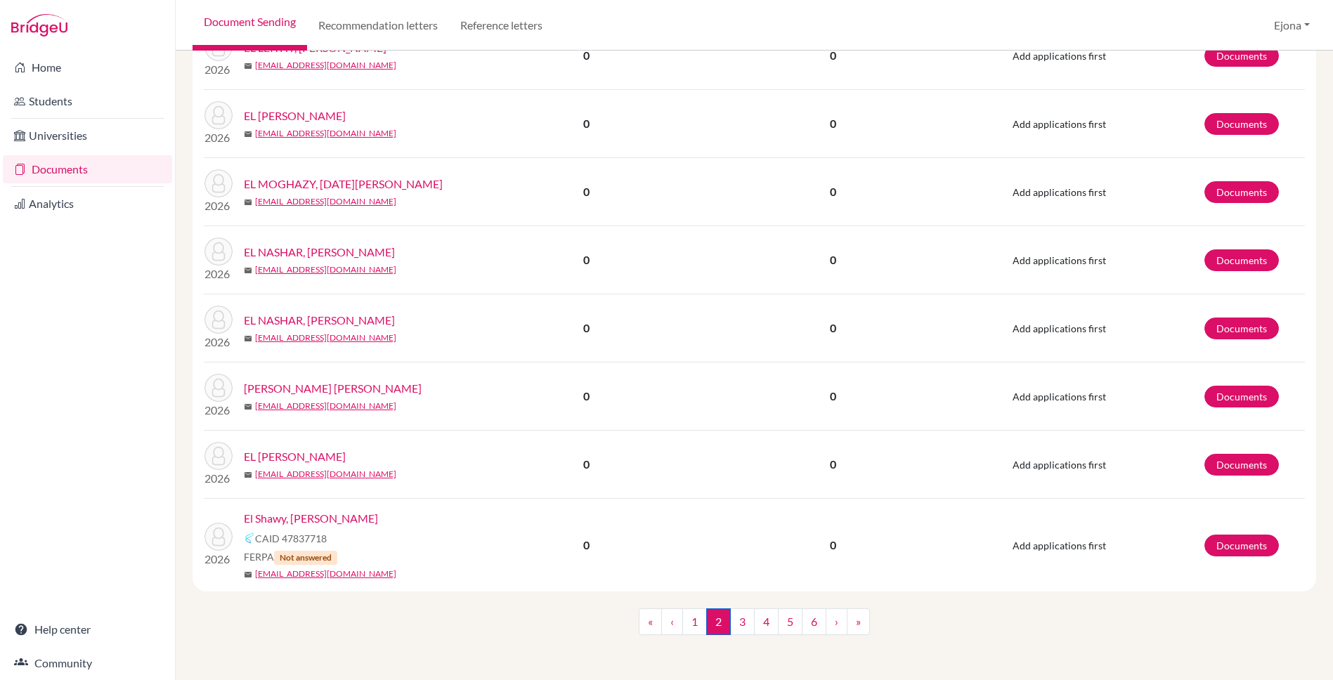
click at [302, 521] on link "El Shawy, Anas" at bounding box center [311, 518] width 134 height 17
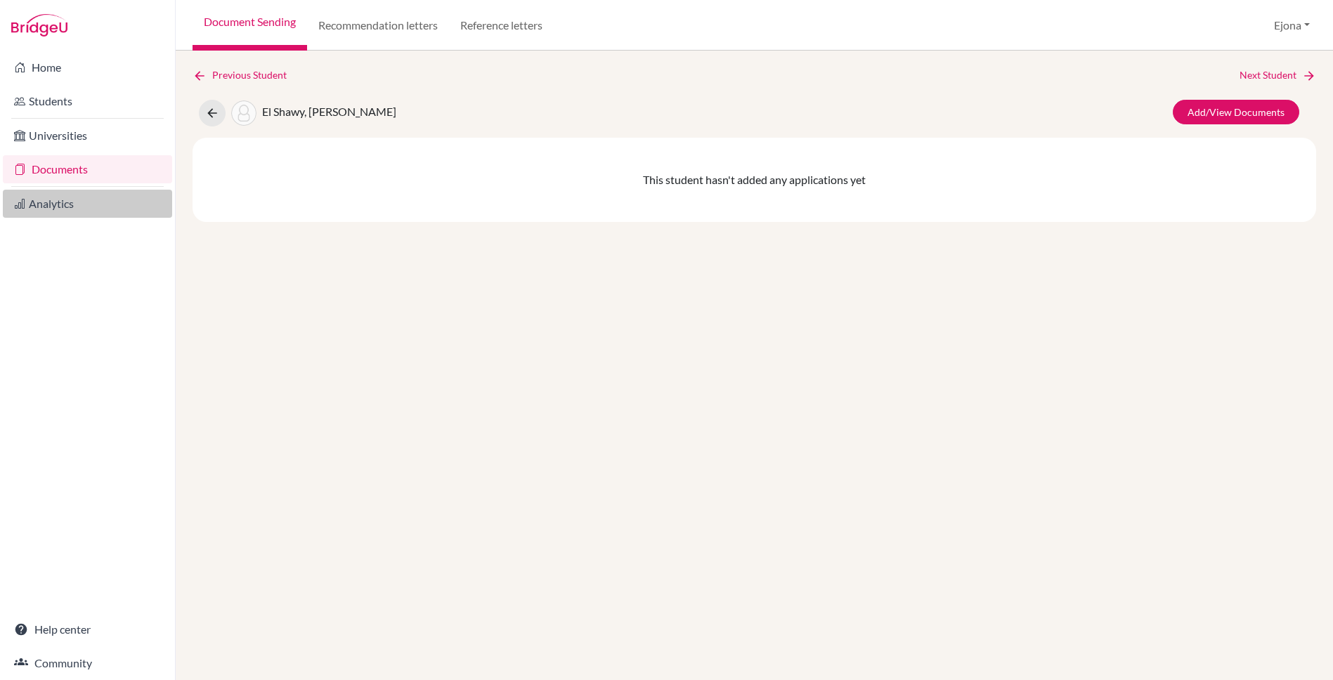
click at [48, 199] on link "Analytics" at bounding box center [87, 204] width 169 height 28
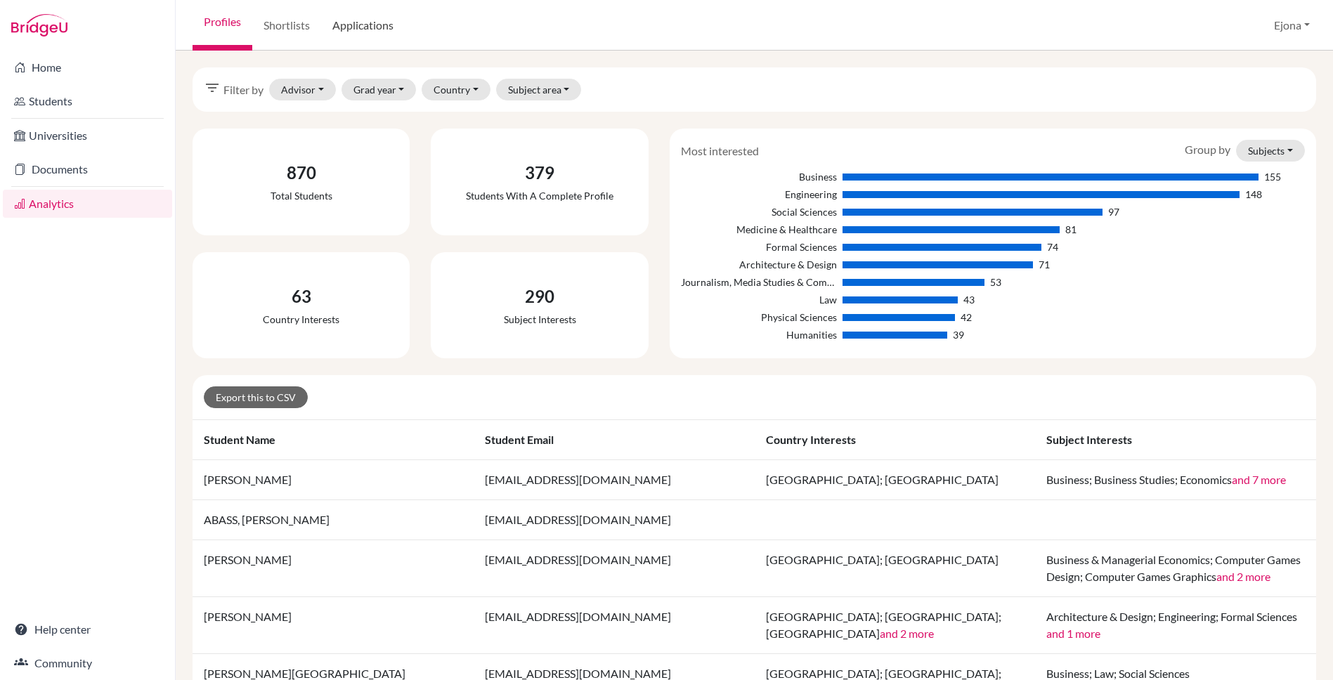
click at [366, 26] on link "Applications" at bounding box center [363, 25] width 84 height 51
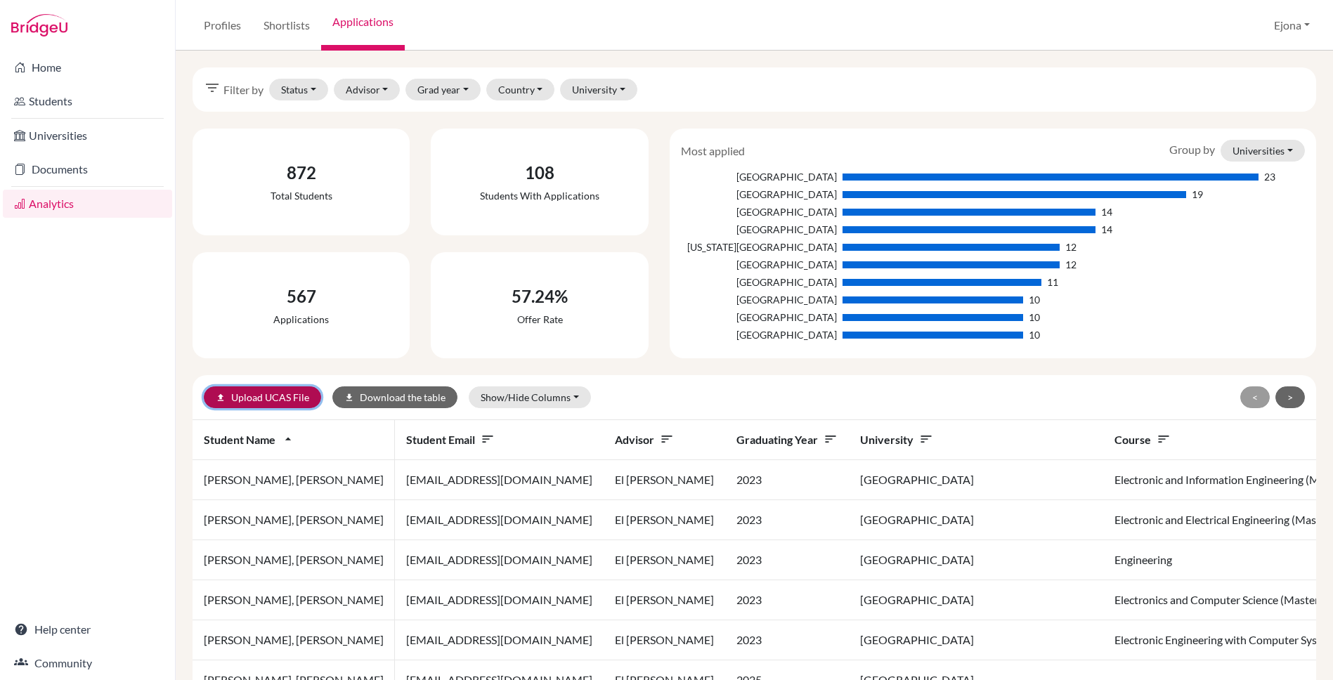
click at [252, 398] on link "upload Upload UCAS File" at bounding box center [262, 397] width 117 height 22
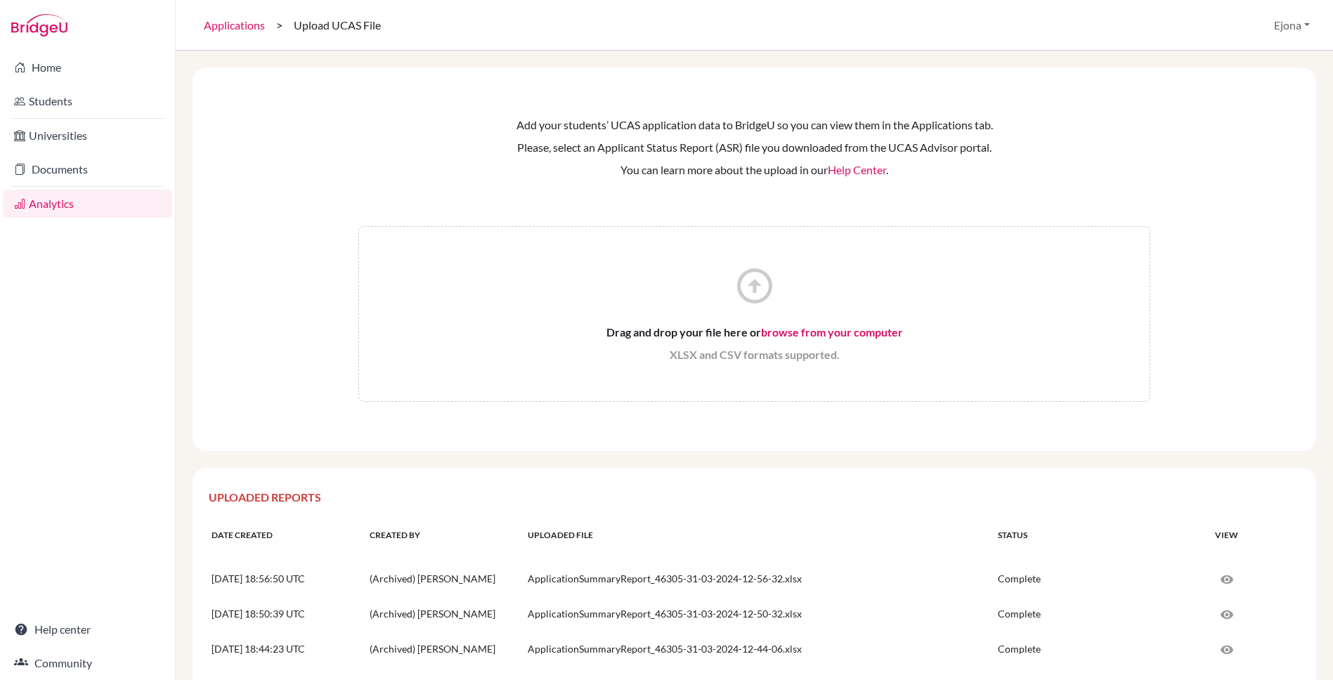
scroll to position [57, 0]
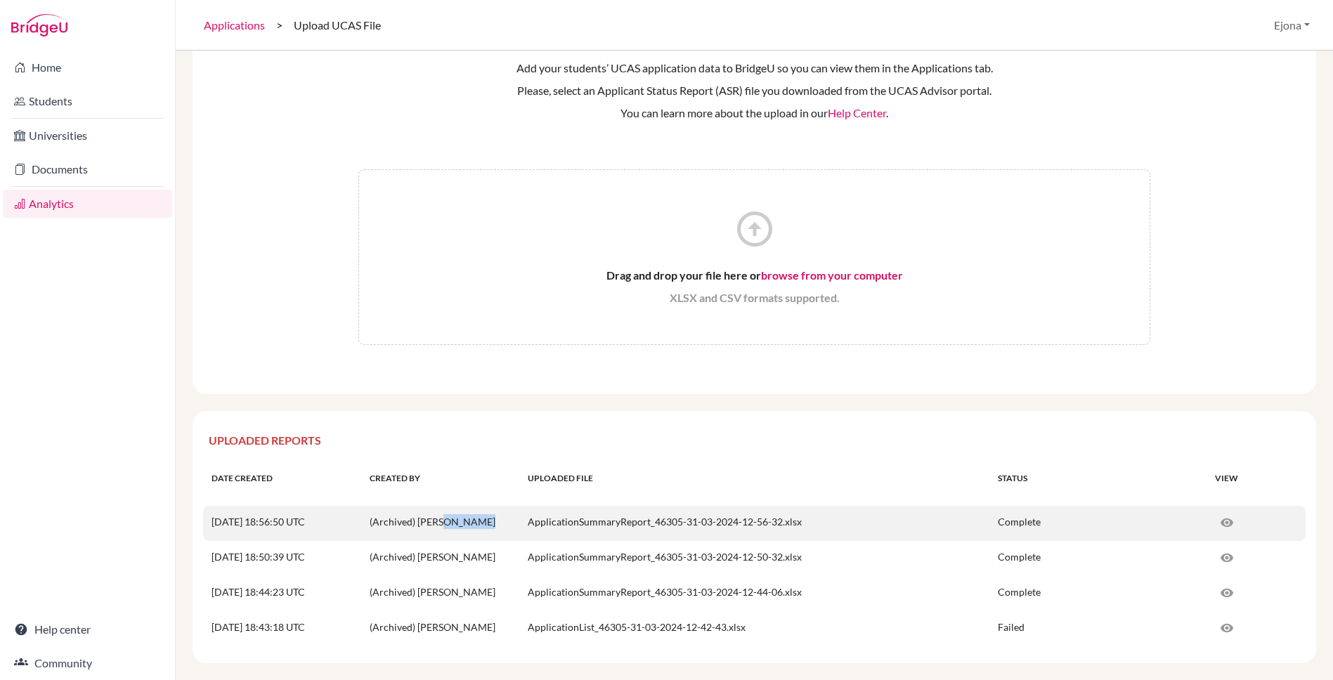
drag, startPoint x: 491, startPoint y: 521, endPoint x: 441, endPoint y: 524, distance: 50.7
click at [441, 524] on td "(Archived) [PERSON_NAME]" at bounding box center [440, 523] width 158 height 35
click at [474, 521] on td "(Archived) [PERSON_NAME]" at bounding box center [440, 523] width 158 height 35
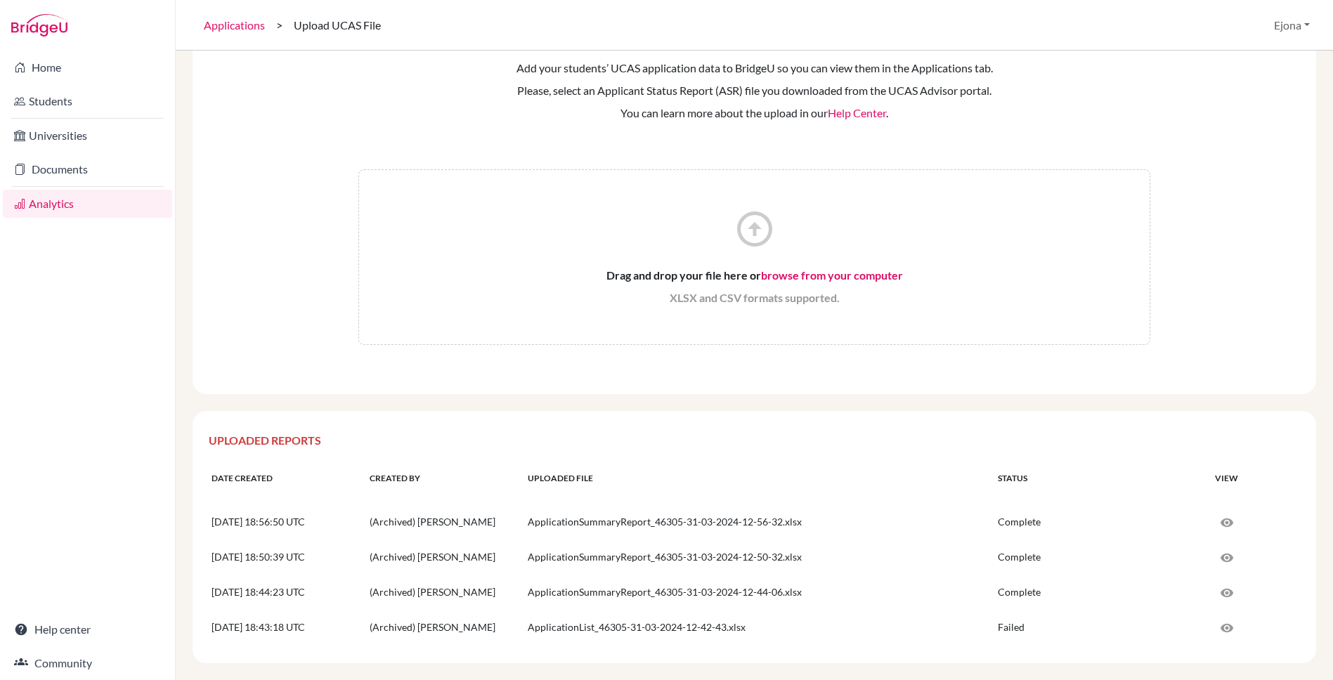
scroll to position [0, 0]
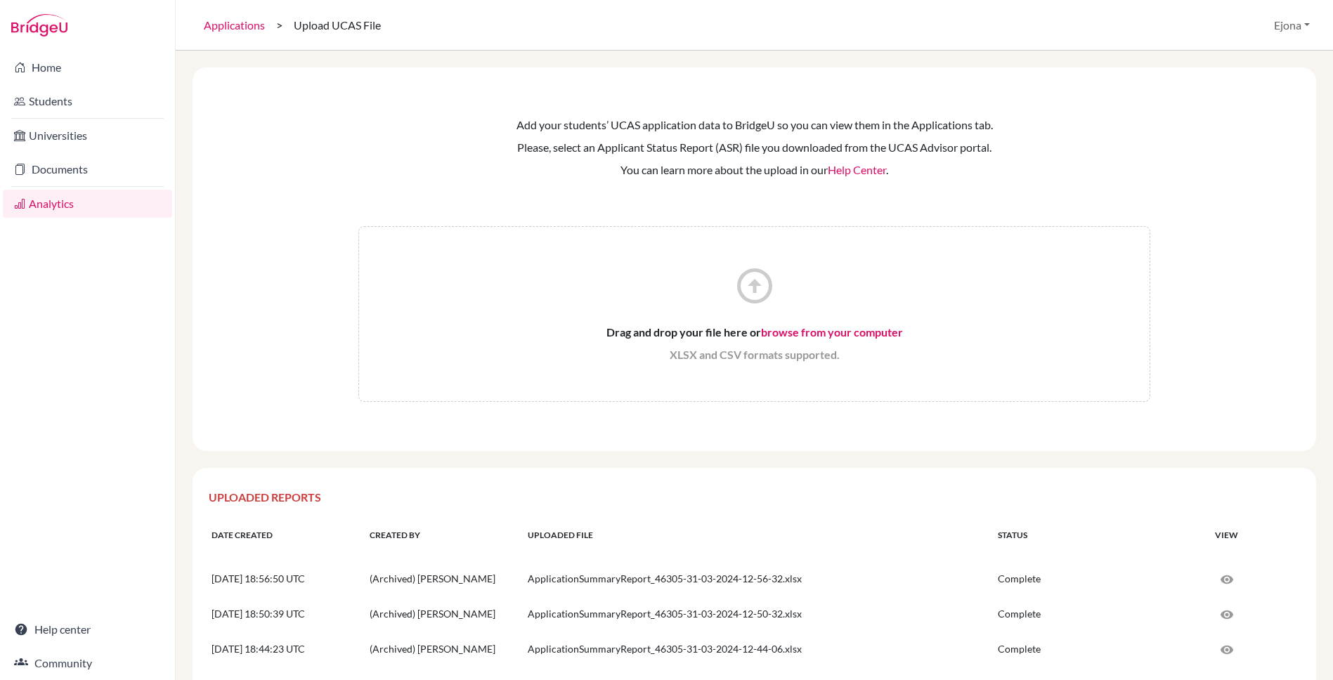
click at [863, 171] on link "Help Center" at bounding box center [857, 169] width 58 height 13
click at [222, 18] on link "Applications" at bounding box center [235, 25] width 84 height 51
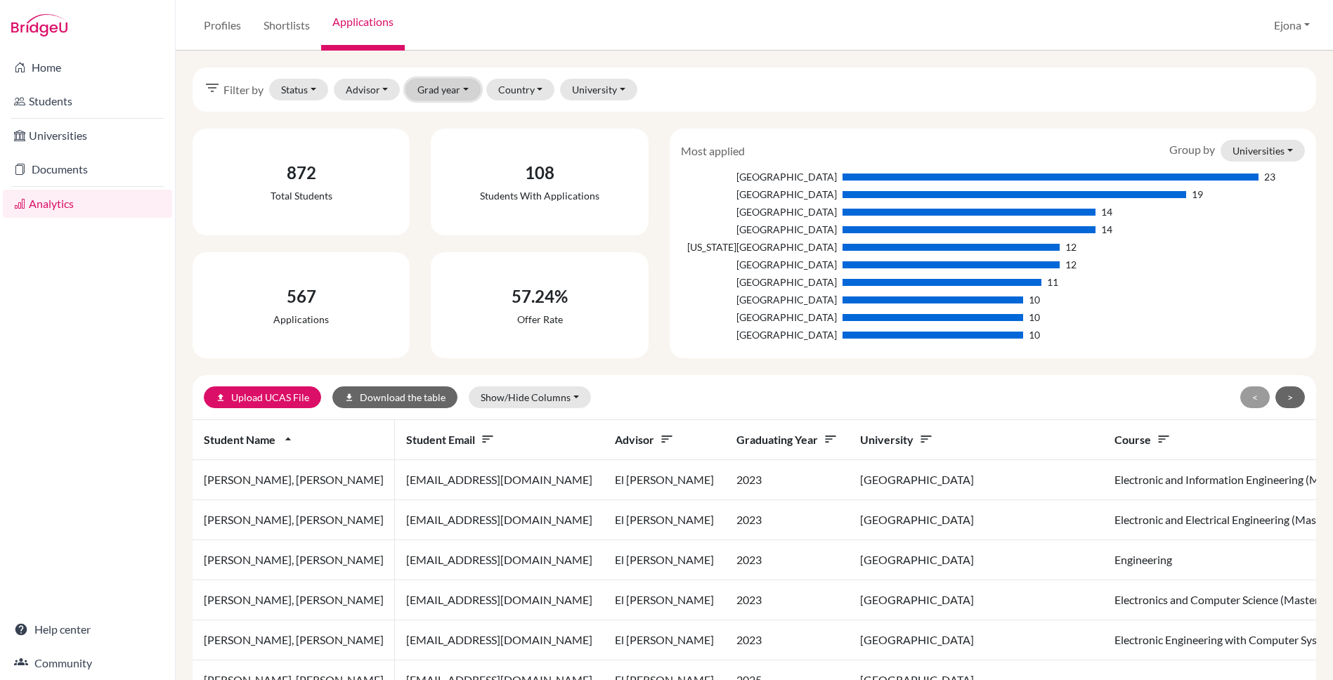
click at [438, 89] on button "Grad year" at bounding box center [442, 90] width 75 height 22
click at [459, 164] on div "2025" at bounding box center [461, 164] width 77 height 17
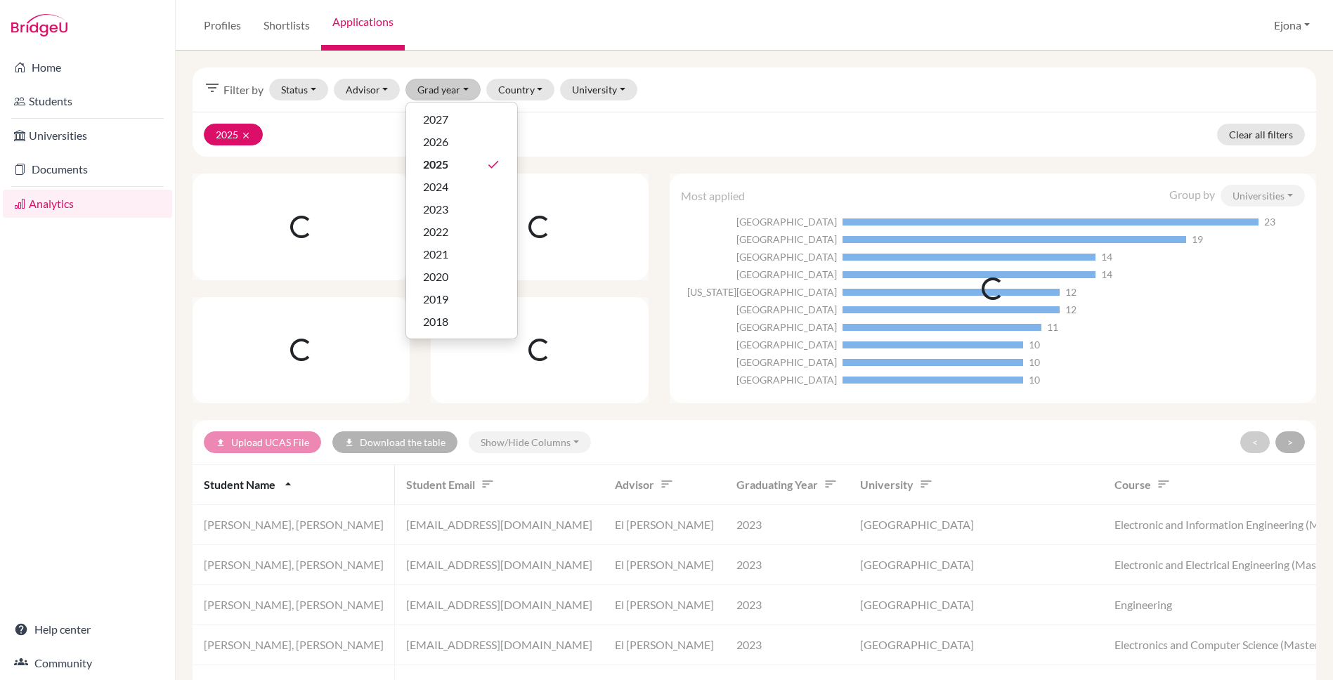
click at [937, 53] on div "filter_list Filter by Status Not sent Sent Successful Attending Advisor Departm…" at bounding box center [754, 365] width 1157 height 629
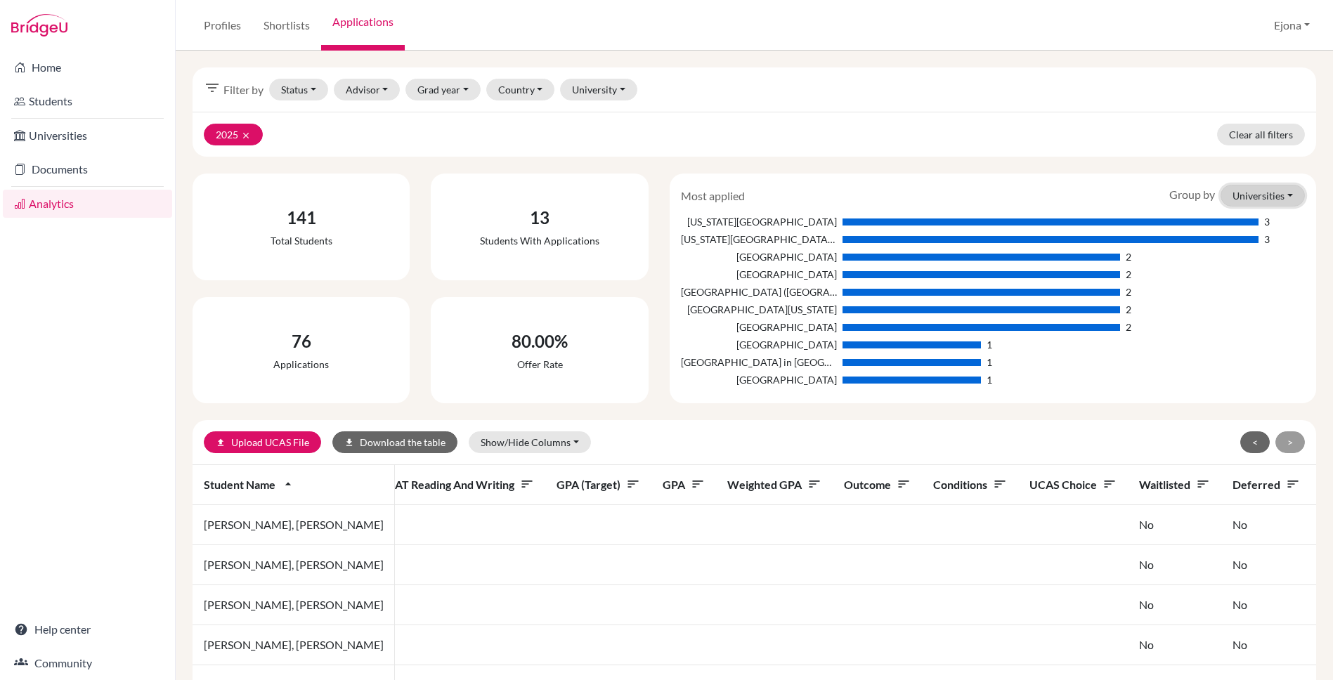
click at [1276, 191] on button "Universities" at bounding box center [1262, 196] width 84 height 22
click at [1246, 249] on button "Courses" at bounding box center [1247, 248] width 111 height 22
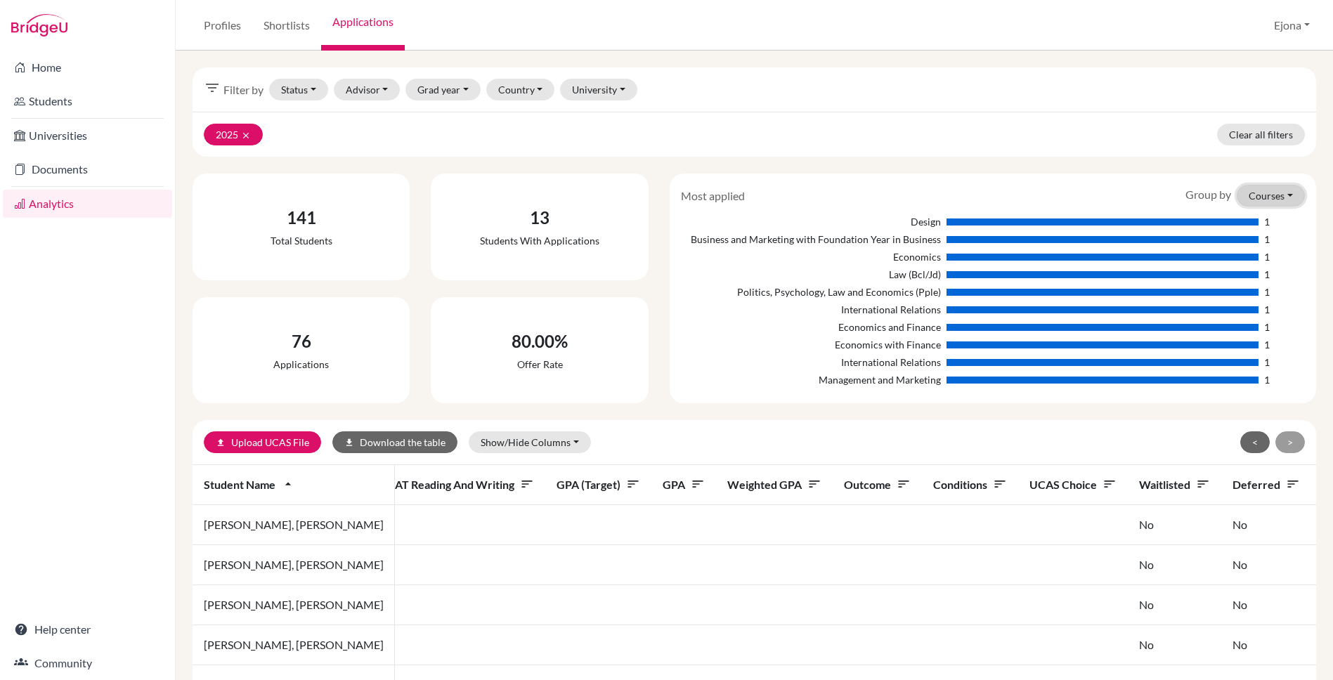
click at [1262, 195] on button "Courses" at bounding box center [1271, 196] width 68 height 22
click at [1224, 268] on button "Countries" at bounding box center [1247, 270] width 111 height 22
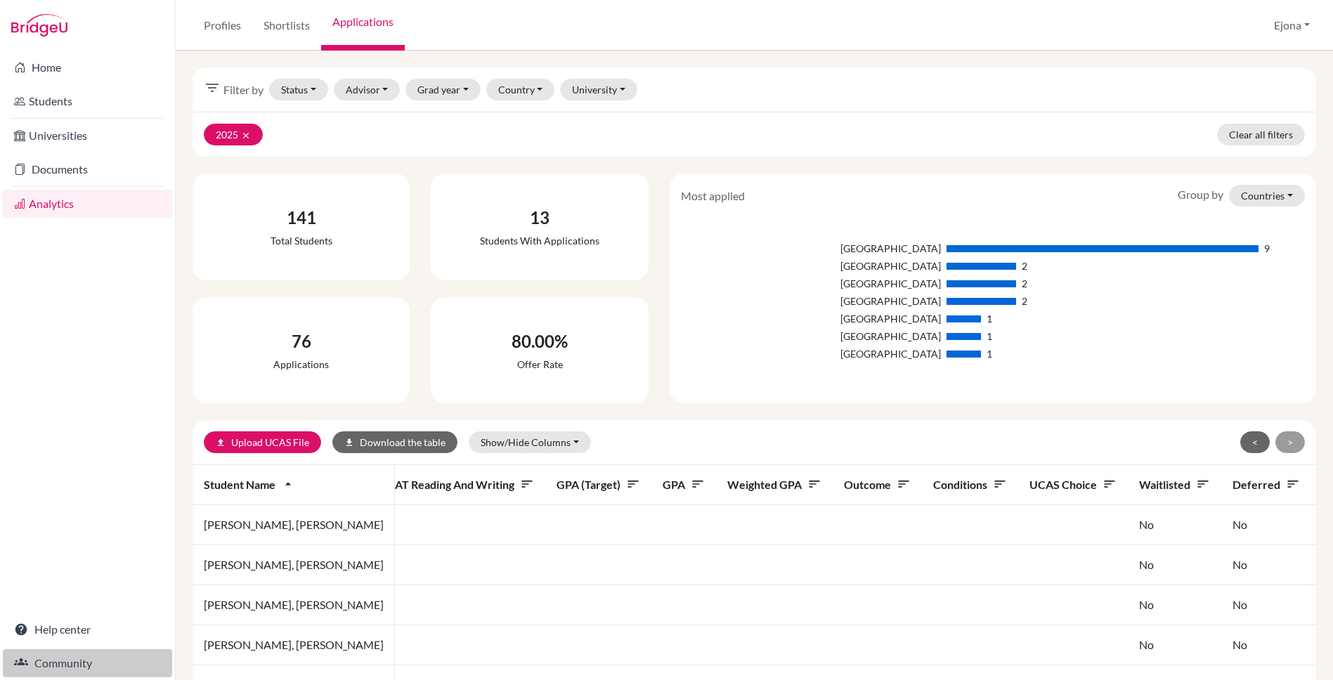
click at [70, 667] on link "Community" at bounding box center [87, 663] width 169 height 28
click at [241, 32] on link "Profiles" at bounding box center [223, 25] width 60 height 51
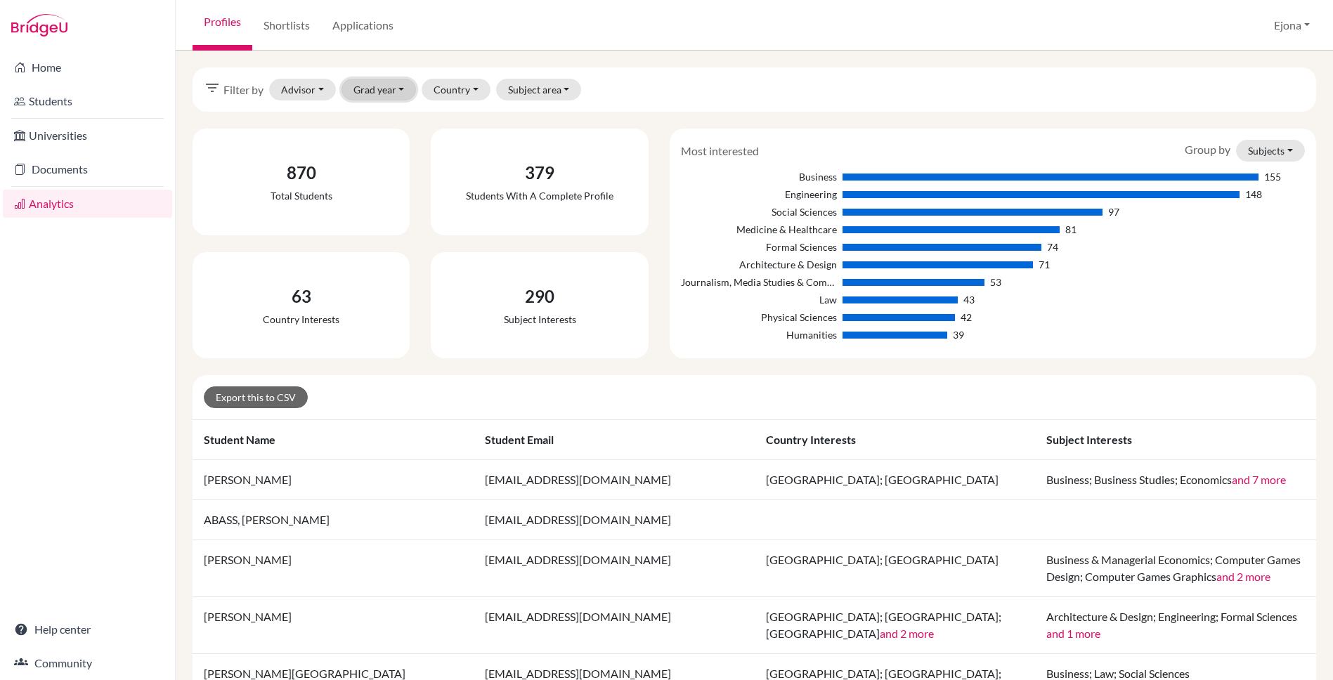
click at [396, 89] on button "Grad year" at bounding box center [378, 90] width 75 height 22
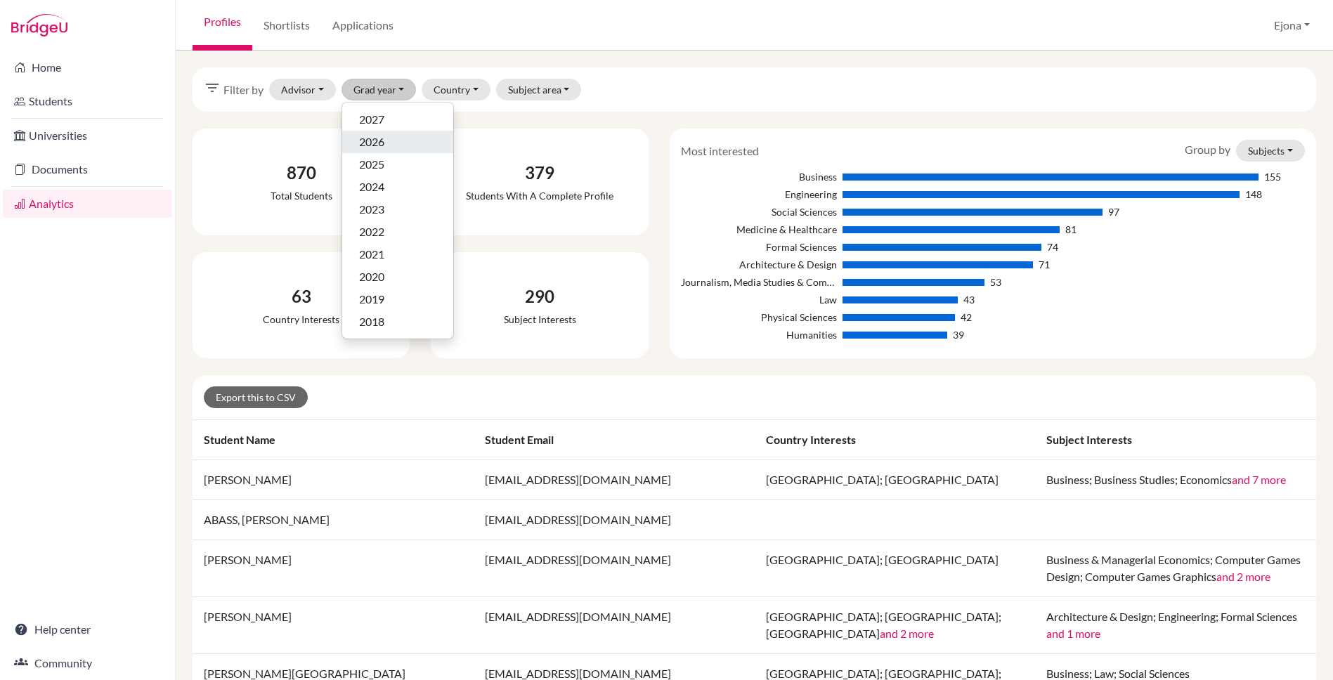
click at [381, 143] on span "2026" at bounding box center [371, 141] width 25 height 17
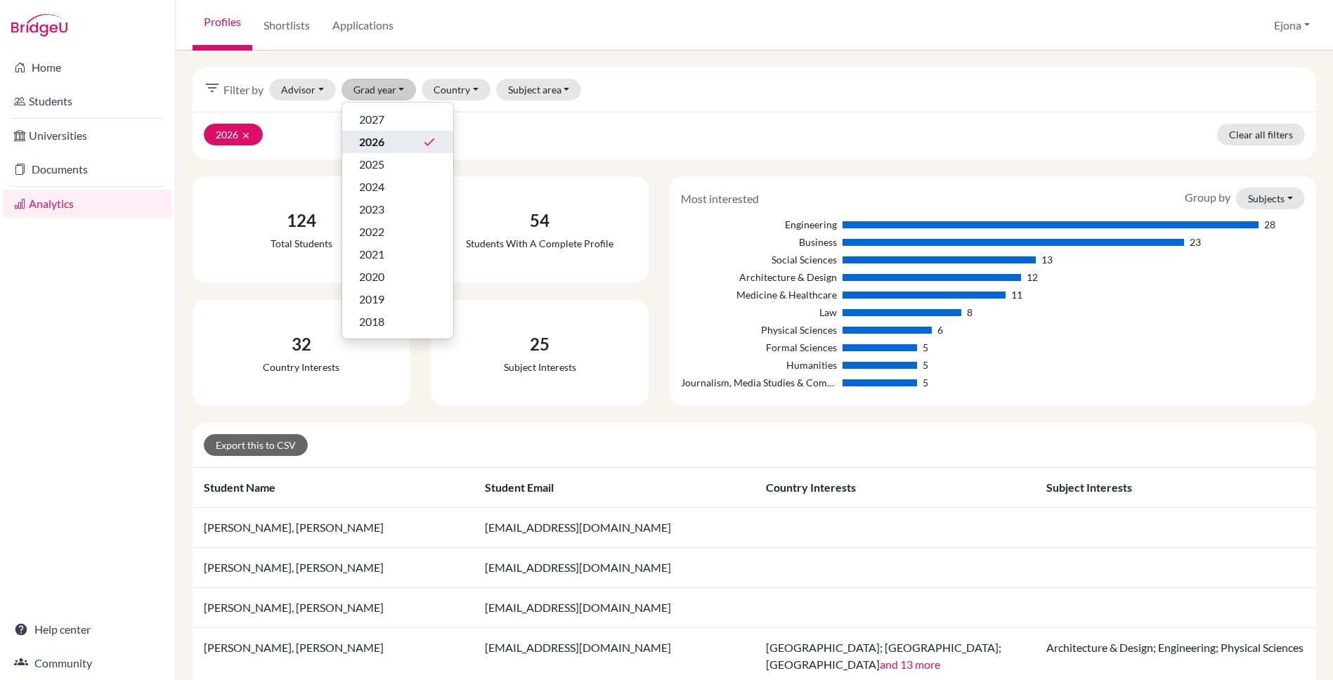
click at [1033, 98] on div "filter_list Filter by Advisor Department, IT El Sanady, Christine Fekry, Randa …" at bounding box center [754, 89] width 1123 height 44
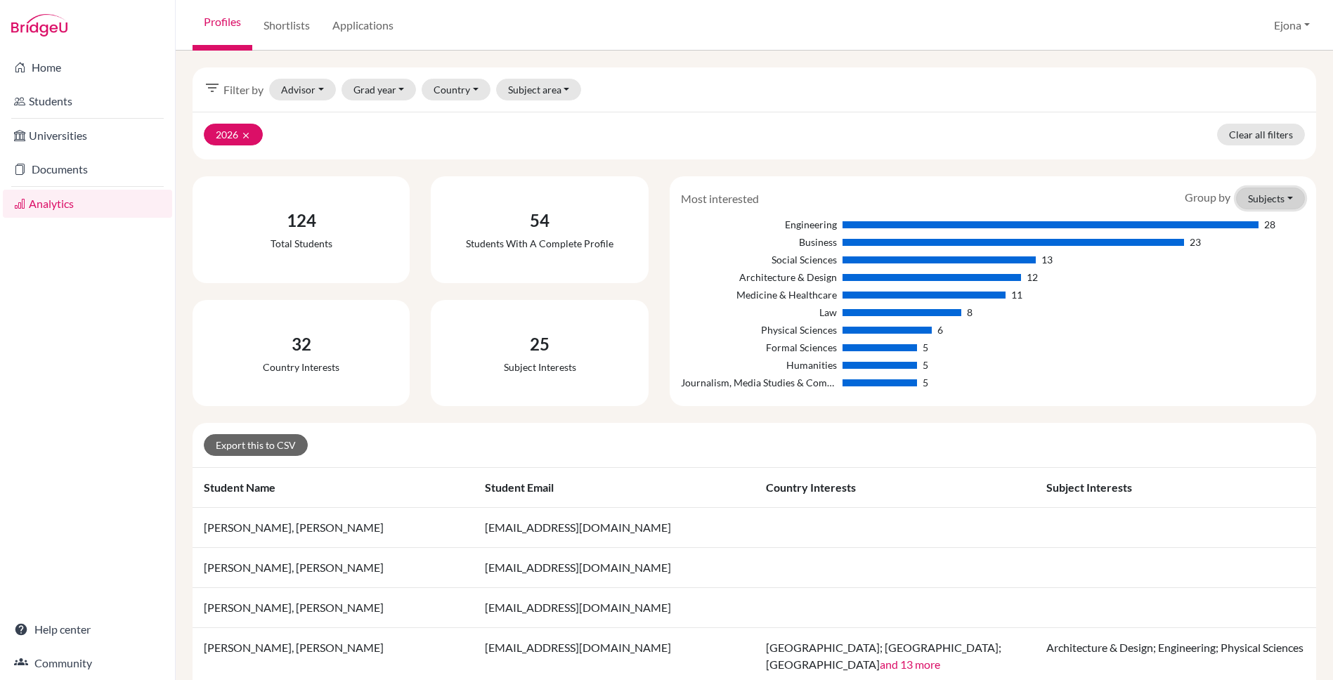
click at [1281, 200] on button "Subjects" at bounding box center [1270, 199] width 69 height 22
click at [1247, 249] on button "Countries" at bounding box center [1247, 251] width 111 height 22
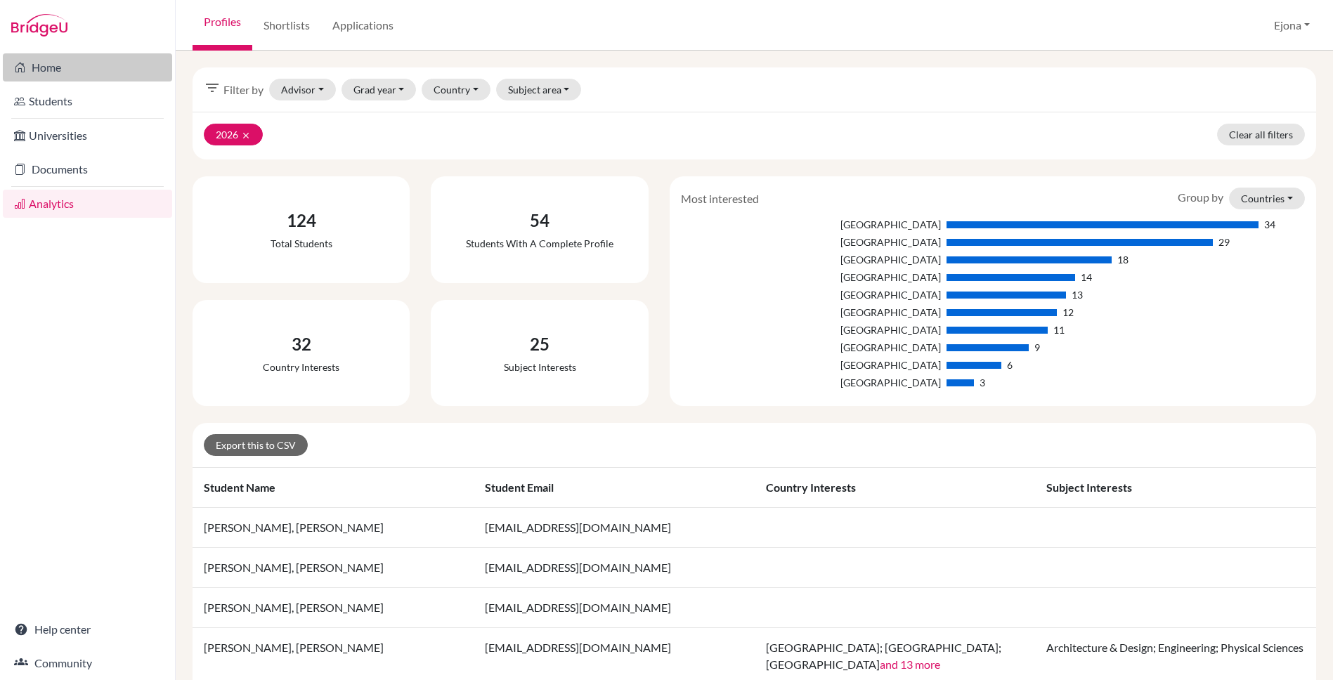
click at [86, 70] on link "Home" at bounding box center [87, 67] width 169 height 28
